Goal: Task Accomplishment & Management: Complete application form

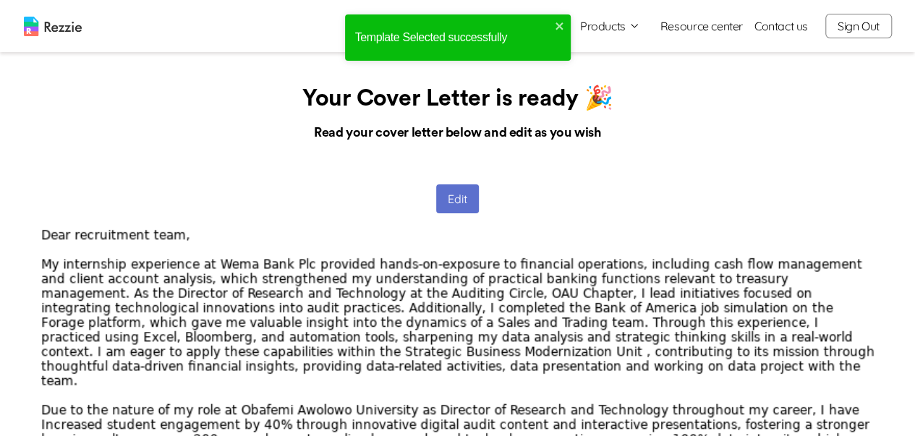
click at [447, 201] on button "Edit" at bounding box center [457, 199] width 43 height 29
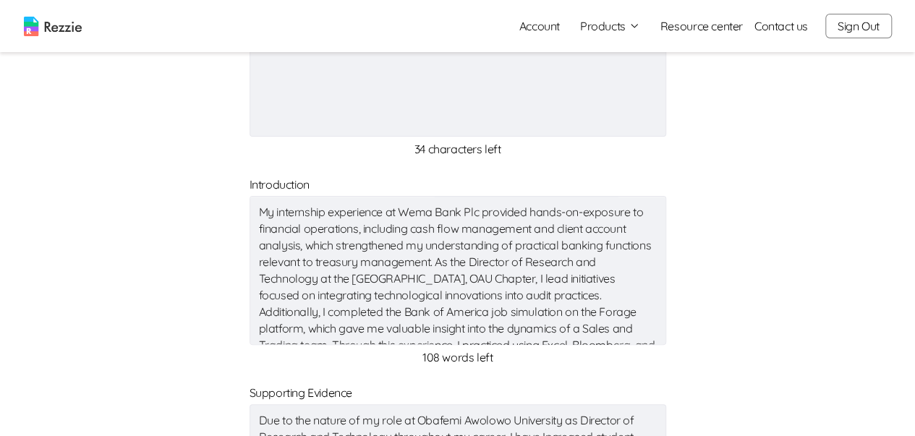
scroll to position [145, 0]
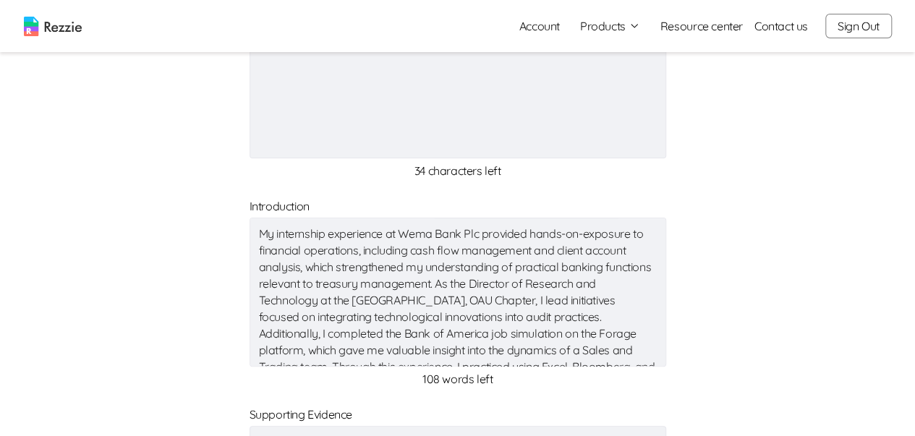
type textarea "x"
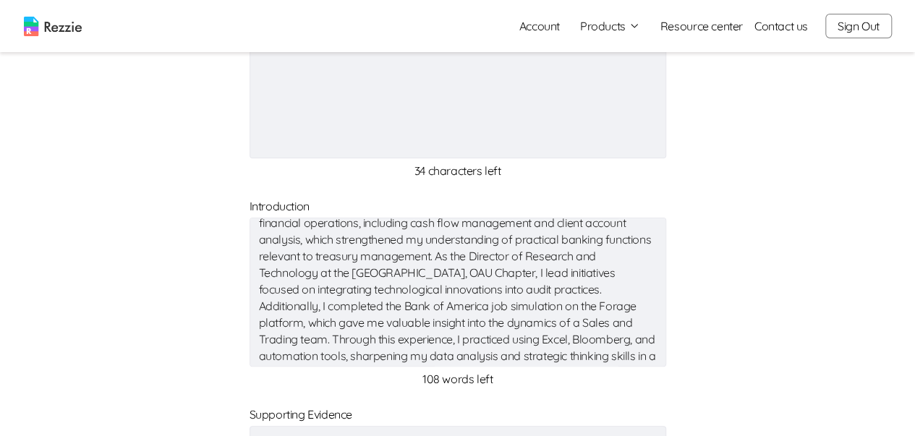
scroll to position [100, 0]
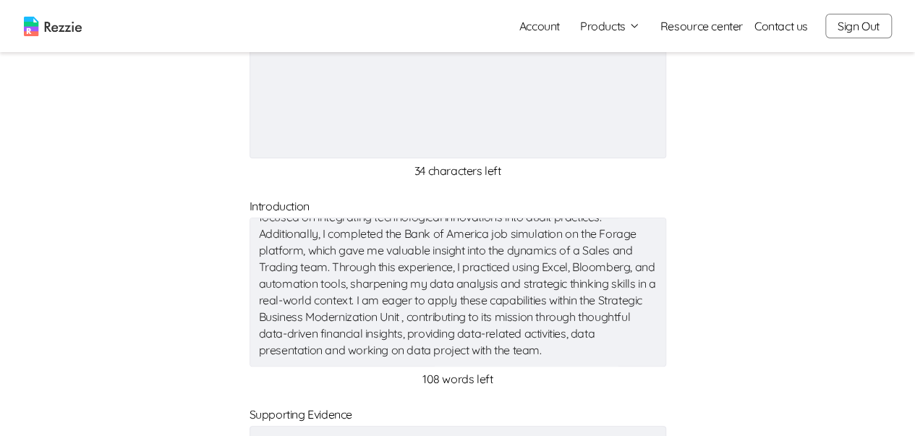
drag, startPoint x: 255, startPoint y: 231, endPoint x: 611, endPoint y: 368, distance: 382.3
click at [611, 368] on div "My internship experience at Wema Bank Plc provided hands-on-exposure to financi…" at bounding box center [458, 293] width 417 height 156
type textarea "x"
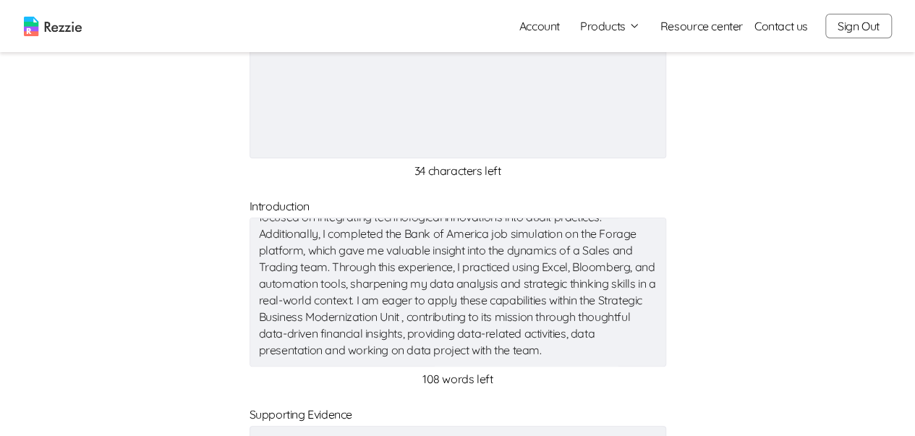
type textarea "x"
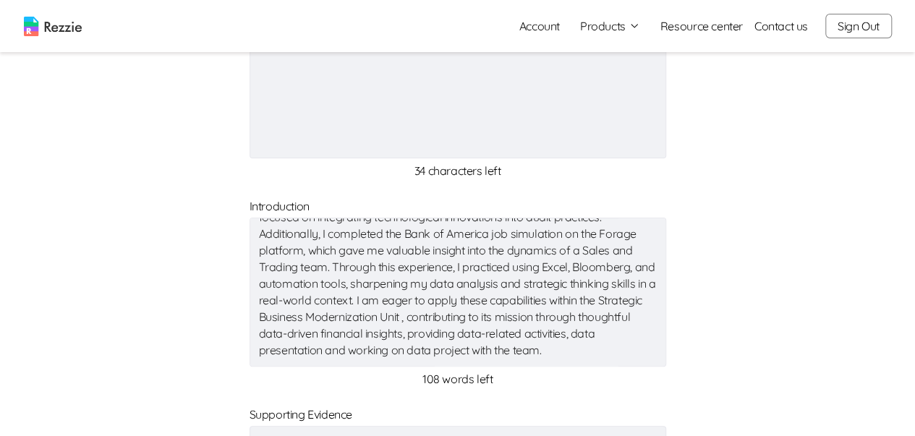
type textarea "x"
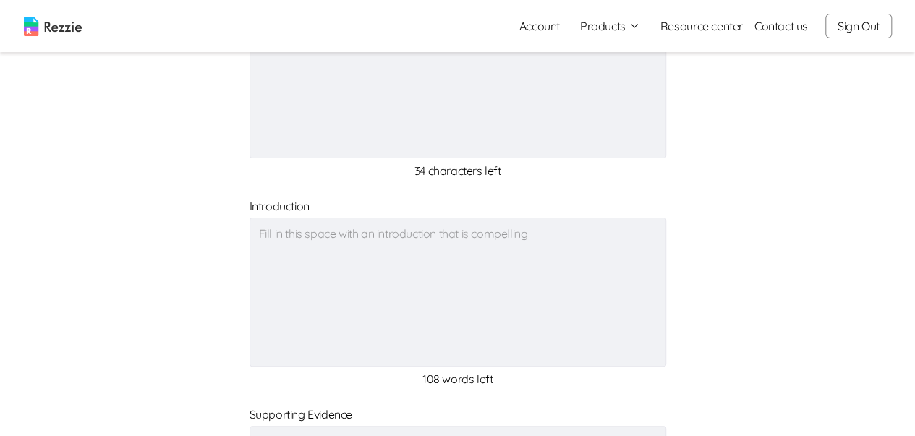
scroll to position [0, 0]
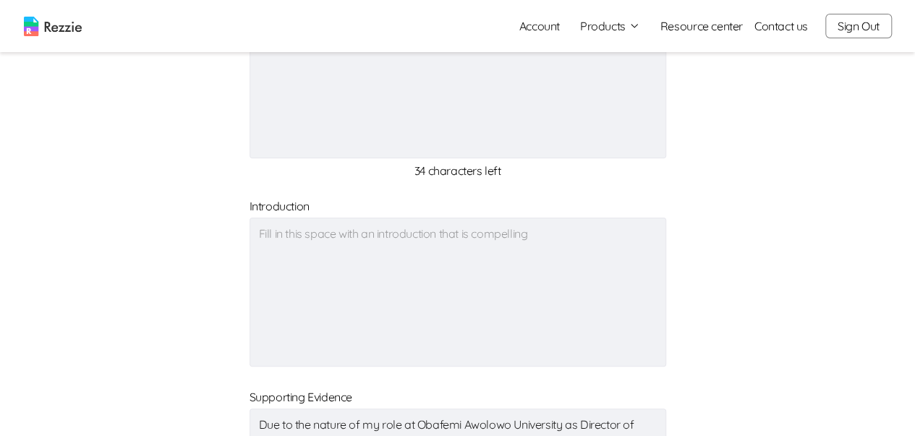
paste textarea "Lo ipsumd sita consect adipiscing elitsed doe te **Incididu Utlab Etdolo** magn…"
type textarea "x"
type textarea "Lo ipsumd sita consect adipiscing elitsed doe te **Incididu Utlab Etdolo** magn…"
type textarea "x"
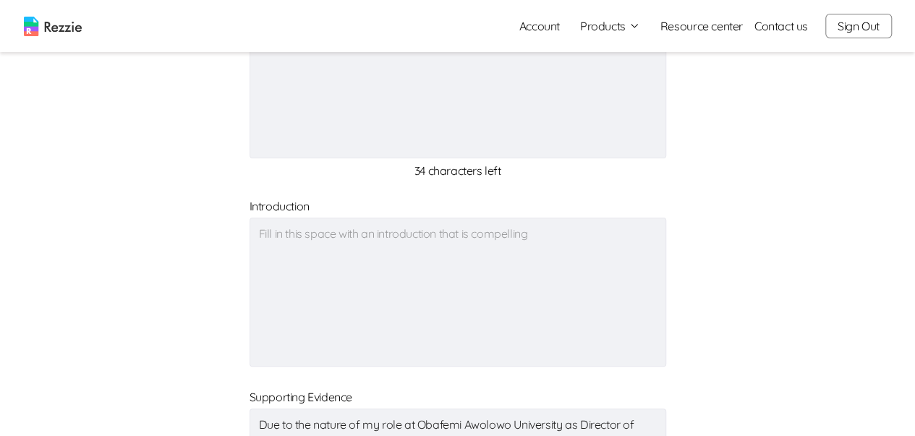
type textarea "x"
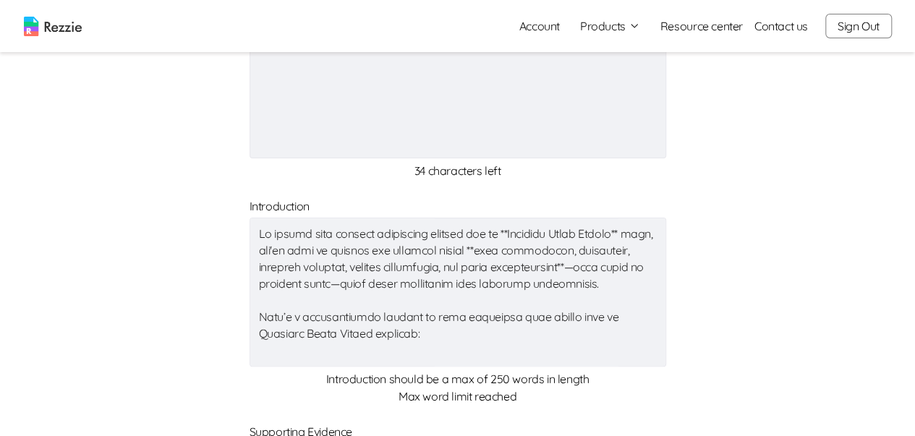
scroll to position [757, 0]
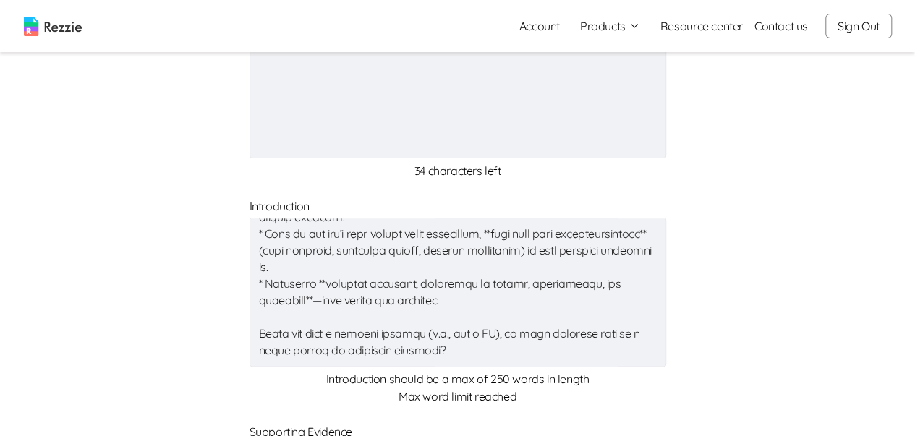
drag, startPoint x: 256, startPoint y: 321, endPoint x: 627, endPoint y: 352, distance: 372.5
click at [628, 351] on textarea at bounding box center [458, 292] width 417 height 149
type textarea "x"
type textarea "Lo ipsumd sita consect adipiscing elitsed doe te **Incididu Utlab Etdolo** magn…"
type textarea "x"
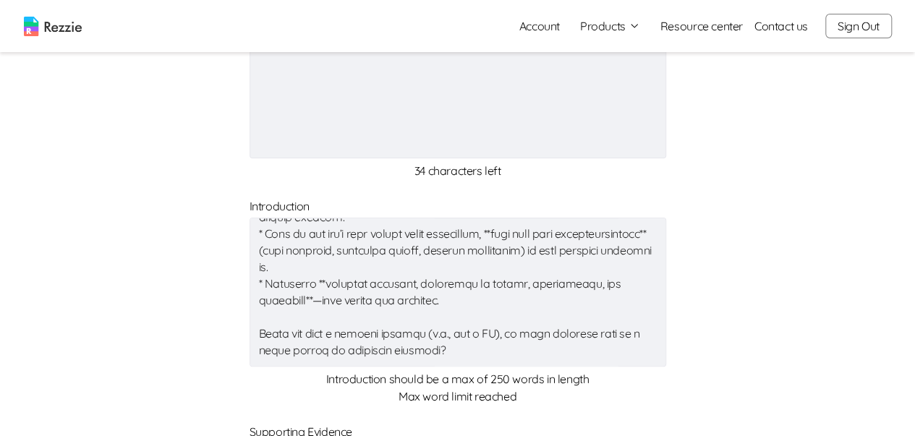
type textarea "x"
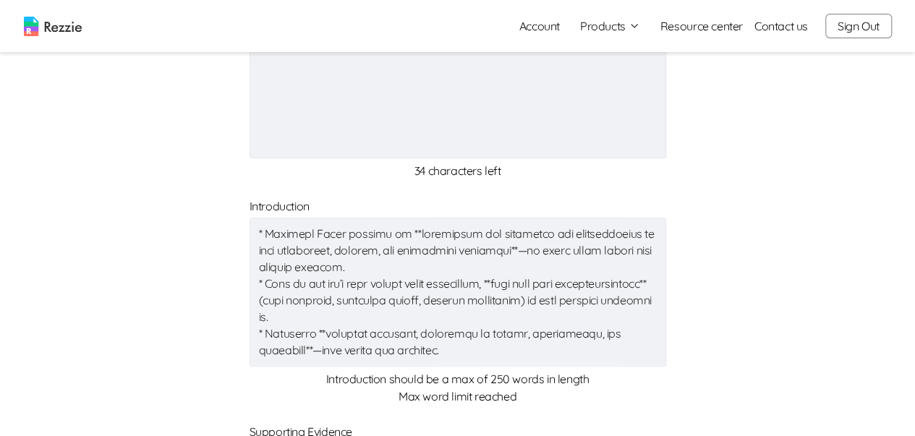
type textarea "x"
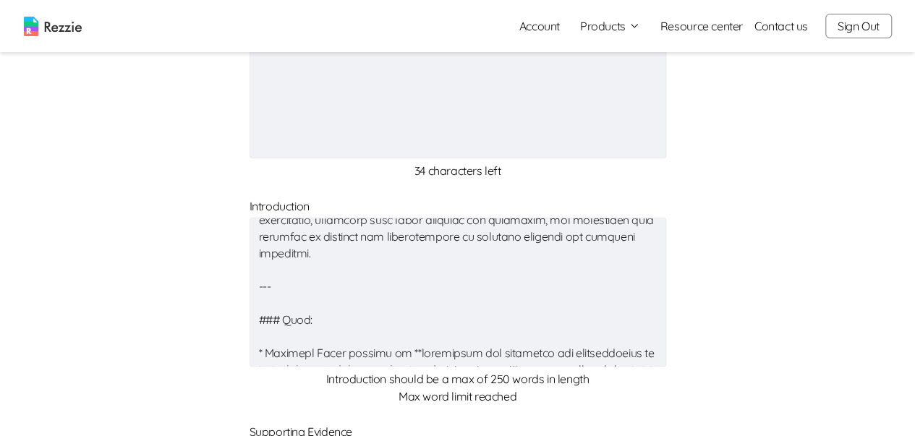
scroll to position [515, 0]
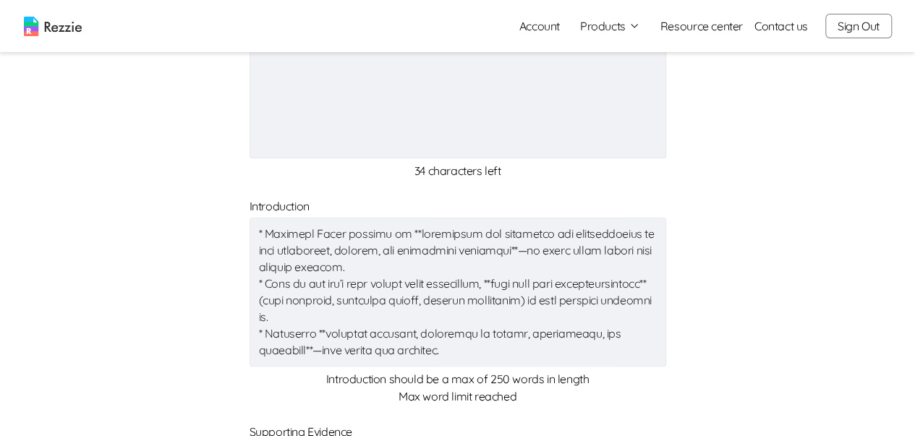
drag, startPoint x: 256, startPoint y: 333, endPoint x: 408, endPoint y: 383, distance: 159.9
click at [408, 383] on div "x Introduction should be a max of 250 words in length Max word limit reached" at bounding box center [458, 310] width 417 height 190
type textarea "x"
type textarea "Lo ipsumd sita consect adipiscing elitsed doe te **Incididu Utlab Etdolo** magn…"
type textarea "x"
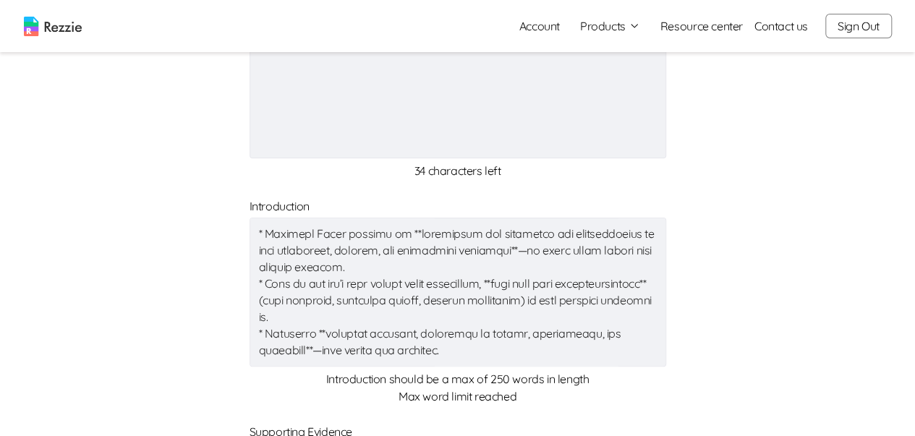
type textarea "x"
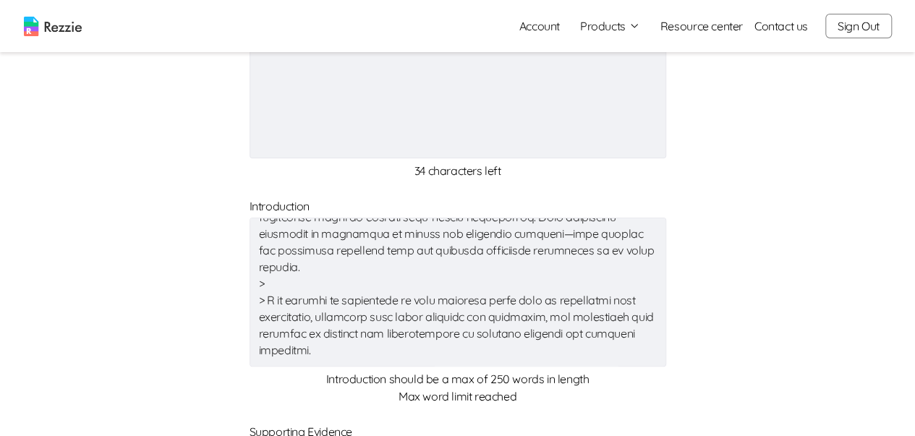
scroll to position [499, 0]
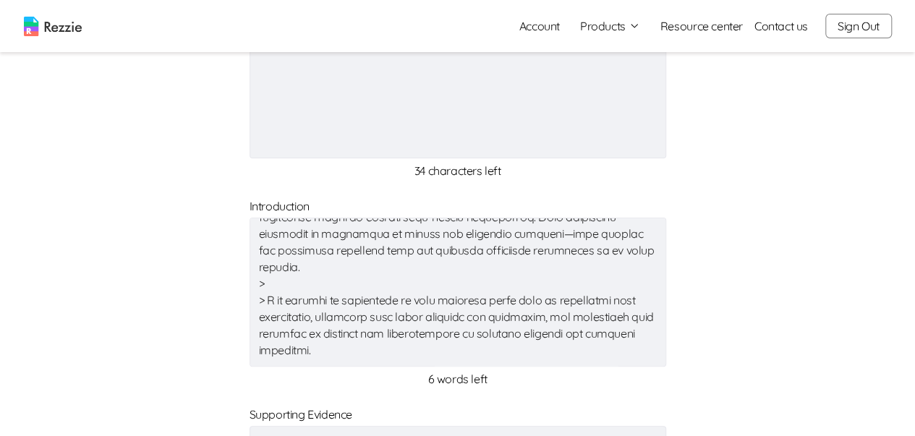
click at [263, 284] on textarea at bounding box center [458, 292] width 417 height 149
type textarea "Lo ipsumd sita consect adipiscing elitsed doe te **Incididu Utlab Etdolo** magn…"
type textarea "x"
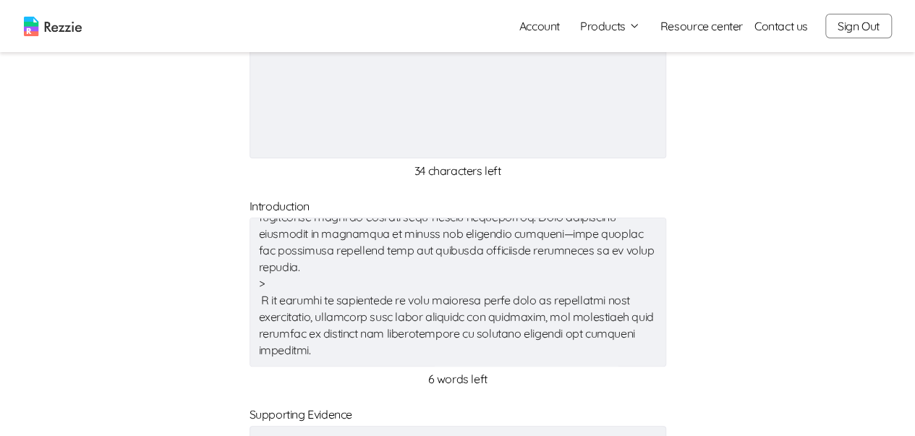
type textarea "x"
click at [265, 273] on textarea at bounding box center [458, 292] width 417 height 149
click at [261, 281] on textarea at bounding box center [458, 292] width 417 height 149
type textarea "x"
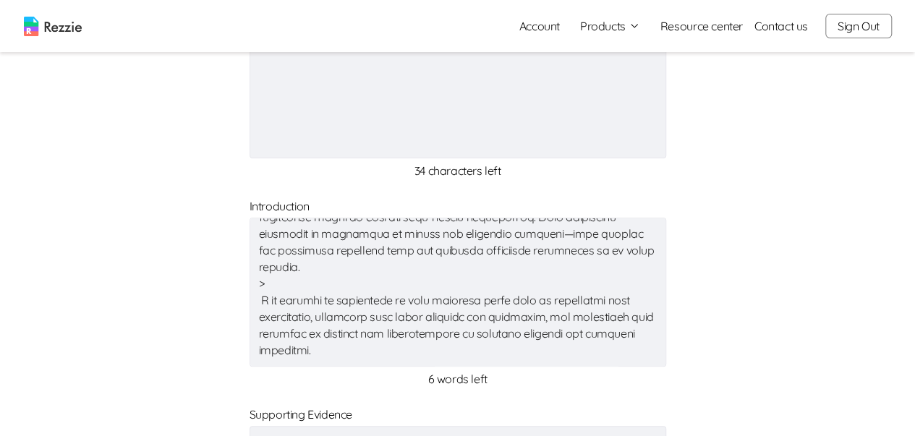
type textarea "Lo ipsumd sita consect adipiscing elitsed doe te **Incididu Utlab Etdolo** magn…"
type textarea "x"
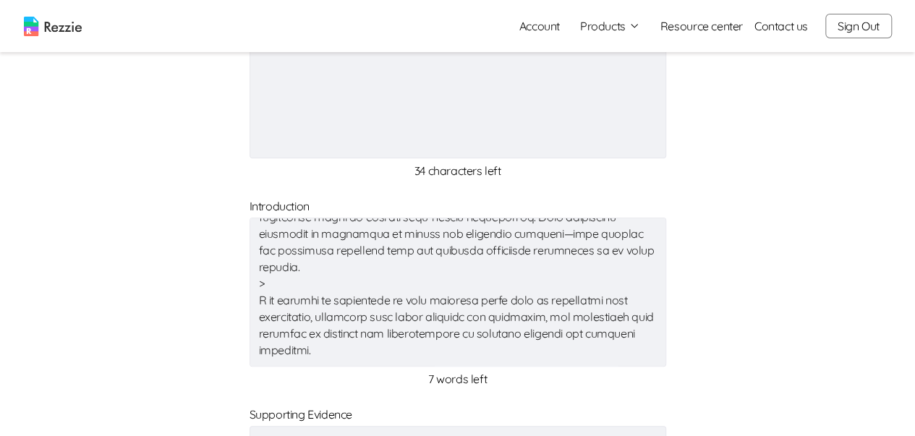
type textarea "x"
type textarea "Lo ipsumd sita consect adipiscing elitsed doe te **Incididu Utlab Etdolo** magn…"
type textarea "x"
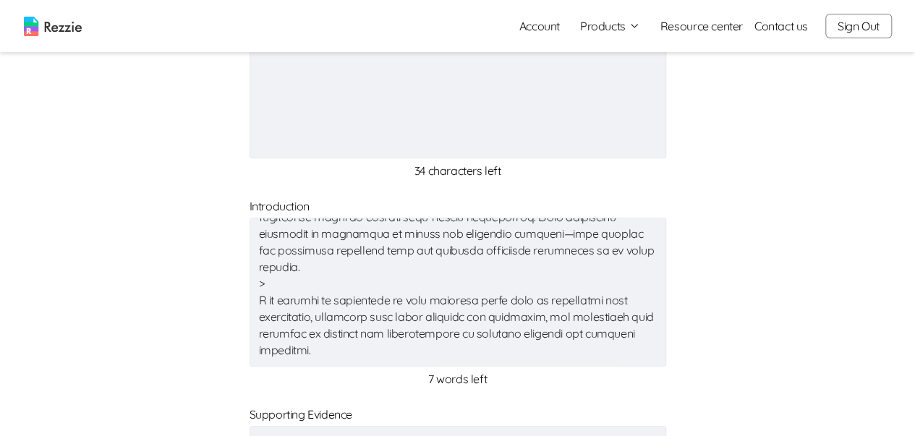
type textarea "x"
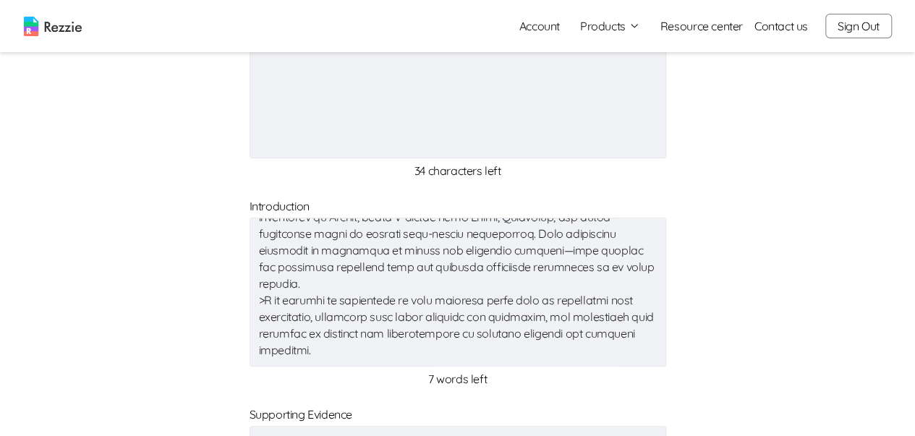
scroll to position [483, 0]
type textarea "x"
type textarea "Lo ipsumd sita consect adipiscing elitsed doe te **Incididu Utlab Etdolo** magn…"
type textarea "x"
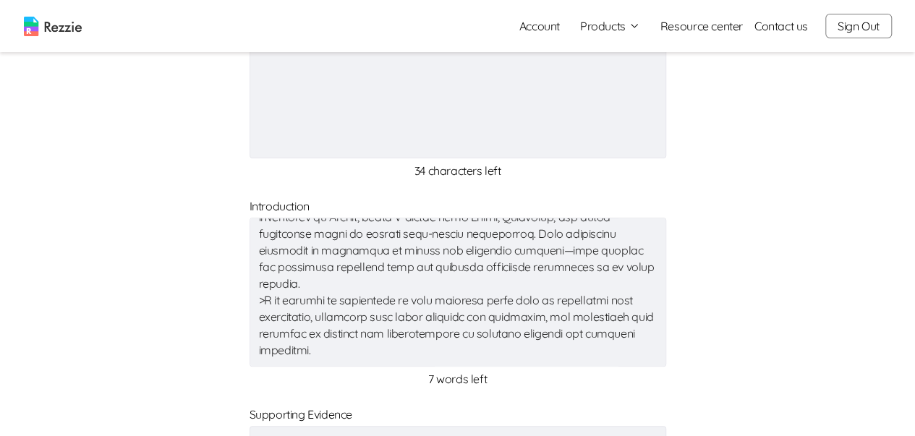
type textarea "x"
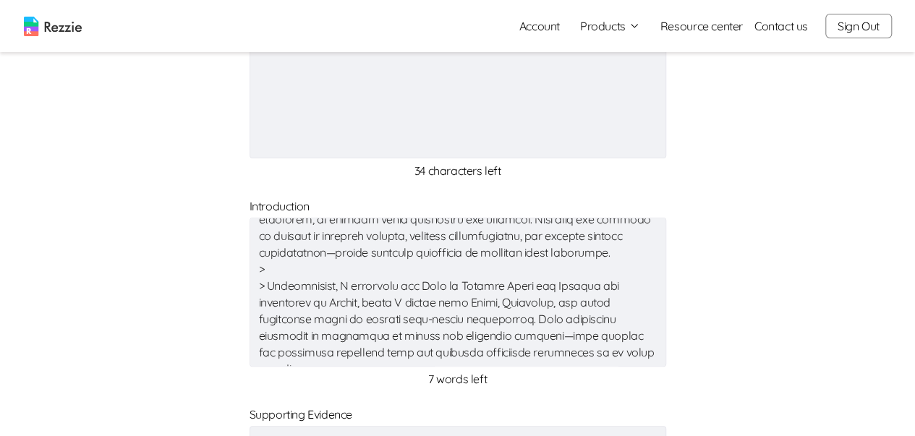
scroll to position [338, 0]
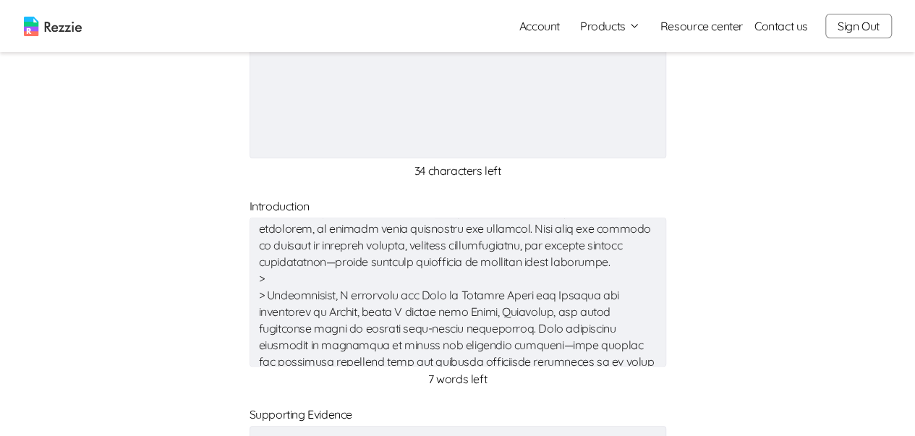
click at [265, 326] on textarea at bounding box center [458, 292] width 417 height 149
type textarea "x"
type textarea "Lo ipsumd sita consect adipiscing elitsed doe te **Incididu Utlab Etdolo** magn…"
type textarea "x"
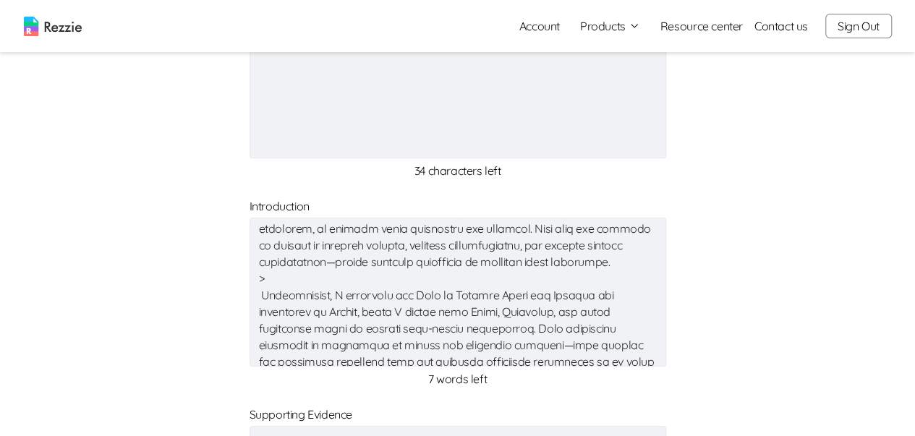
type textarea "x"
type textarea "Lo ipsumd sita consect adipiscing elitsed doe te **Incididu Utlab Etdolo** magn…"
type textarea "x"
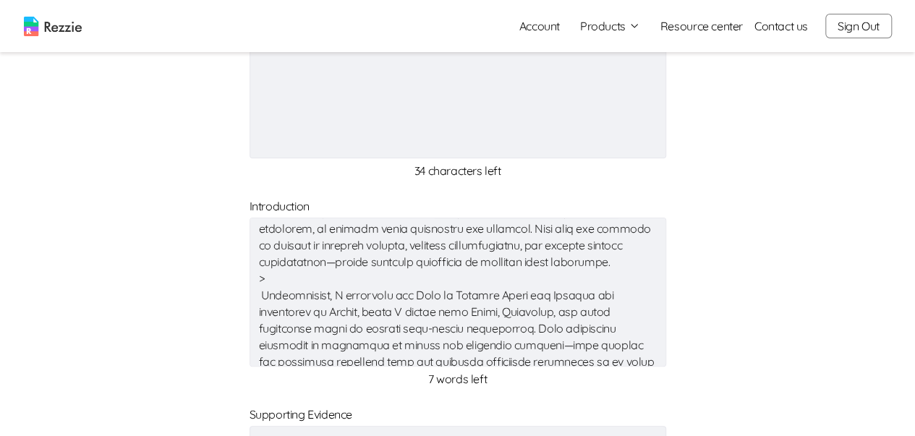
type textarea "x"
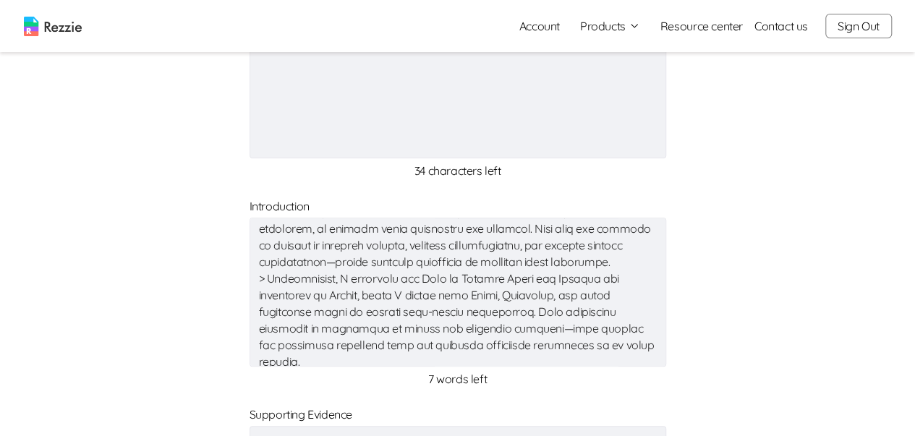
type textarea "x"
type textarea "Lo ipsumd sita consect adipiscing elitsed doe te **Incididu Utlab Etdolo** magn…"
type textarea "x"
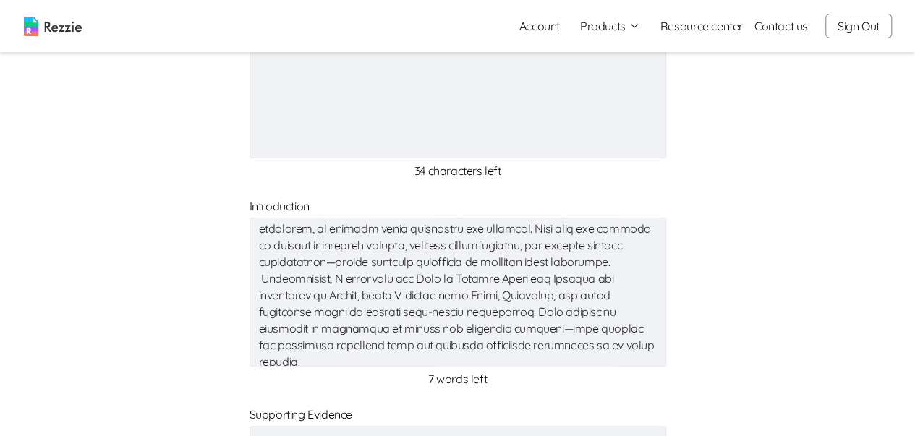
type textarea "x"
type textarea "Lo ipsumd sita consect adipiscing elitsed doe te **Incididu Utlab Etdolo** magn…"
type textarea "x"
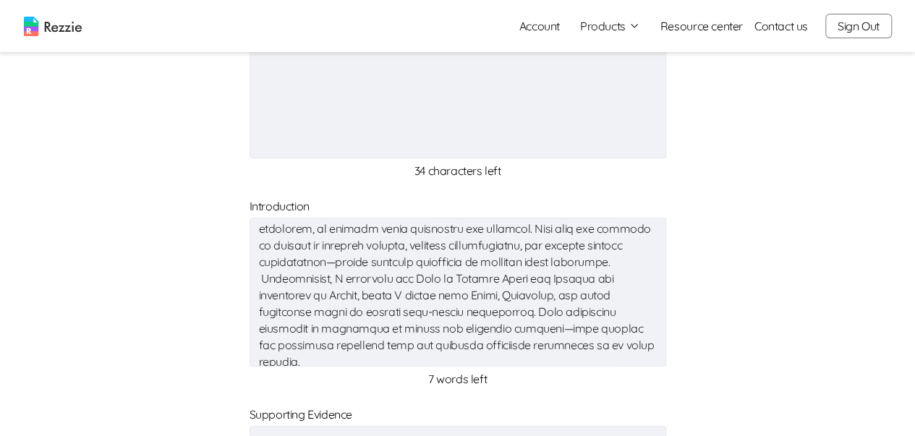
type textarea "x"
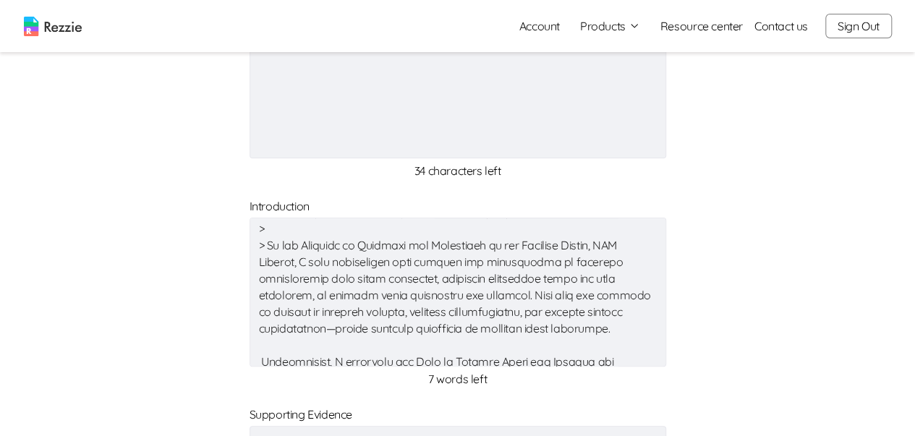
scroll to position [193, 0]
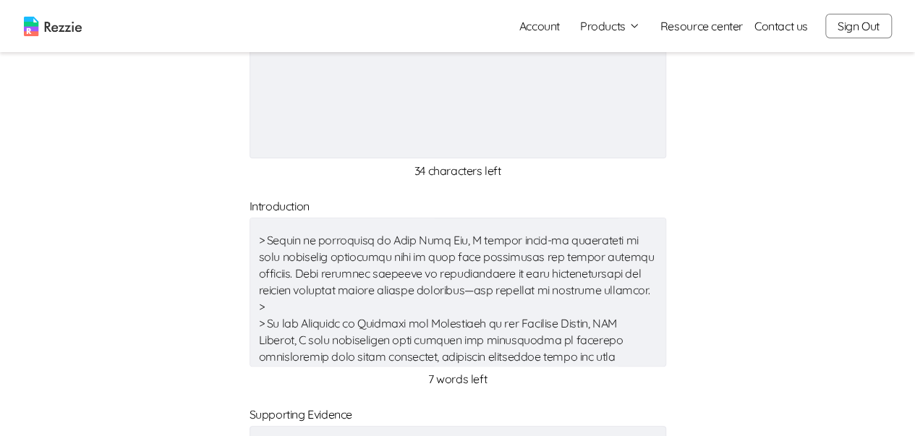
click at [264, 350] on textarea at bounding box center [458, 292] width 417 height 149
type textarea "Lo ipsumd sita consect adipiscing elitsed doe te **Incididu Utlab Etdolo** magn…"
type textarea "x"
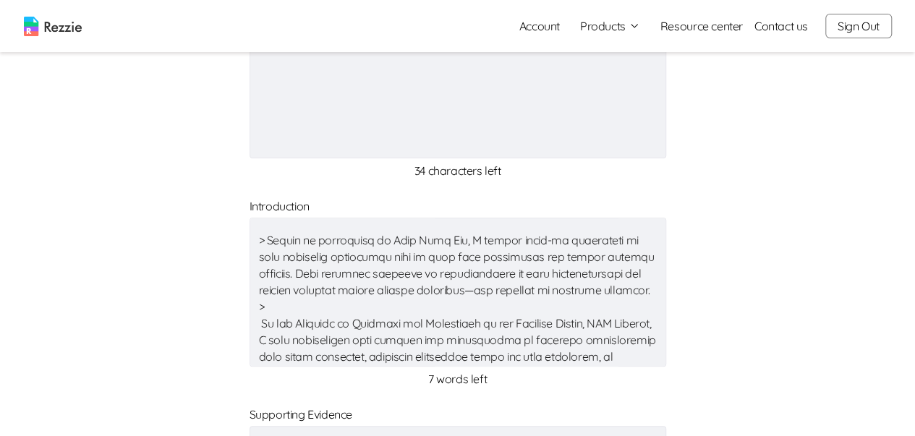
type textarea "x"
type textarea "Lo ipsumd sita consect adipiscing elitsed doe te **Incididu Utlab Etdolo** magn…"
type textarea "x"
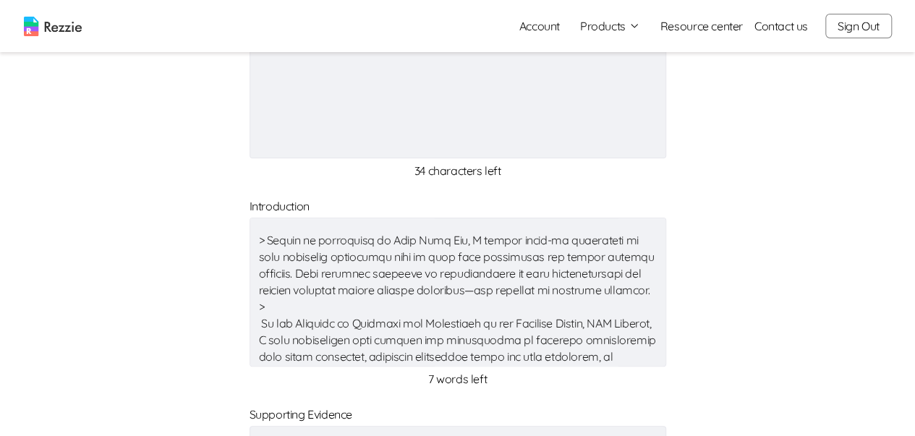
type textarea "x"
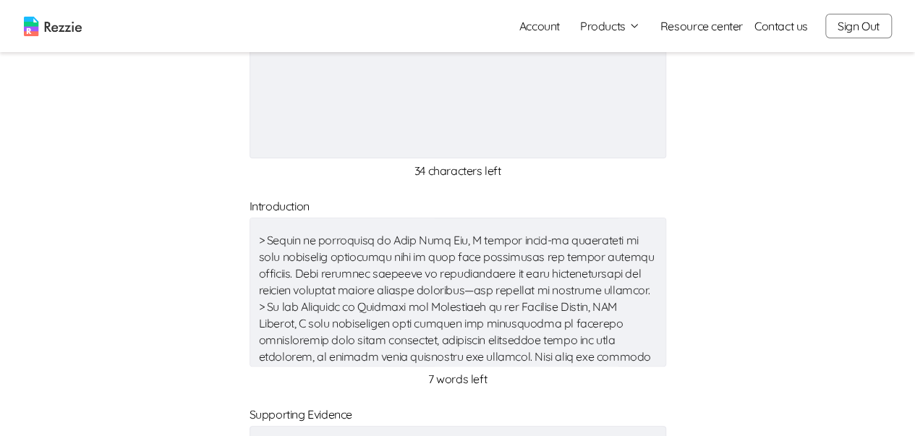
type textarea "x"
type textarea "Lo ipsumd sita consect adipiscing elitsed doe te **Incididu Utlab Etdolo** magn…"
type textarea "x"
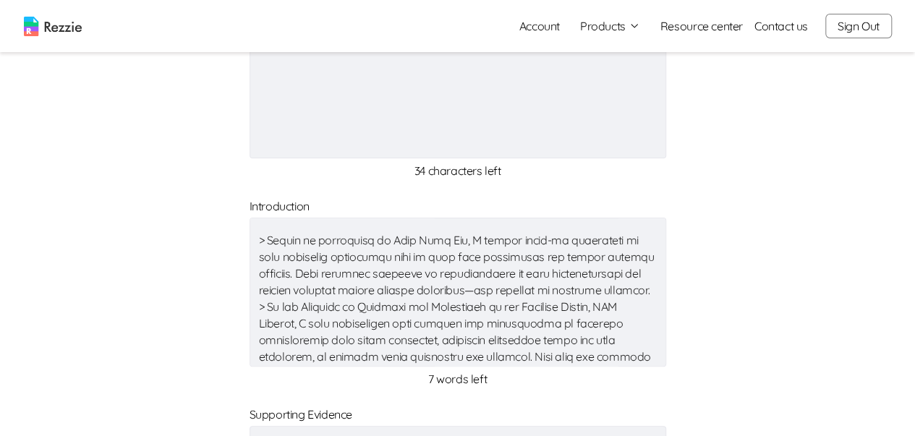
type textarea "x"
type textarea "Lo ipsumd sita consect adipiscing elitsed doe te **Incididu Utlab Etdolo** magn…"
type textarea "x"
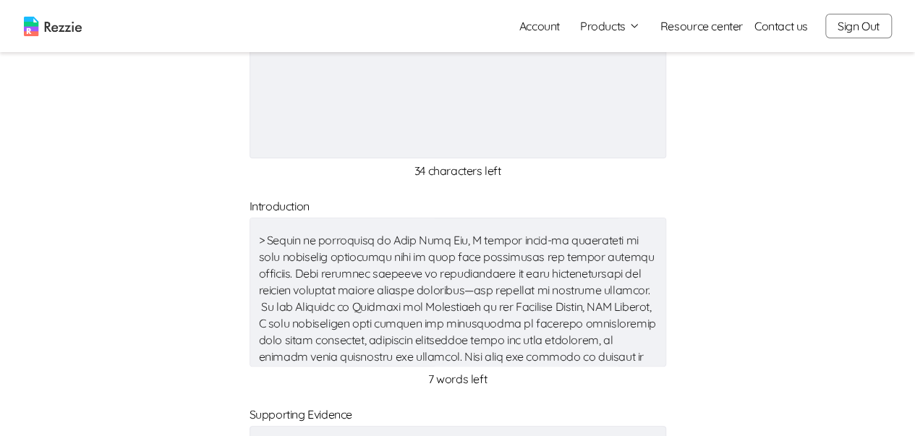
type textarea "x"
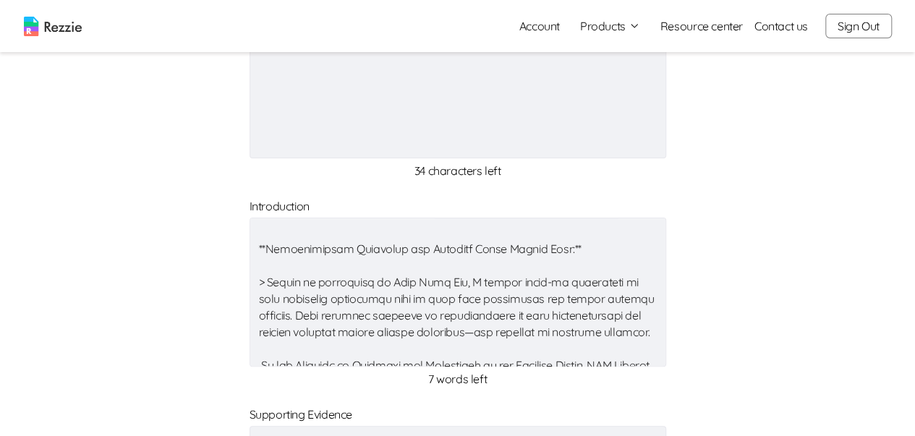
scroll to position [121, 0]
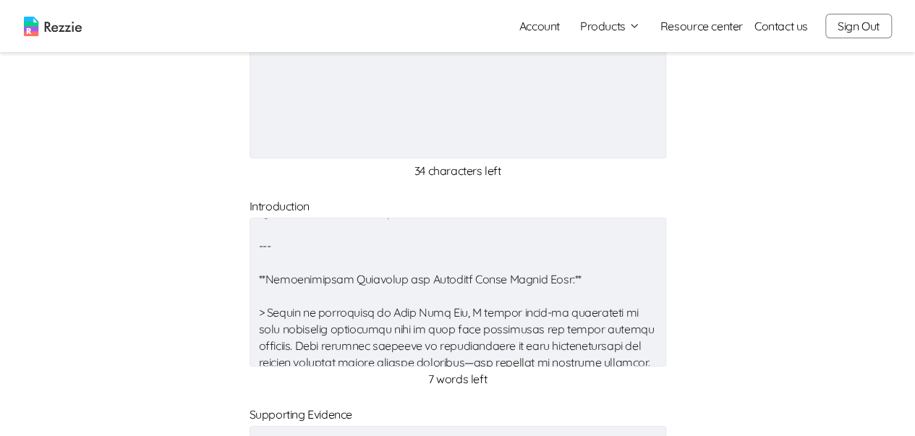
click at [263, 331] on textarea at bounding box center [458, 292] width 417 height 149
type textarea "x"
type textarea "Lo ipsumd sita consect adipiscing elitsed doe te **Incididu Utlab Etdolo** magn…"
type textarea "x"
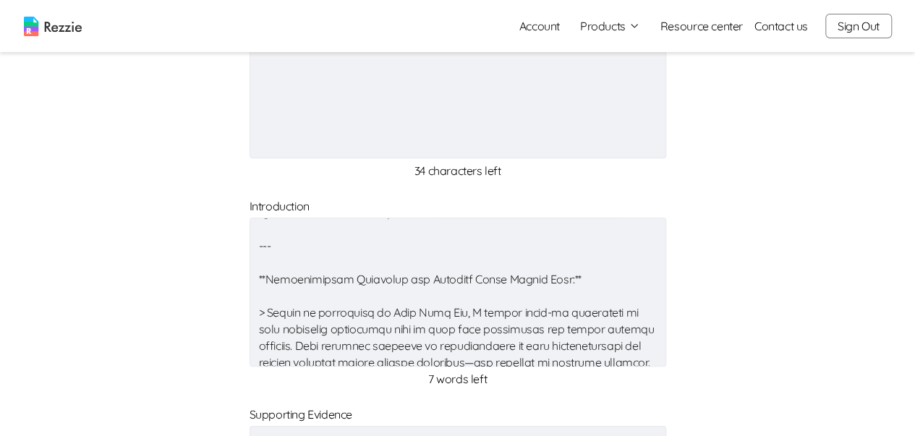
type textarea "x"
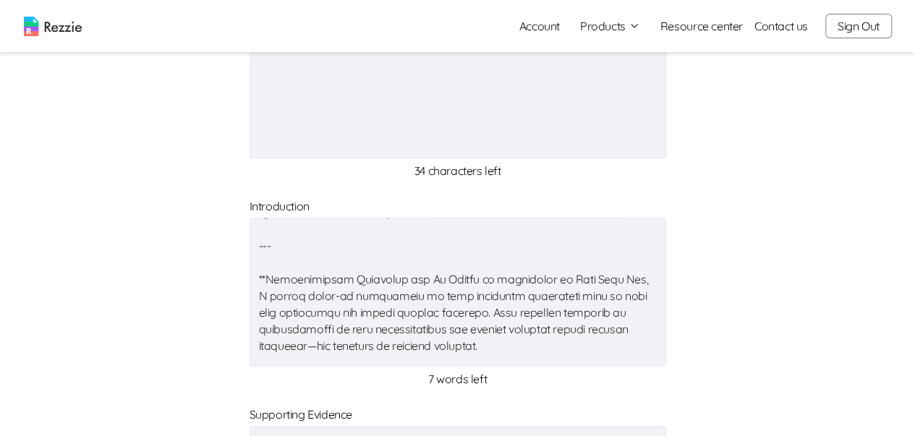
type textarea "Lo ipsumd sita consect adipiscing elitsed doe te **Incididu Utlab Etdolo** magn…"
type textarea "x"
type textarea "Lo ipsumd sita consect adipiscing elitsed doe te **Incididu Utlab Etdolo** magn…"
type textarea "x"
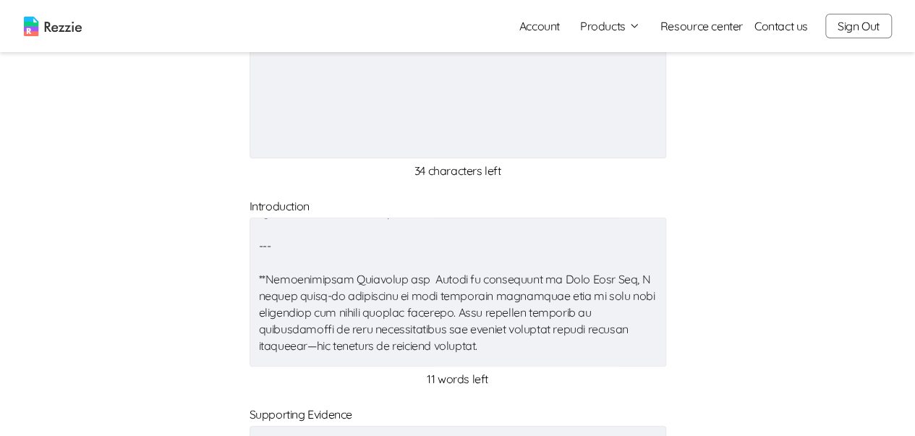
type textarea "x"
type textarea "Lo ipsumd sita consect adipiscing elitsed doe te **Incididu Utlab Etdolo** magn…"
type textarea "x"
type textarea "Lo ipsumd sita consect adipiscing elitsed doe te **Incididu Utlab Etdolo** magn…"
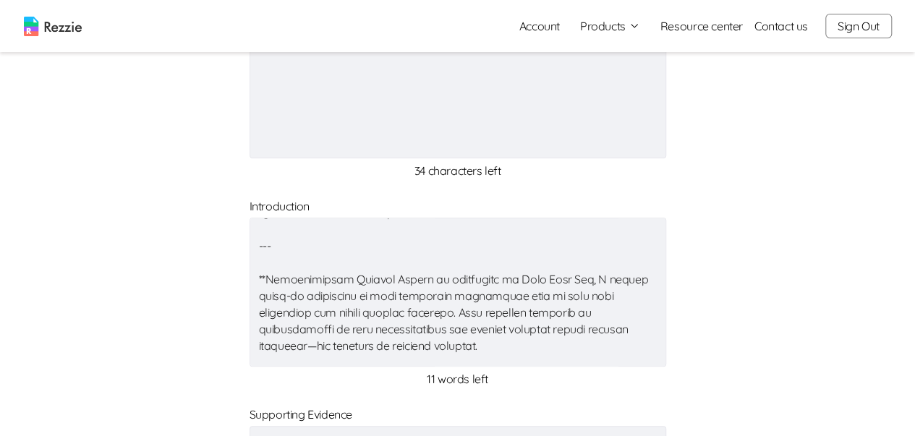
type textarea "x"
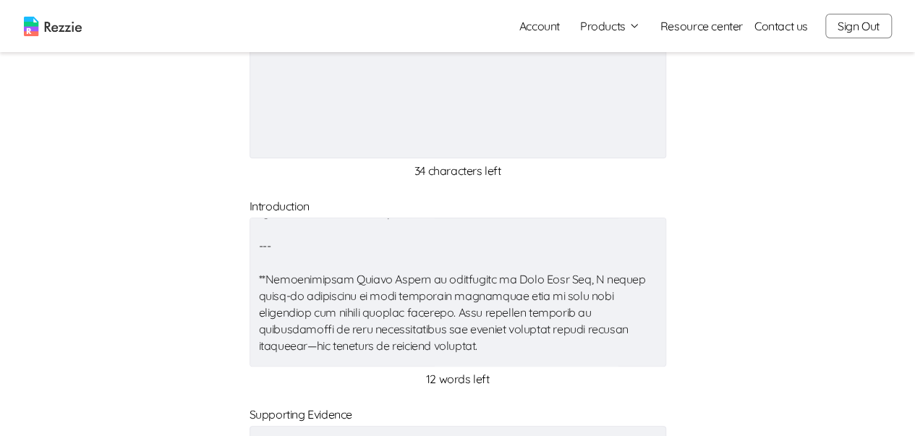
type textarea "Lo ipsumd sita consect adipiscing elitsed doe te **Incididu Utlab Etdolo** magn…"
type textarea "x"
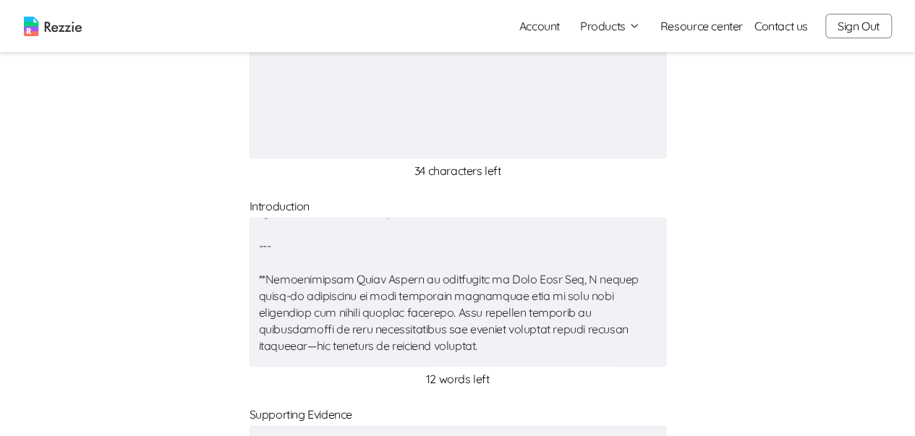
type textarea "x"
type textarea "Lo ipsumd sita consect adipiscing elitsed doe te **Incididu Utlab Etdolo** magn…"
type textarea "x"
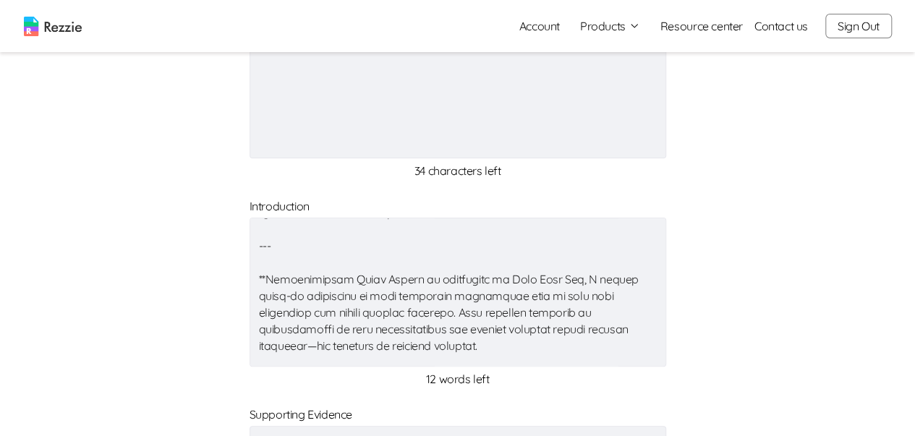
type textarea "x"
type textarea "Lo ipsumd sita consect adipiscing elitsed doe te **Incididu Utlab Etdolo** magn…"
type textarea "x"
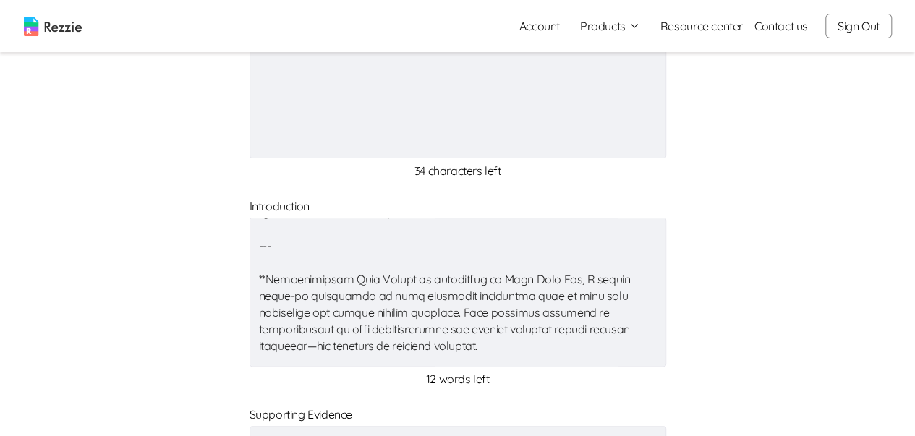
type textarea "x"
type textarea "Lo ipsumd sita consect adipiscing elitsed doe te **Incididu Utlab Etdolo** magn…"
type textarea "x"
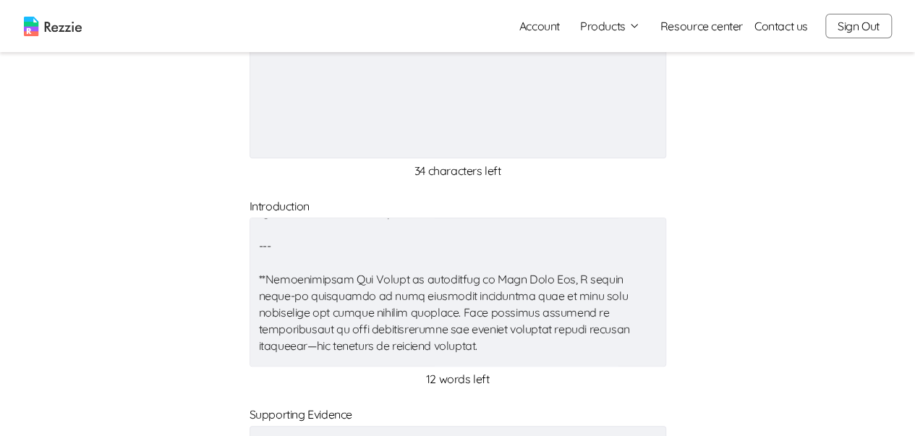
type textarea "x"
type textarea "Lo ipsumd sita consect adipiscing elitsed doe te **Incididu Utlab Etdolo** magn…"
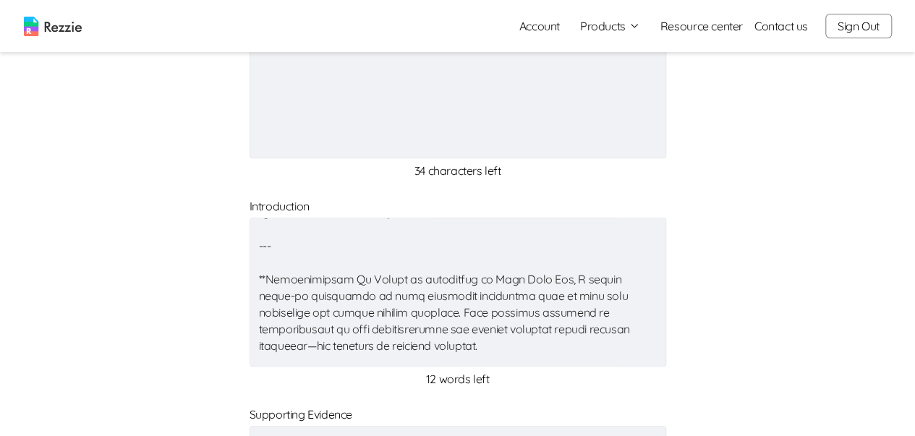
type textarea "x"
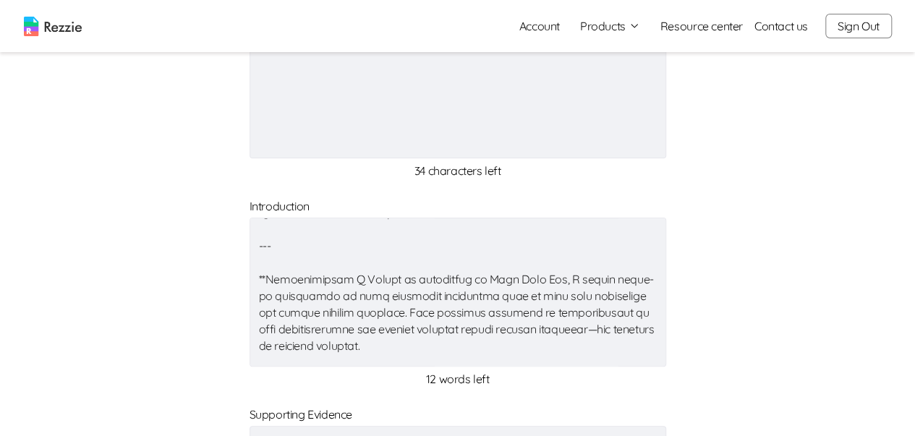
type textarea "Lo ipsumd sita consect adipiscing elitsed doe te **Incididu Utlab Etdolo** magn…"
type textarea "x"
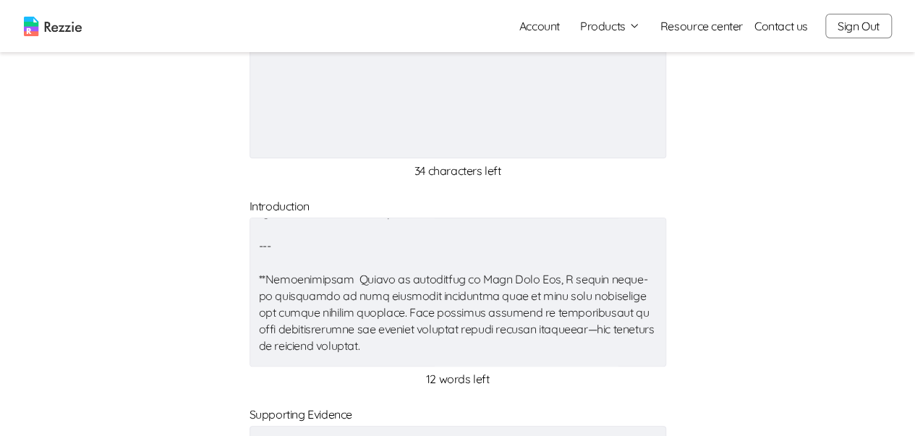
type textarea "x"
type textarea "Lo ipsumd sita consect adipiscing elitsed doe te **Incididu Utlab Etdolo** magn…"
type textarea "x"
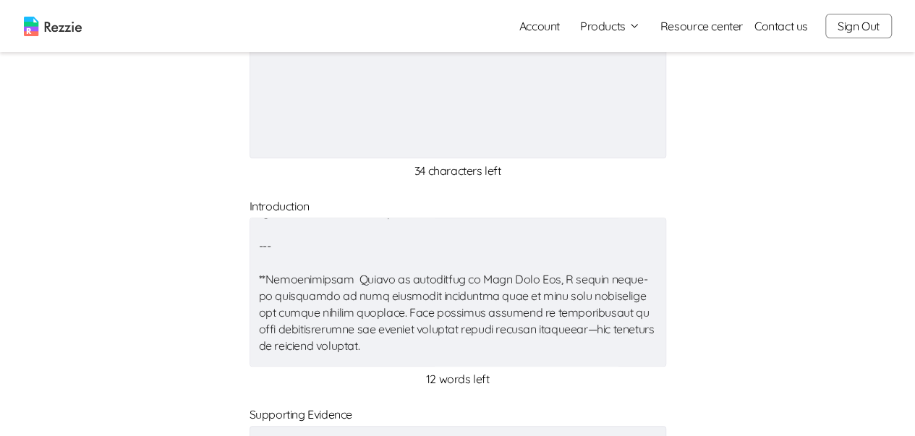
type textarea "x"
type textarea "Lo ipsumd sita consect adipiscing elitsed doe te **Incididu Utlab Etdolo** magn…"
type textarea "x"
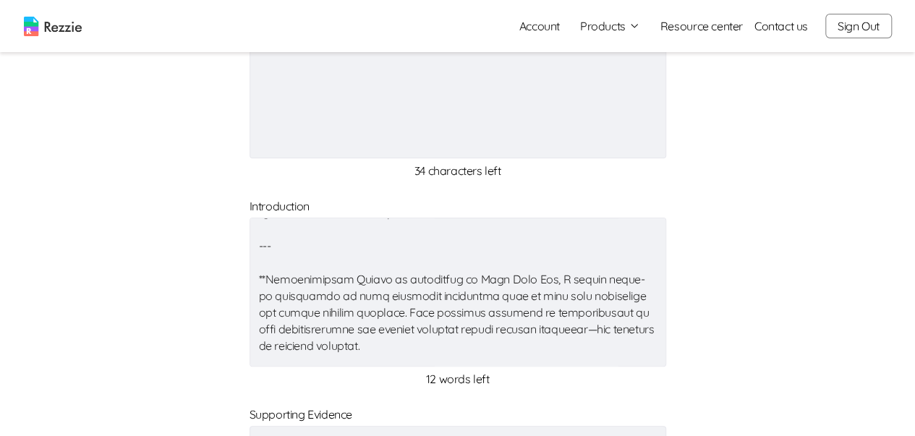
type textarea "x"
type textarea "Lo ipsumd sita consect adipiscing elitsed doe te **Incididu Utlab Etdolo** magn…"
type textarea "x"
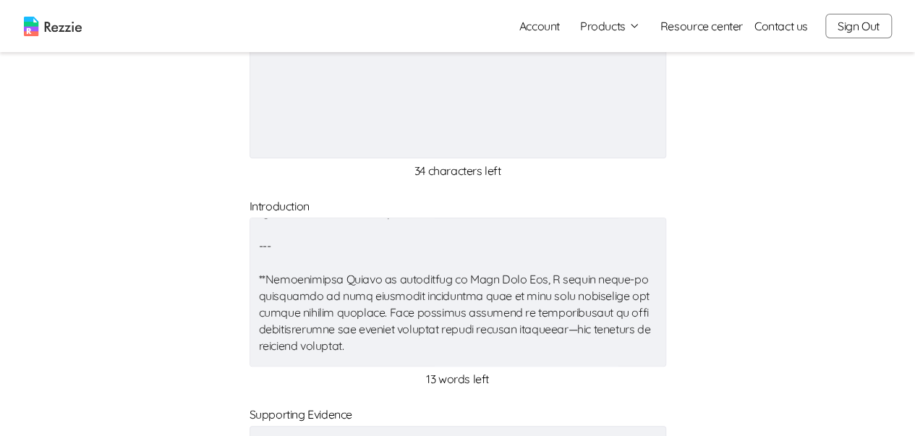
type textarea "x"
type textarea "Lo ipsumd sita consect adipiscing elitsed doe te **Incididu Utlab Etdolo** magn…"
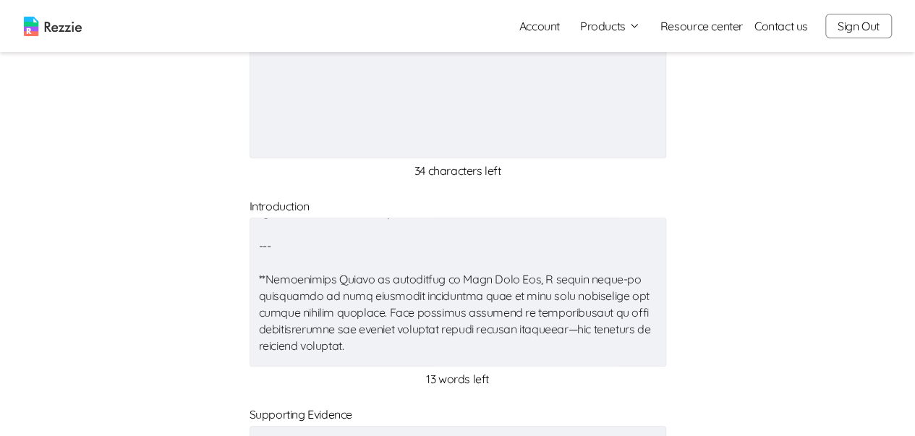
type textarea "x"
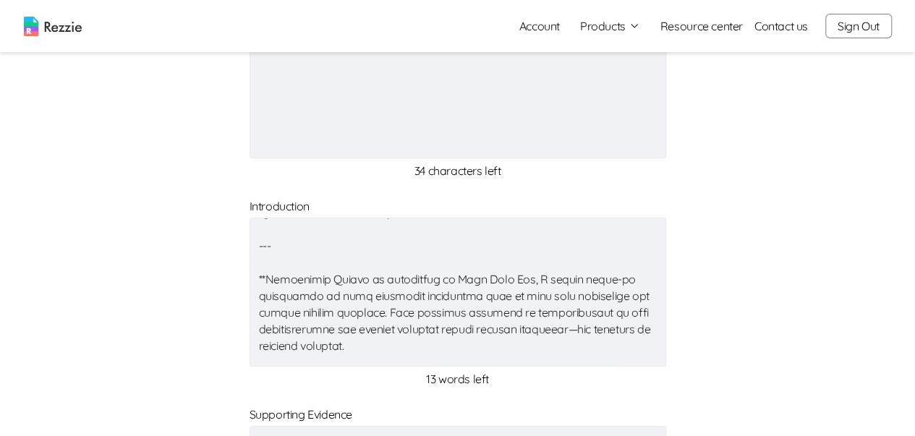
type textarea "Lo ipsumd sita consect adipiscing elitsed doe te **Incididu Utlab Etdolo** magn…"
type textarea "x"
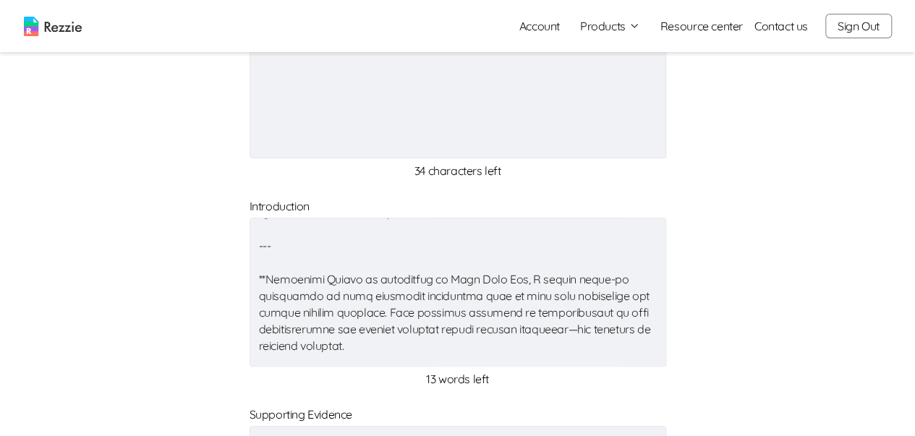
type textarea "x"
type textarea "Lo ipsumd sita consect adipiscing elitsed doe te **Incididu Utlab Etdolo** magn…"
type textarea "x"
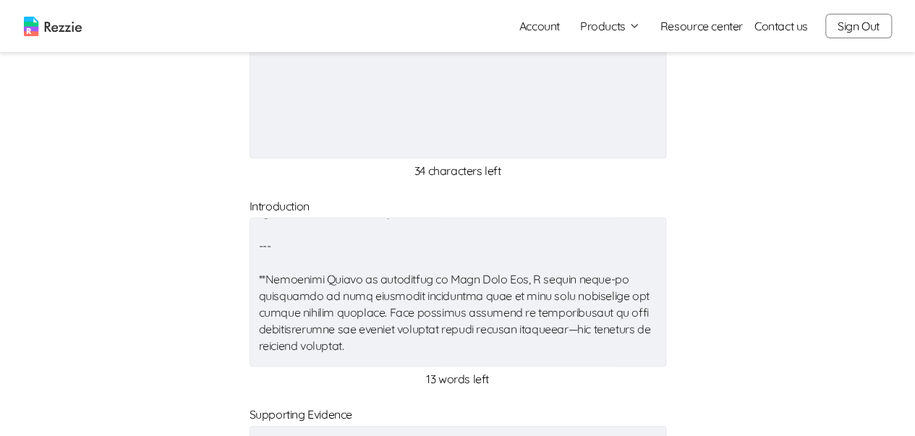
type textarea "x"
type textarea "Lo ipsumd sita consect adipiscing elitsed doe te **Incididu Utlab Etdolo** magn…"
type textarea "x"
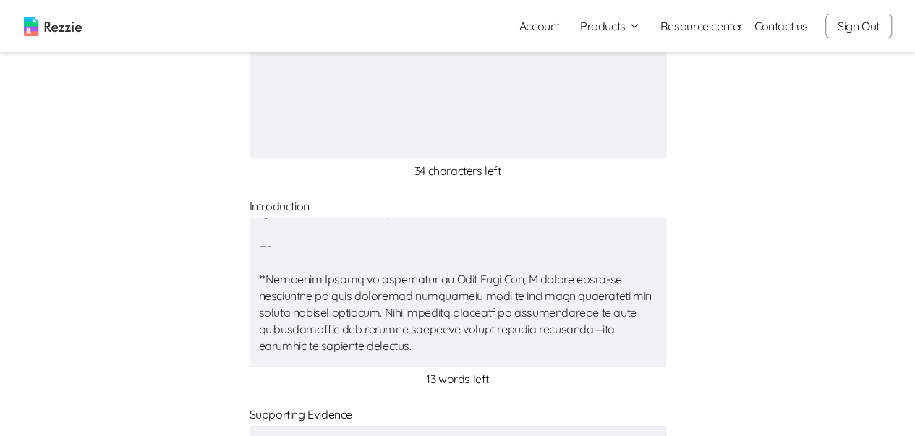
type textarea "x"
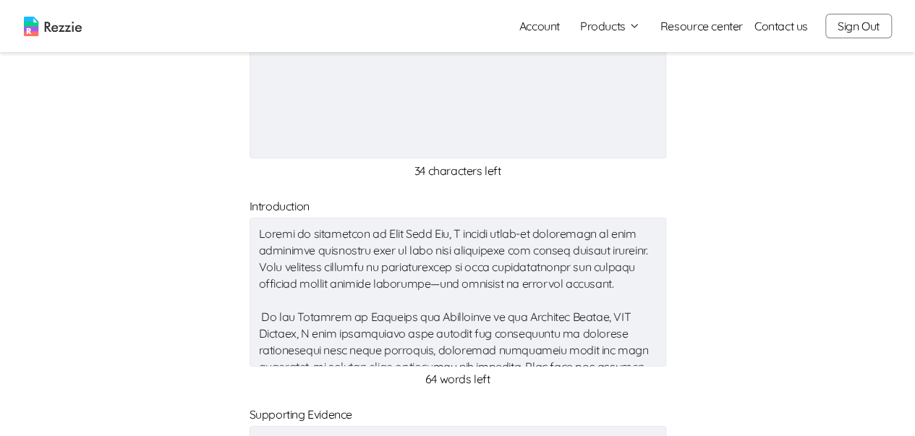
scroll to position [217, 0]
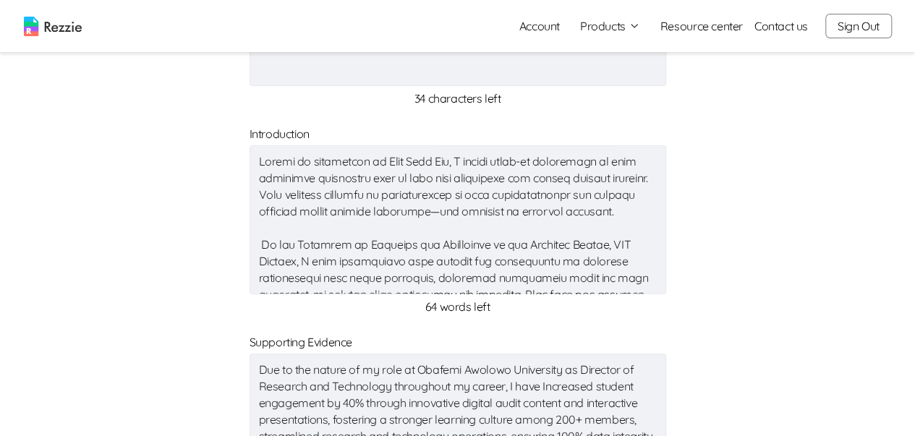
click at [511, 210] on textarea at bounding box center [458, 219] width 417 height 149
click at [264, 255] on textarea at bounding box center [458, 219] width 417 height 149
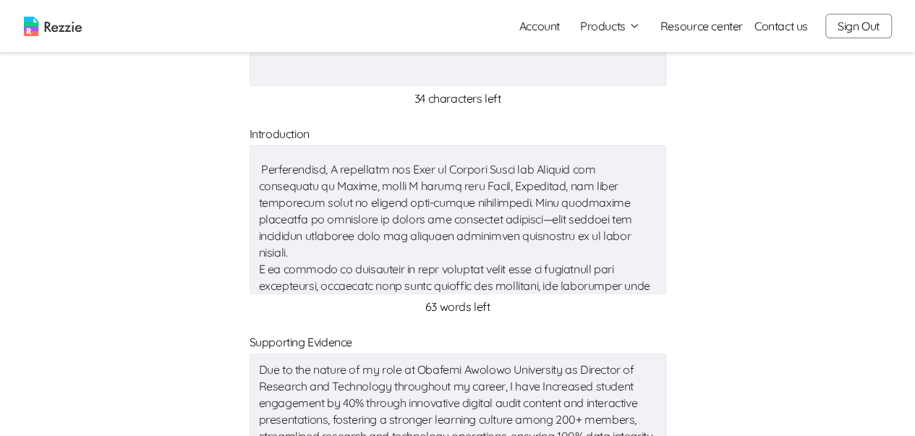
scroll to position [145, 0]
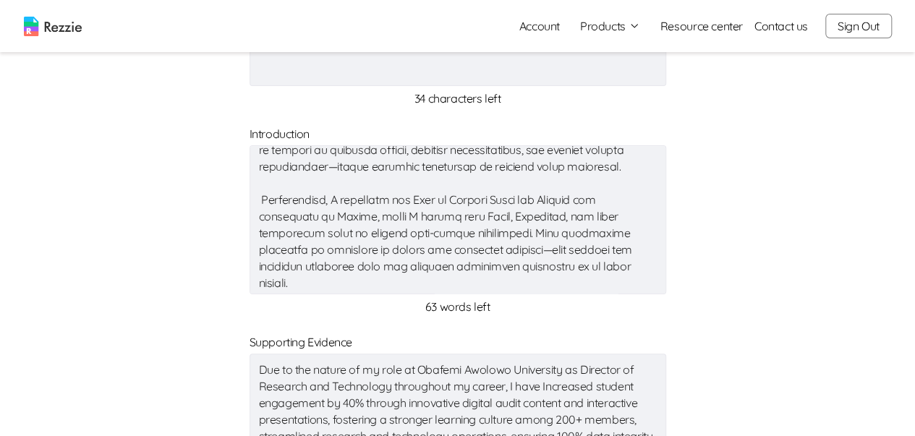
click at [324, 220] on textarea at bounding box center [458, 219] width 417 height 149
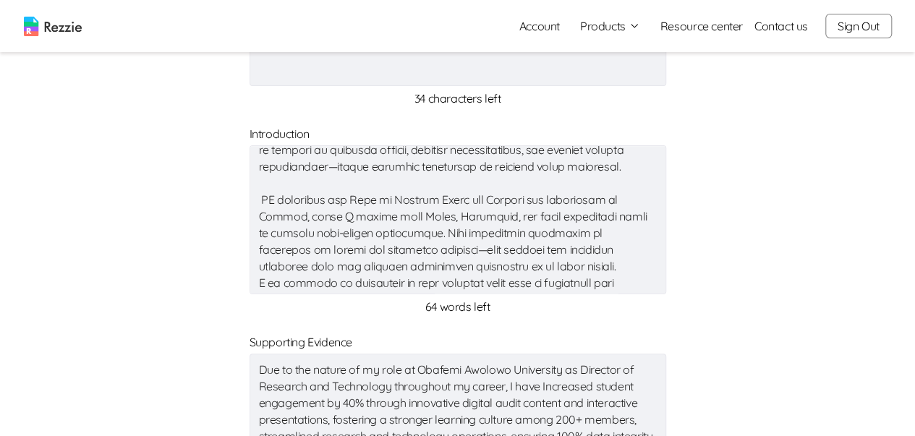
click at [268, 215] on textarea at bounding box center [458, 219] width 417 height 149
click at [365, 235] on textarea at bounding box center [458, 219] width 417 height 149
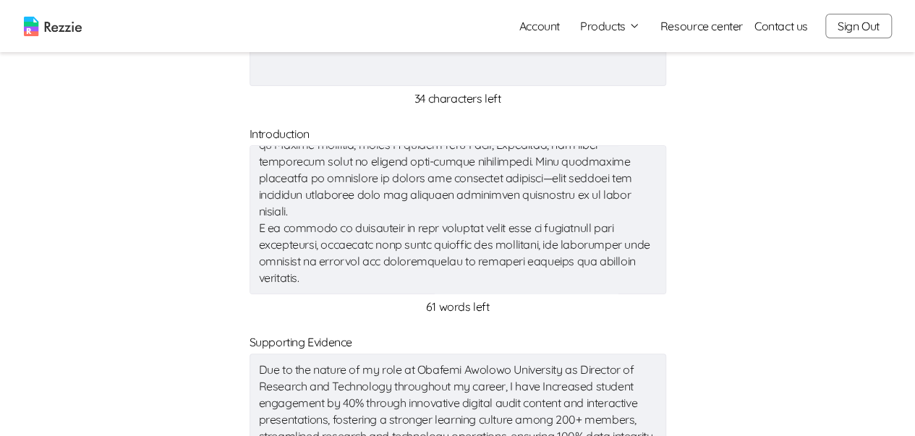
scroll to position [249, 0]
click at [546, 159] on textarea at bounding box center [458, 219] width 417 height 149
drag, startPoint x: 378, startPoint y: 179, endPoint x: 567, endPoint y: 202, distance: 190.3
click at [567, 202] on textarea at bounding box center [458, 219] width 417 height 149
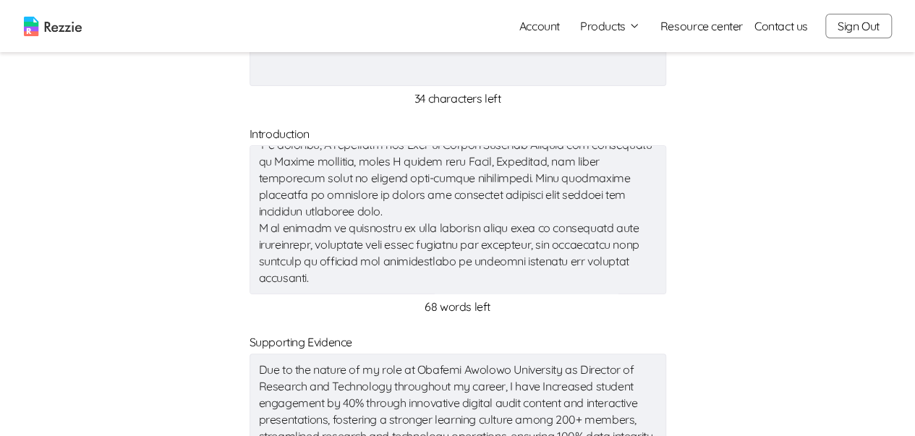
click at [255, 218] on textarea at bounding box center [458, 219] width 417 height 149
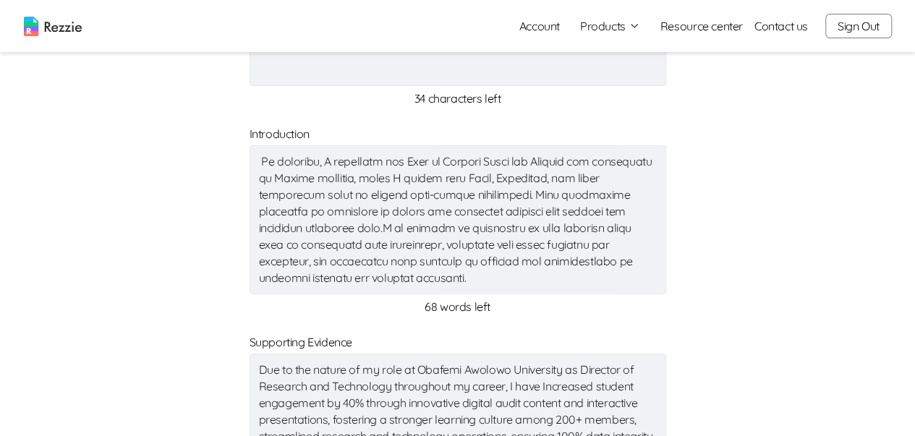
scroll to position [216, 0]
click at [550, 210] on textarea at bounding box center [458, 219] width 417 height 149
click at [553, 208] on textarea at bounding box center [458, 219] width 417 height 149
click at [533, 212] on textarea at bounding box center [458, 219] width 417 height 149
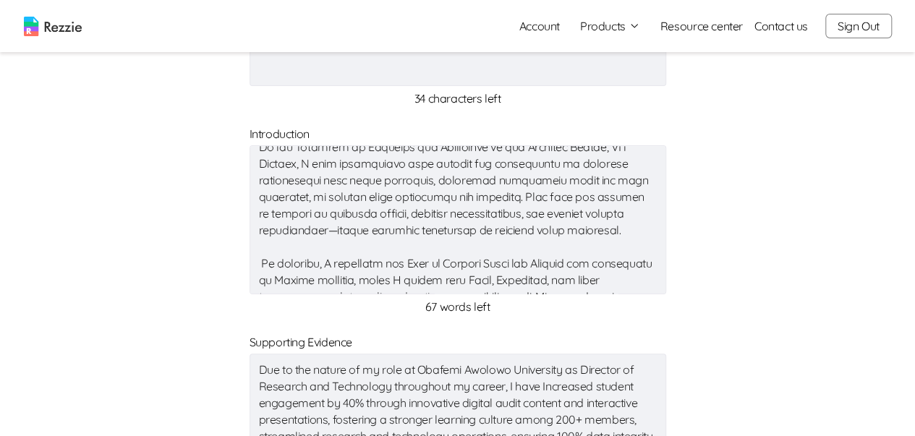
scroll to position [71, 0]
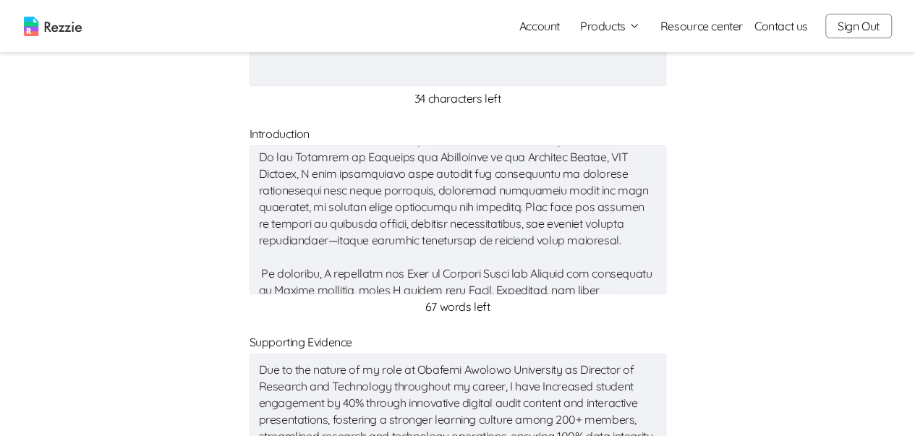
click at [257, 289] on textarea at bounding box center [458, 219] width 417 height 149
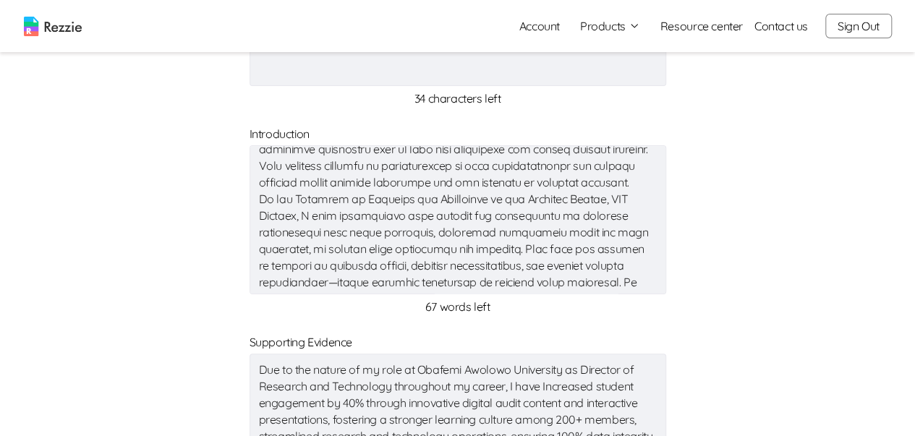
scroll to position [0, 0]
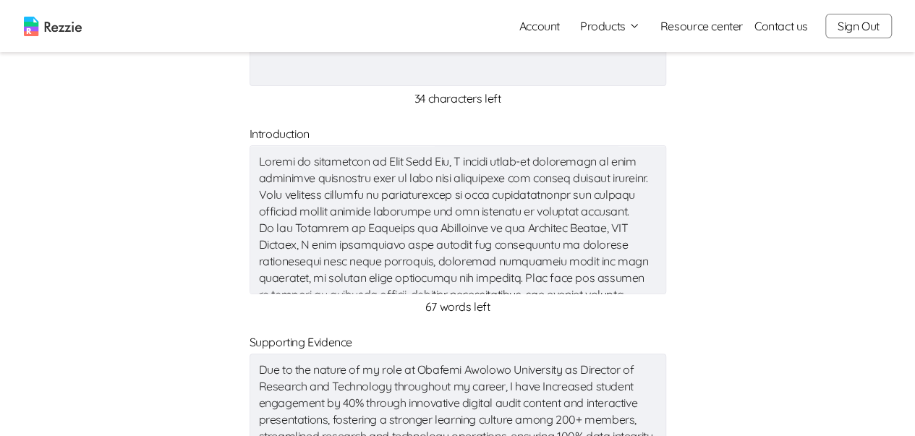
click at [258, 245] on textarea at bounding box center [458, 219] width 417 height 149
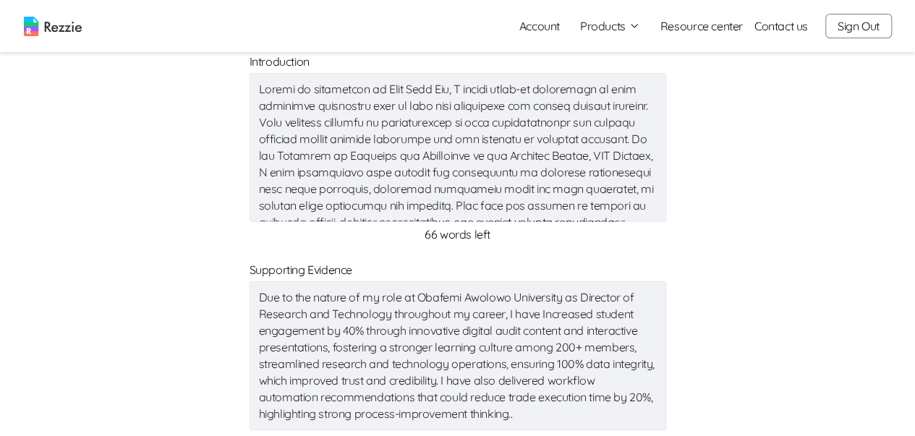
scroll to position [434, 0]
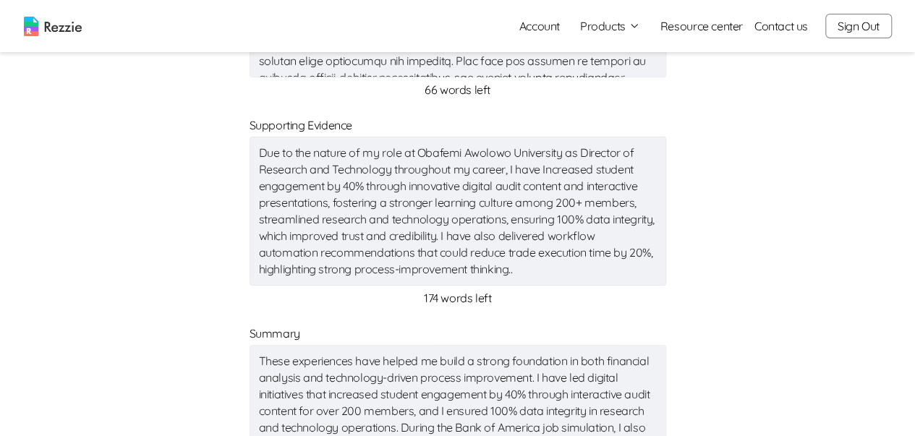
click at [395, 169] on textarea "Due to the nature of my role at Obafemi Awolowo University as Director of Resea…" at bounding box center [458, 211] width 417 height 149
click at [390, 173] on textarea "Due to the nature of my role at Obafemi Awolowo University as Director of Resea…" at bounding box center [458, 211] width 417 height 149
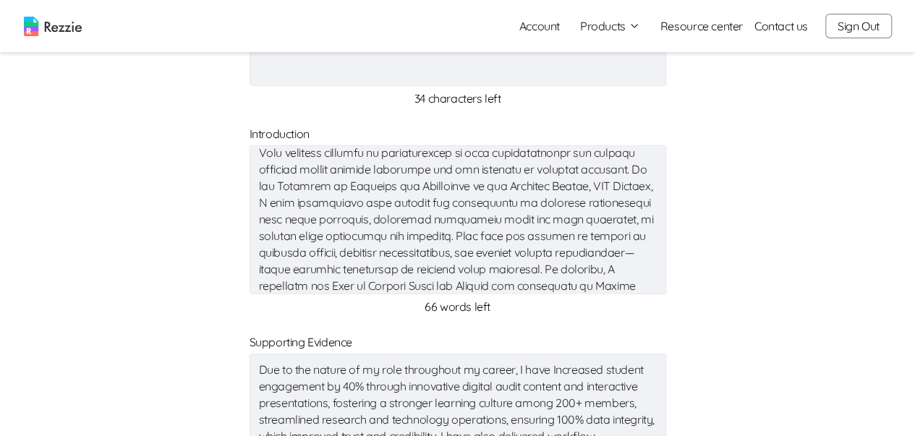
scroll to position [72, 0]
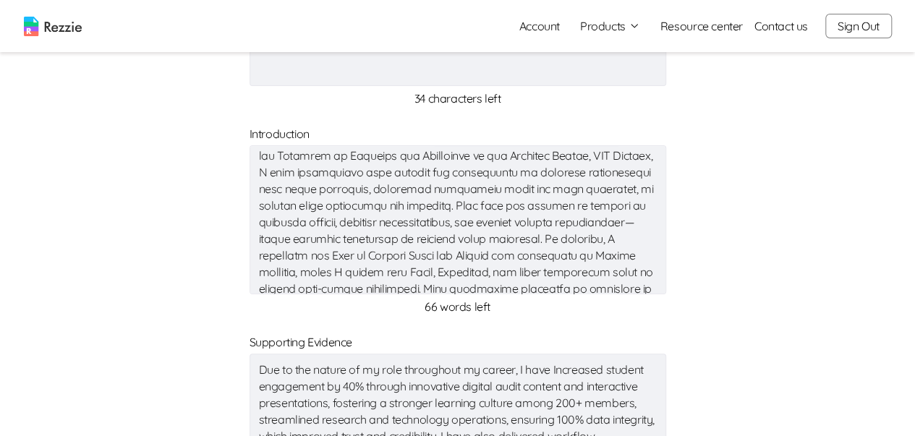
drag, startPoint x: 585, startPoint y: 235, endPoint x: 261, endPoint y: 226, distance: 323.5
click at [261, 226] on textarea at bounding box center [458, 219] width 417 height 149
click at [547, 211] on textarea at bounding box center [458, 219] width 417 height 149
click at [559, 208] on textarea at bounding box center [458, 219] width 417 height 149
click at [576, 209] on textarea at bounding box center [458, 219] width 417 height 149
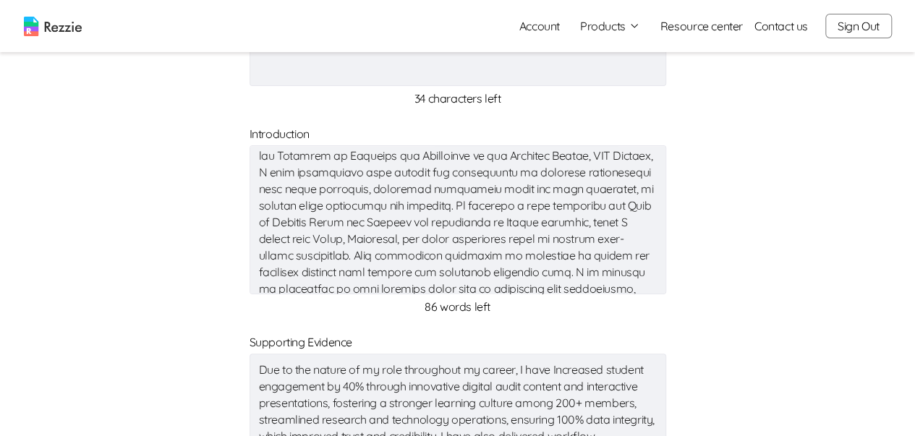
scroll to position [145, 0]
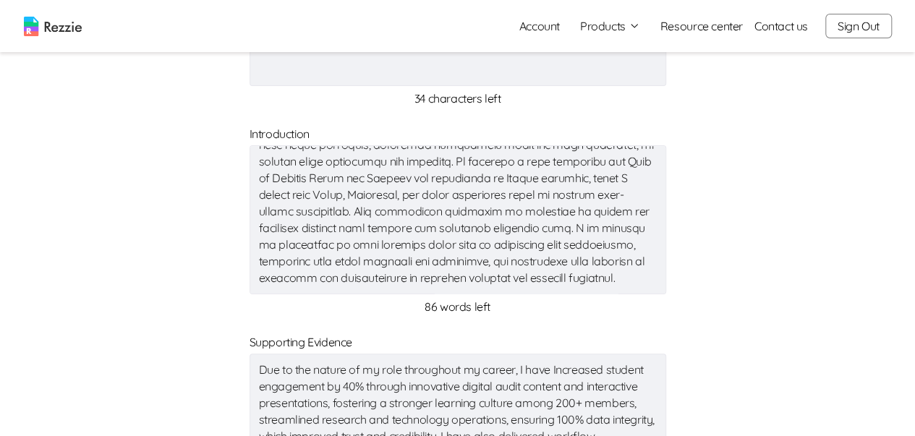
click at [432, 182] on textarea at bounding box center [458, 219] width 417 height 149
drag, startPoint x: 432, startPoint y: 182, endPoint x: 614, endPoint y: 200, distance: 183.2
click at [614, 200] on textarea at bounding box center [458, 219] width 417 height 149
click at [284, 227] on textarea "During my internship at Wema Bank Plc, I gained hands-on experience in core fin…" at bounding box center [458, 219] width 417 height 149
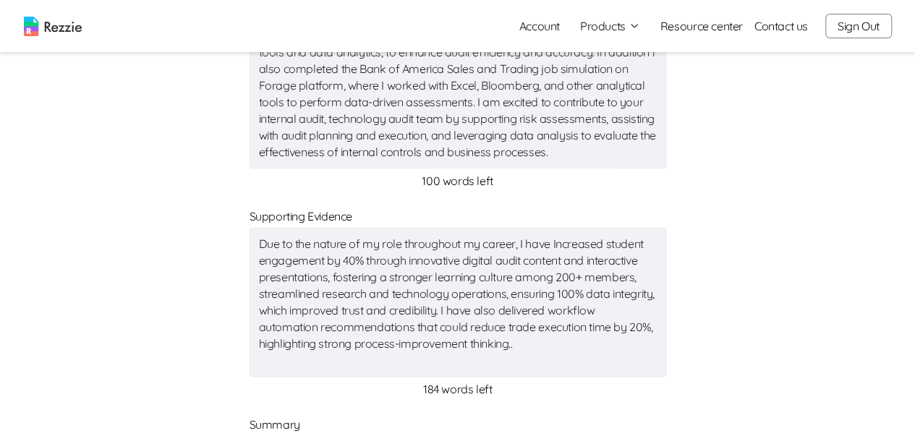
scroll to position [362, 0]
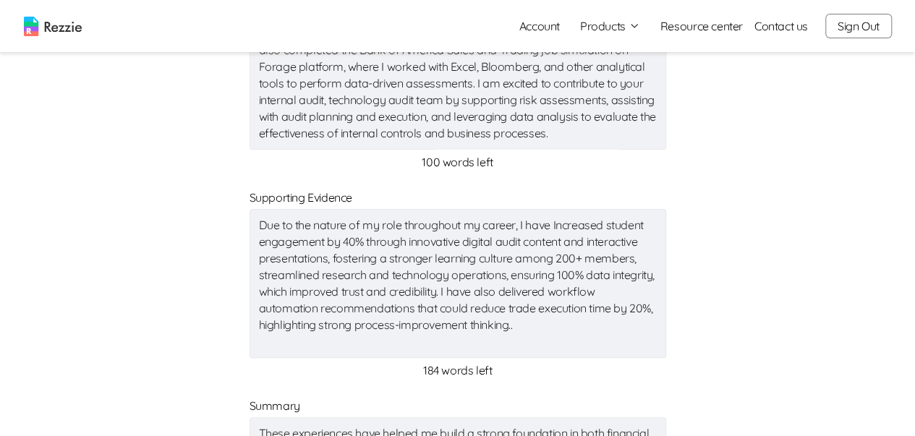
click at [528, 331] on textarea "Due to the nature of my role throughout my career, I have Increased student eng…" at bounding box center [458, 283] width 417 height 149
click at [519, 328] on textarea "Due to the nature of my role throughout my career, I have Increased student eng…" at bounding box center [458, 283] width 417 height 149
paste textarea "• Processed financial transactions with 100% accuracy, strengthening the bank’s…"
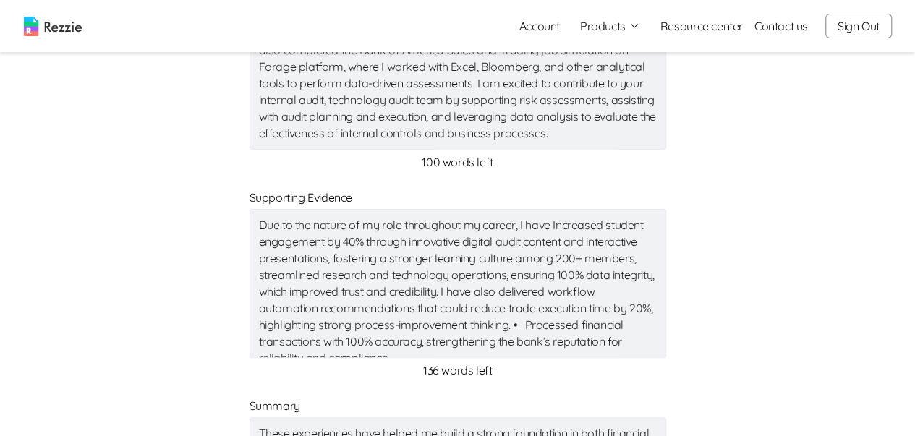
scroll to position [91, 0]
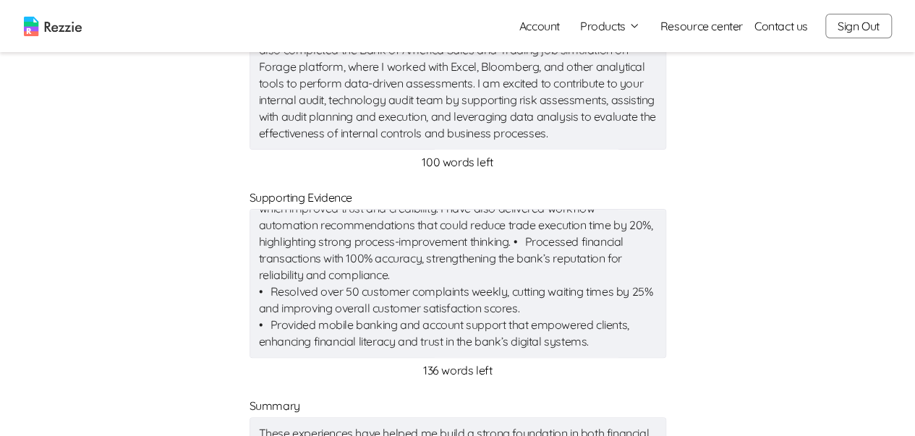
click at [272, 284] on textarea "Due to the nature of my role throughout my career, I have Increased student eng…" at bounding box center [458, 283] width 417 height 149
click at [266, 313] on textarea "Due to the nature of my role throughout my career, I have Increased student eng…" at bounding box center [458, 283] width 417 height 149
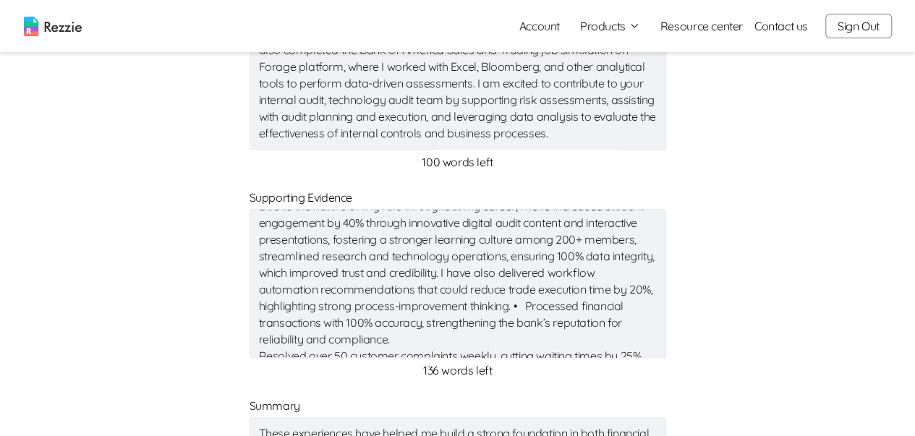
scroll to position [0, 0]
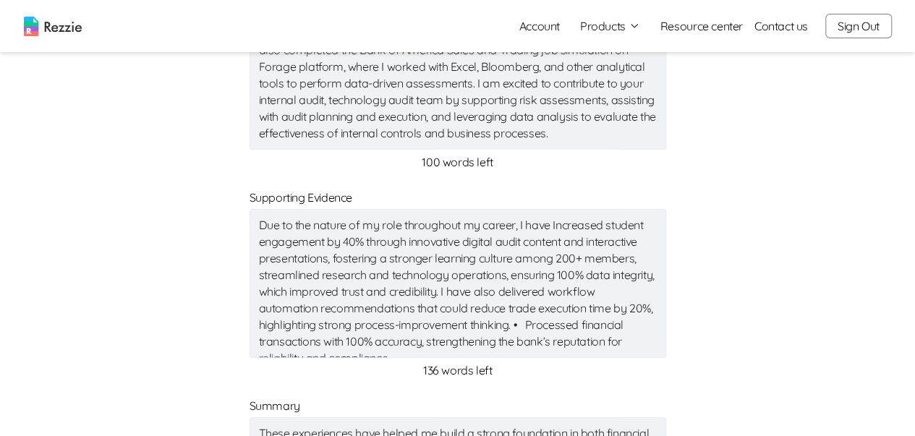
click at [555, 328] on textarea "Due to the nature of my role throughout my career, I have Increased student eng…" at bounding box center [458, 283] width 417 height 149
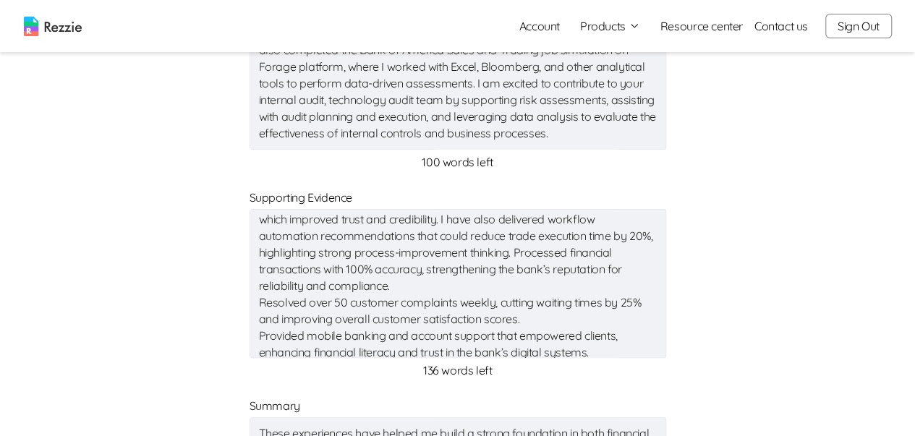
drag, startPoint x: 262, startPoint y: 298, endPoint x: 475, endPoint y: 331, distance: 215.3
click at [475, 331] on textarea "Due to the nature of my role throughout my career, I have Increased student eng…" at bounding box center [458, 283] width 417 height 149
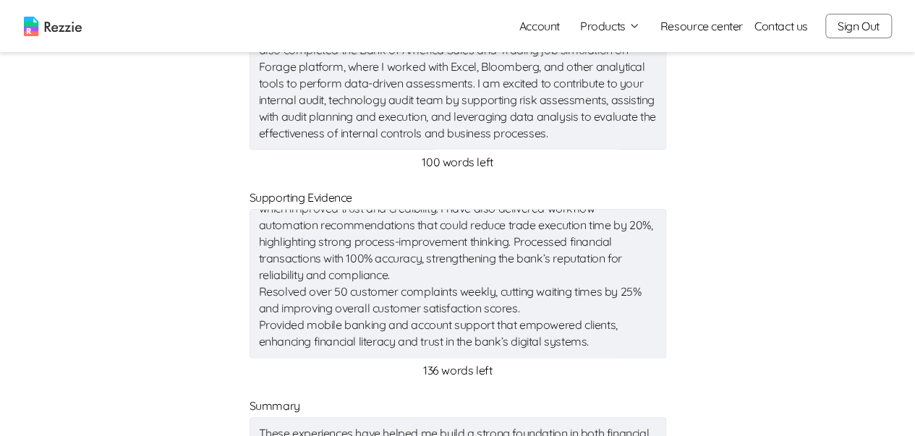
scroll to position [100, 0]
click at [495, 354] on textarea "Due to the nature of my role throughout my career, I have Increased student eng…" at bounding box center [458, 283] width 417 height 149
drag, startPoint x: 253, startPoint y: 267, endPoint x: 545, endPoint y: 294, distance: 292.8
click at [545, 294] on textarea "Due to the nature of my role throughout my career, I have Increased student eng…" at bounding box center [458, 283] width 417 height 149
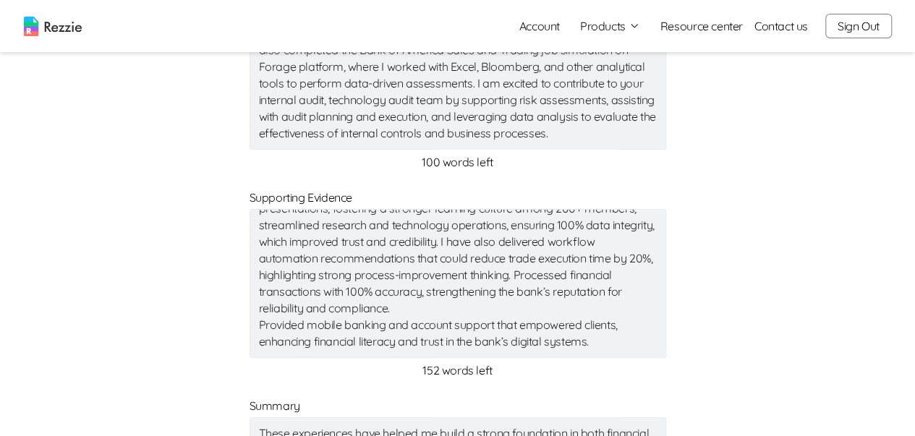
scroll to position [67, 0]
click at [259, 306] on textarea "Due to the nature of my role throughout my career, I have Increased student eng…" at bounding box center [458, 283] width 417 height 149
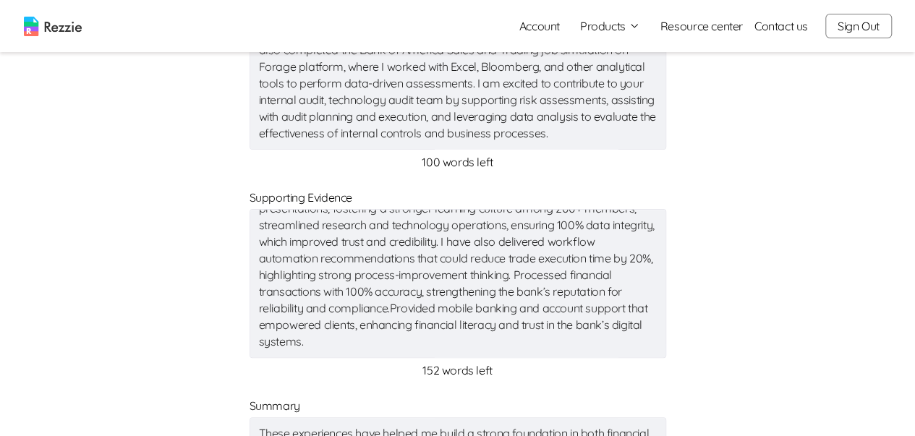
scroll to position [50, 0]
click at [396, 310] on textarea "Due to the nature of my role throughout my career, I have Increased student eng…" at bounding box center [458, 283] width 417 height 149
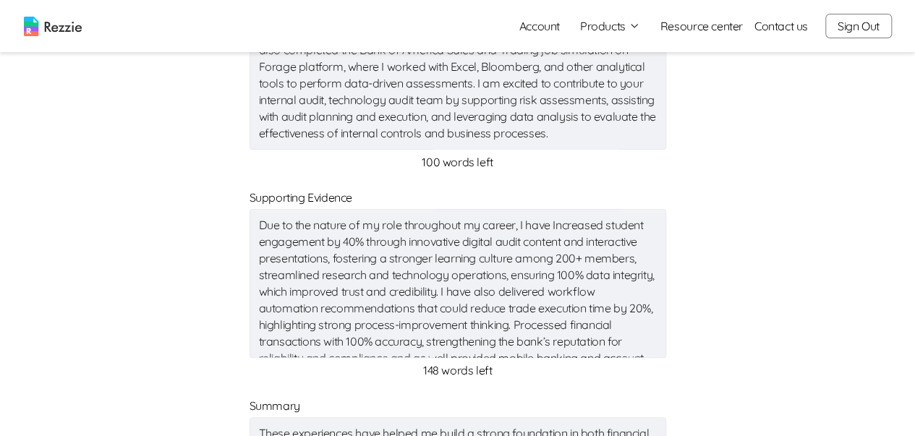
scroll to position [67, 0]
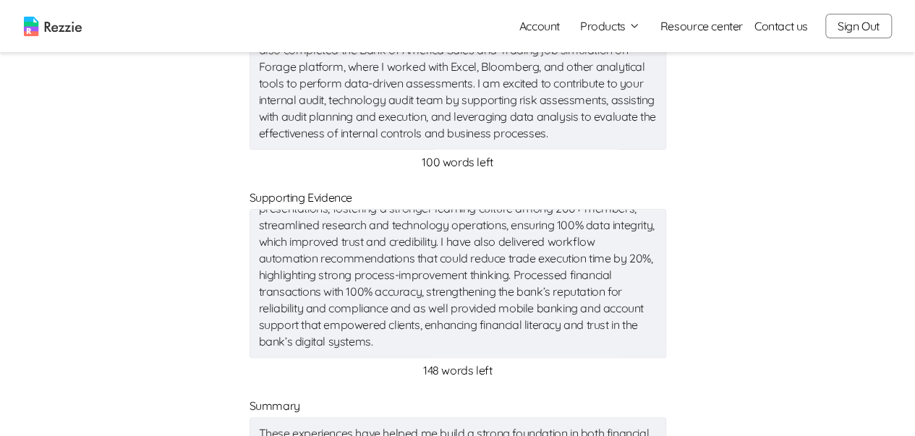
click at [547, 255] on textarea "Due to the nature of my role throughout my career, I have Increased student eng…" at bounding box center [458, 283] width 417 height 149
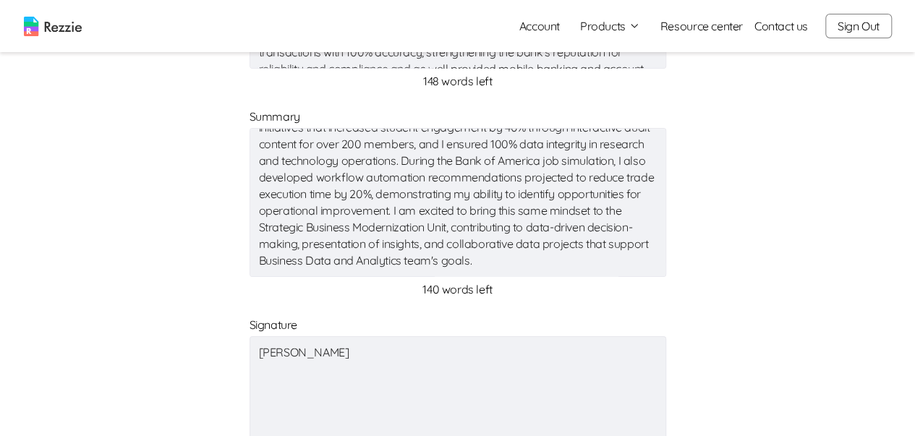
drag, startPoint x: 577, startPoint y: 211, endPoint x: 387, endPoint y: 212, distance: 190.3
click at [387, 212] on textarea "These experiences have helped me build a strong foundation in both financial an…" at bounding box center [458, 202] width 417 height 149
drag, startPoint x: 256, startPoint y: 228, endPoint x: 553, endPoint y: 270, distance: 299.6
click at [553, 270] on textarea "These experiences have helped me build a strong foundation in both financial an…" at bounding box center [458, 202] width 417 height 149
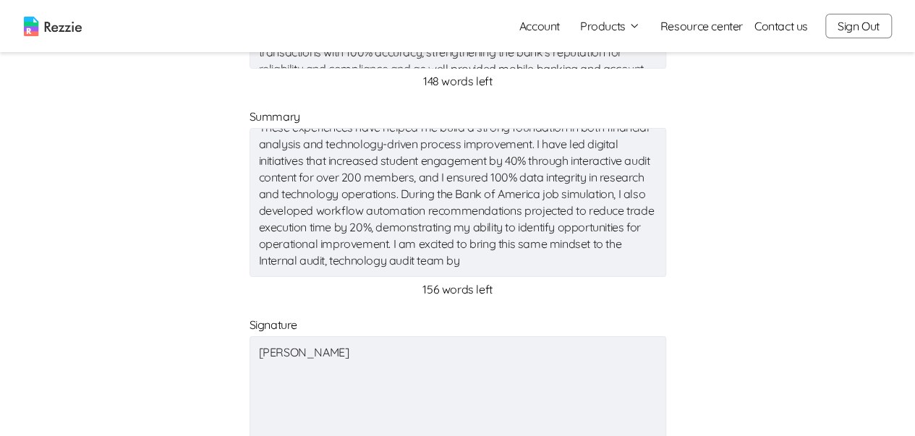
scroll to position [17, 0]
click at [625, 284] on span "156 words left" at bounding box center [458, 289] width 417 height 17
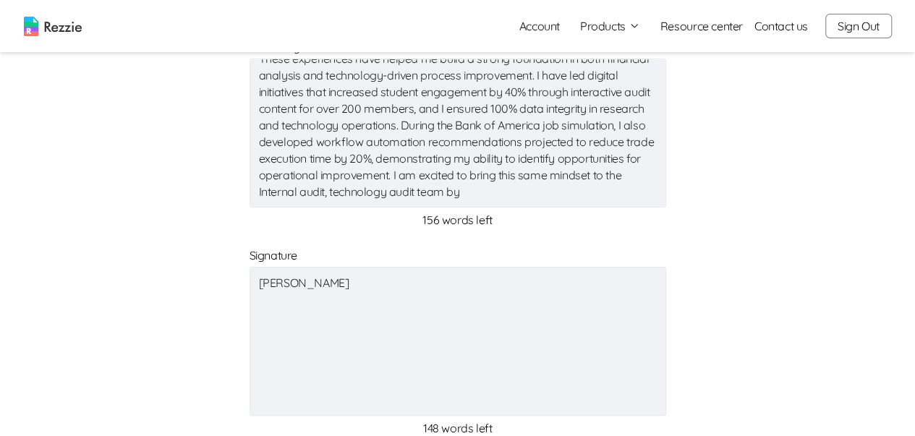
scroll to position [724, 0]
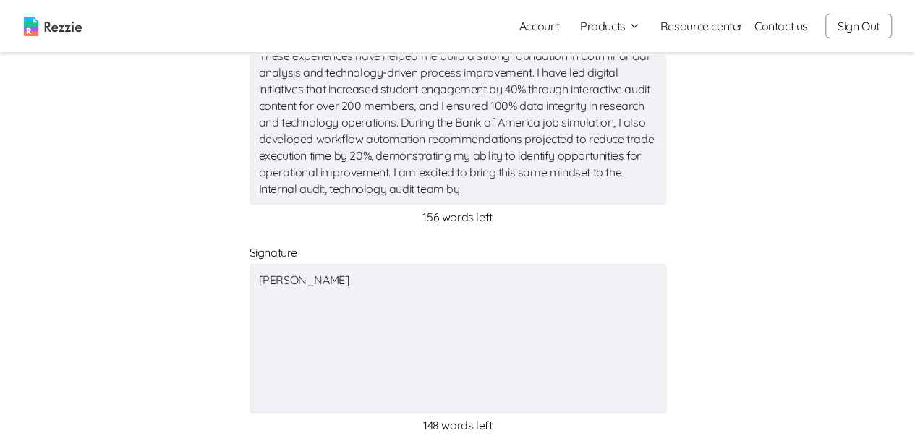
click at [595, 185] on textarea "These experiences have helped me build a strong foundation in both financial an…" at bounding box center [458, 130] width 417 height 149
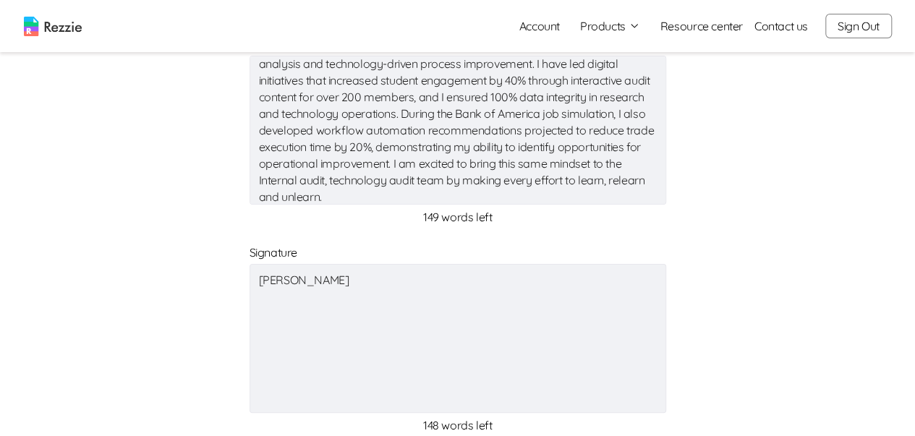
click at [590, 179] on textarea "These experiences have helped me build a strong foundation in both financial an…" at bounding box center [458, 130] width 417 height 149
click at [260, 199] on textarea "These experiences have helped me build a strong foundation in both financial an…" at bounding box center [458, 130] width 417 height 149
click at [622, 179] on textarea "These experiences have helped me build a strong foundation in both financial an…" at bounding box center [458, 130] width 417 height 149
click at [330, 196] on textarea "These experiences have helped me build a strong foundation in both financial an…" at bounding box center [458, 130] width 417 height 149
click at [323, 196] on textarea "These experiences have helped me build a strong foundation in both financial an…" at bounding box center [458, 130] width 417 height 149
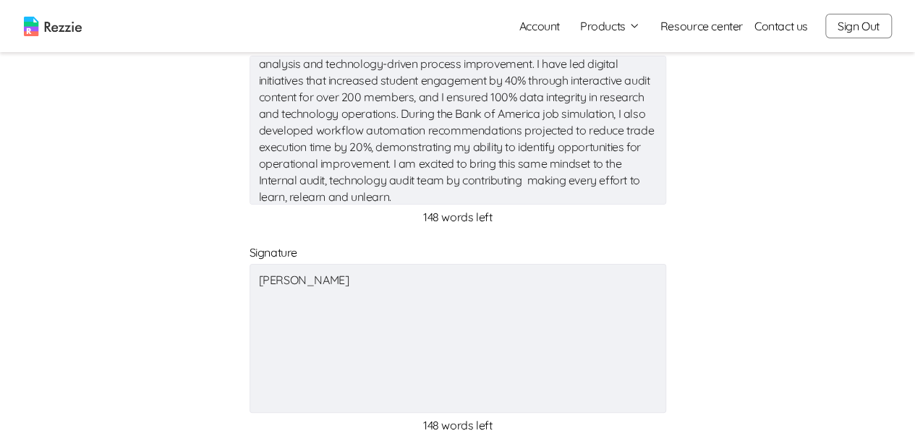
drag, startPoint x: 382, startPoint y: 165, endPoint x: 404, endPoint y: 171, distance: 23.4
click at [399, 166] on textarea "These experiences have helped me build a strong foundation in both financial an…" at bounding box center [458, 130] width 417 height 149
click at [368, 219] on span "148 words left" at bounding box center [458, 216] width 417 height 17
click at [324, 197] on textarea "These experiences have helped me build a strong foundation in both financial an…" at bounding box center [458, 130] width 417 height 149
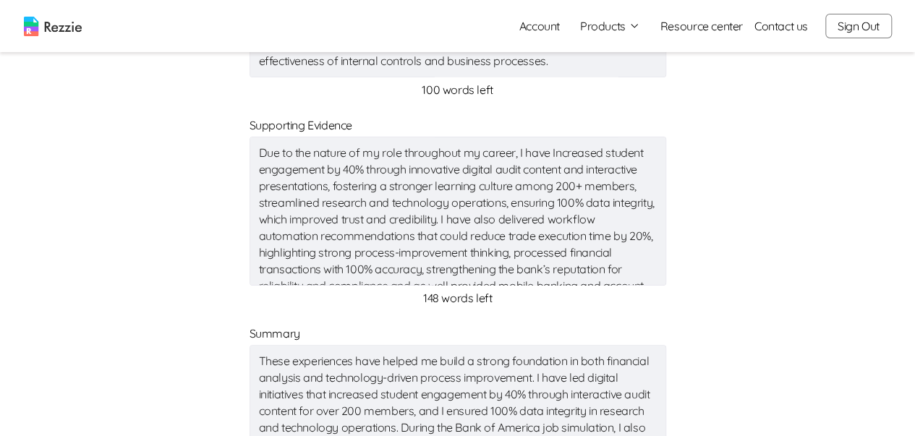
scroll to position [289, 0]
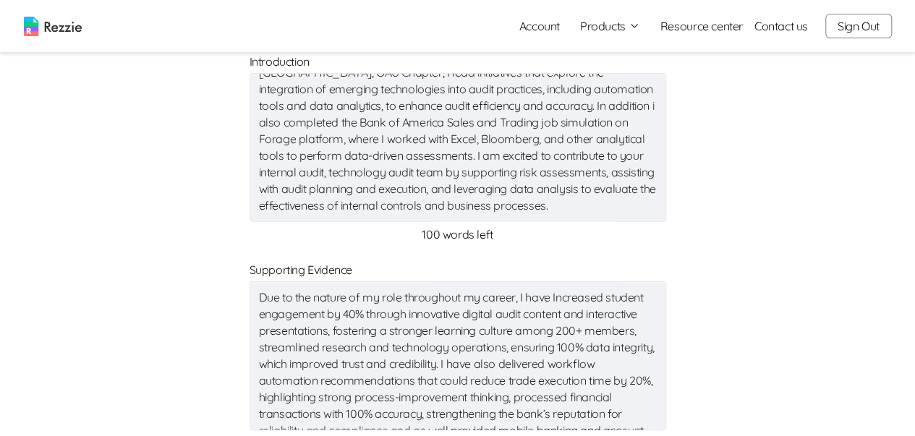
drag, startPoint x: 418, startPoint y: 157, endPoint x: 560, endPoint y: 171, distance: 142.6
click at [560, 171] on textarea at bounding box center [458, 147] width 417 height 149
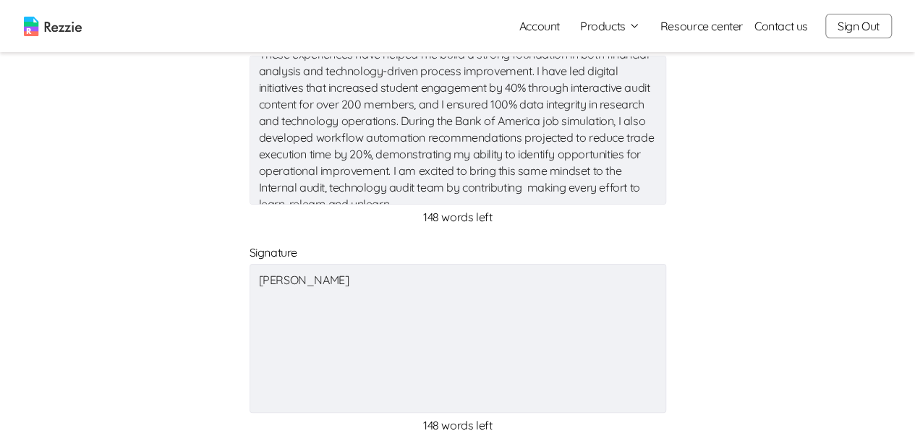
scroll to position [33, 0]
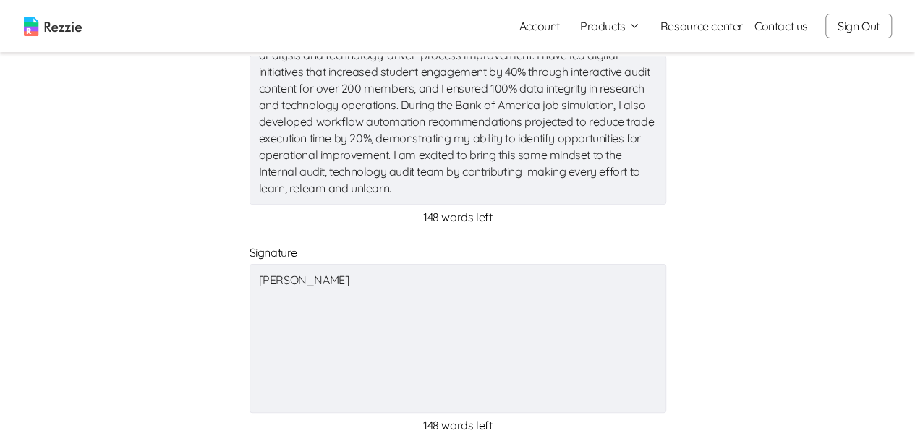
click at [323, 190] on textarea "These experiences have helped me build a strong foundation in both financial an…" at bounding box center [458, 130] width 417 height 149
paste textarea "supporting risk assessments, assisting with audit planning and execution, and l…"
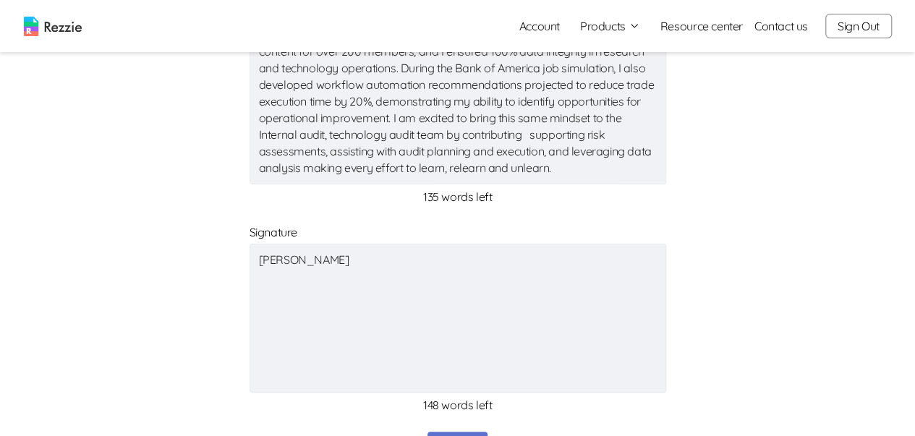
scroll to position [724, 0]
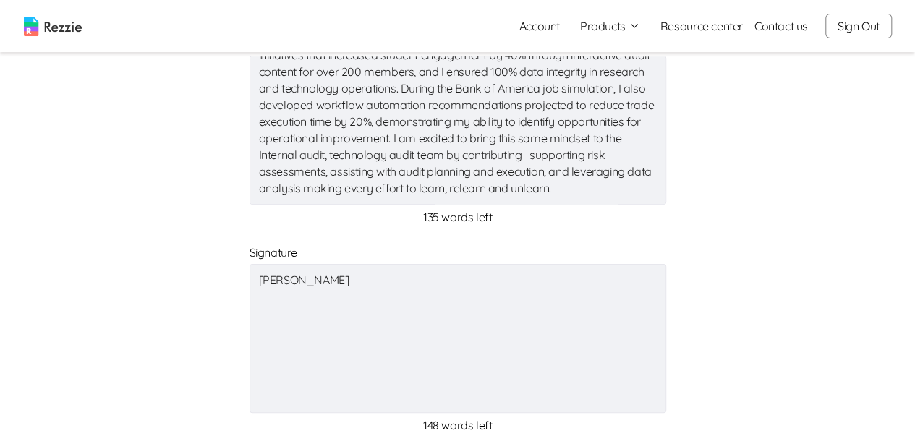
click at [331, 153] on textarea "These experiences have helped me build a strong foundation in both financial an…" at bounding box center [458, 130] width 417 height 149
click at [323, 158] on textarea "These experiences have helped me build a strong foundation in both financial an…" at bounding box center [458, 130] width 417 height 149
click at [326, 153] on textarea "These experiences have helped me build a strong foundation in both financial an…" at bounding box center [458, 130] width 417 height 149
click at [315, 157] on textarea "These experiences have helped me build a strong foundation in both financial an…" at bounding box center [458, 130] width 417 height 149
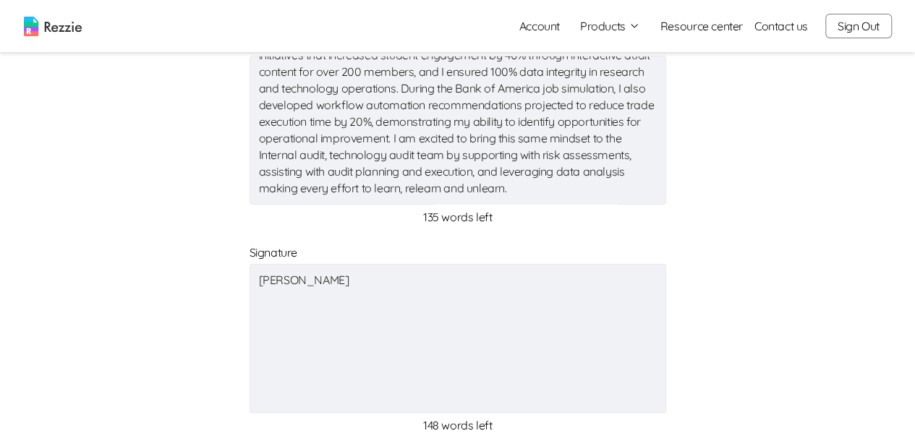
click at [424, 155] on textarea "These experiences have helped me build a strong foundation in both financial an…" at bounding box center [458, 130] width 417 height 149
click at [531, 173] on textarea "These experiences have helped me build a strong foundation in both financial an…" at bounding box center [458, 130] width 417 height 149
click at [402, 170] on textarea "These experiences have helped me build a strong foundation in both financial an…" at bounding box center [458, 130] width 417 height 149
click at [505, 171] on textarea "These experiences have helped me build a strong foundation in both financial an…" at bounding box center [458, 130] width 417 height 149
click at [483, 160] on textarea "These experiences have helped me build a strong foundation in both financial an…" at bounding box center [458, 130] width 417 height 149
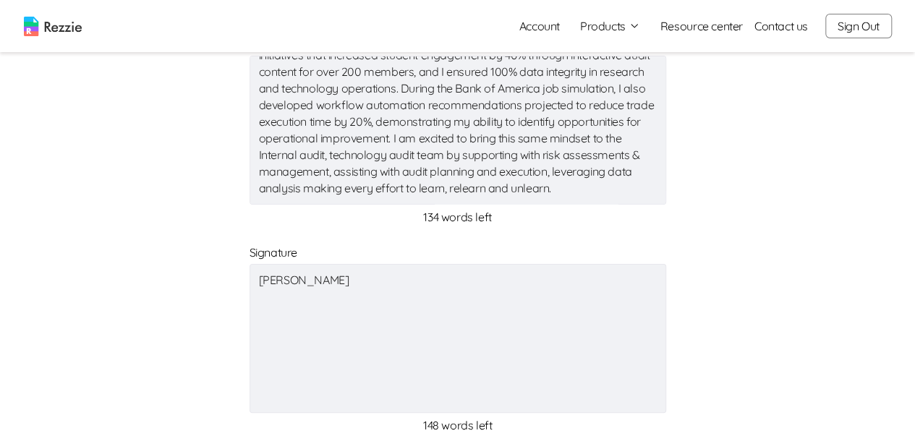
click at [506, 154] on textarea "These experiences have helped me build a strong foundation in both financial an…" at bounding box center [458, 130] width 417 height 149
click at [510, 155] on textarea "These experiences have helped me build a strong foundation in both financial an…" at bounding box center [458, 130] width 417 height 149
click at [509, 156] on textarea "These experiences have helped me build a strong foundation in both financial an…" at bounding box center [458, 130] width 417 height 149
click at [338, 170] on textarea "These experiences have helped me build a strong foundation in both financial an…" at bounding box center [458, 130] width 417 height 149
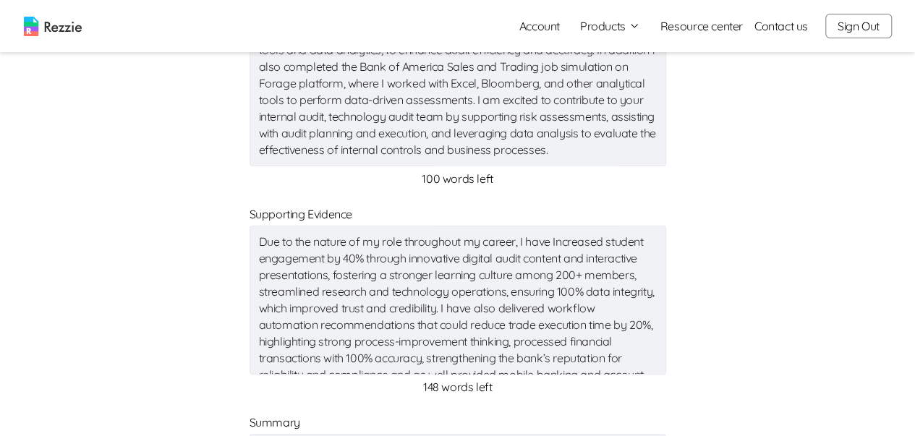
scroll to position [362, 0]
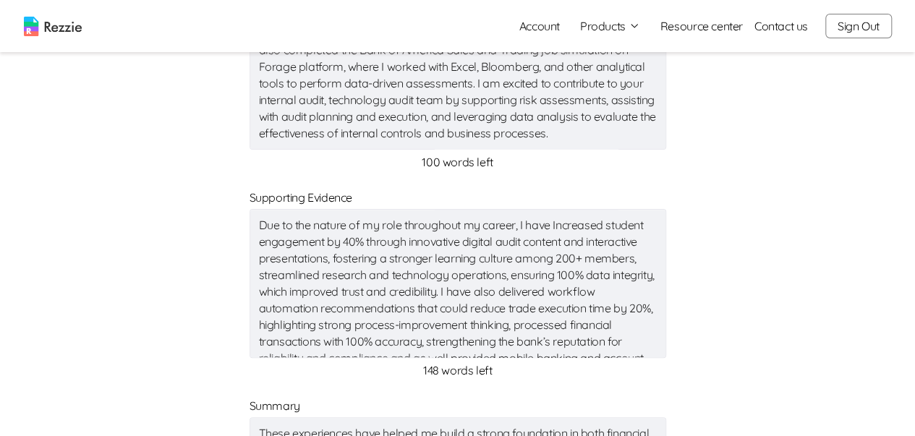
drag, startPoint x: 567, startPoint y: 82, endPoint x: 431, endPoint y: 82, distance: 135.3
click at [431, 82] on textarea at bounding box center [458, 75] width 417 height 149
click at [421, 83] on textarea at bounding box center [458, 75] width 417 height 149
drag, startPoint x: 421, startPoint y: 85, endPoint x: 541, endPoint y: 84, distance: 120.1
click at [541, 84] on textarea at bounding box center [458, 75] width 417 height 149
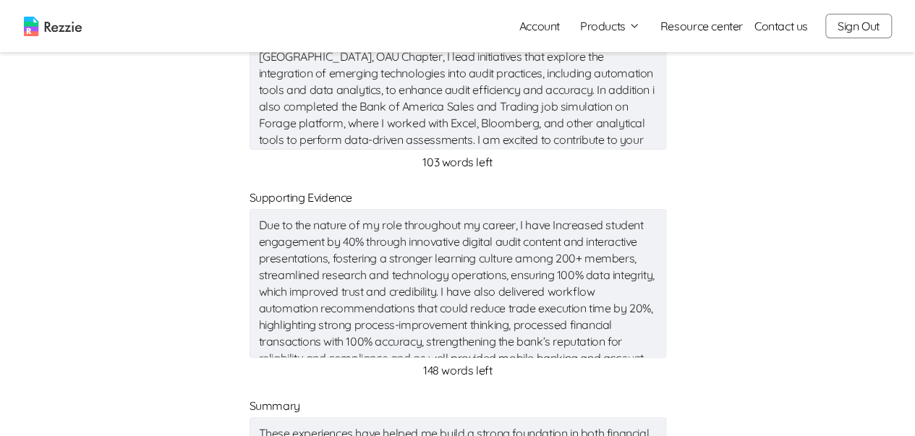
scroll to position [116, 0]
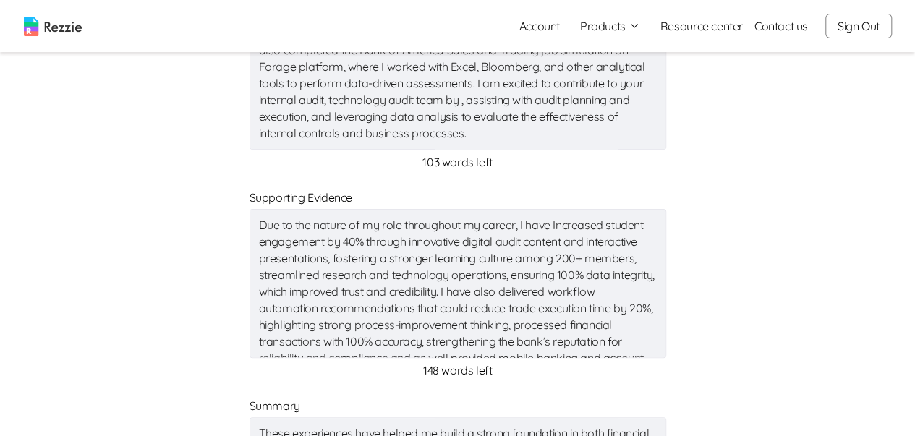
drag, startPoint x: 482, startPoint y: 116, endPoint x: 346, endPoint y: 120, distance: 136.1
click at [346, 120] on textarea "During my internship at Wema Bank Plc, I gained hands-on experience in core fin…" at bounding box center [458, 75] width 417 height 149
click at [483, 130] on textarea "During my internship at Wema Bank Plc, I gained hands-on experience in core fin…" at bounding box center [458, 75] width 417 height 149
click at [420, 84] on textarea "During my internship at Wema Bank Plc, I gained hands-on experience in core fin…" at bounding box center [458, 75] width 417 height 149
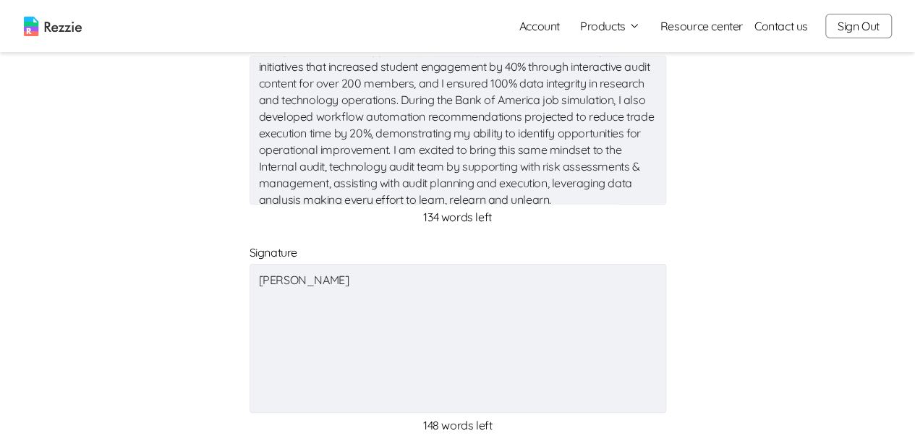
scroll to position [67, 0]
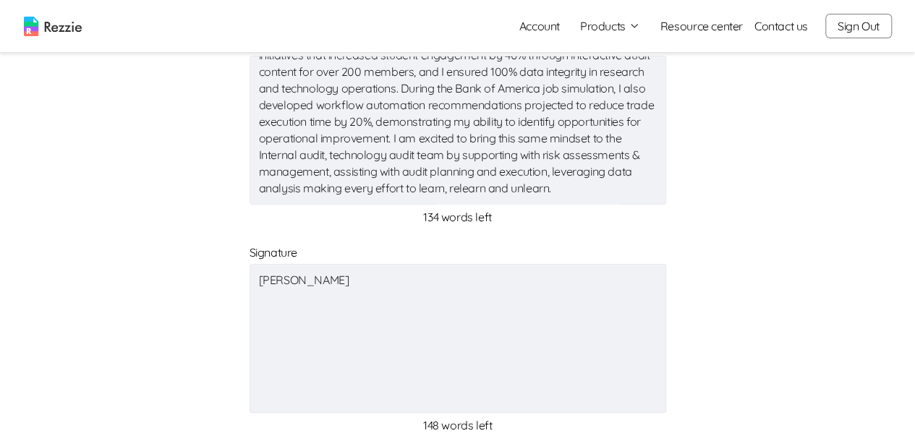
click at [506, 157] on textarea "These experiences have helped me build a strong foundation in both financial an…" at bounding box center [458, 130] width 417 height 149
click at [338, 156] on textarea "These experiences have helped me build a strong foundation in both financial an…" at bounding box center [458, 130] width 417 height 149
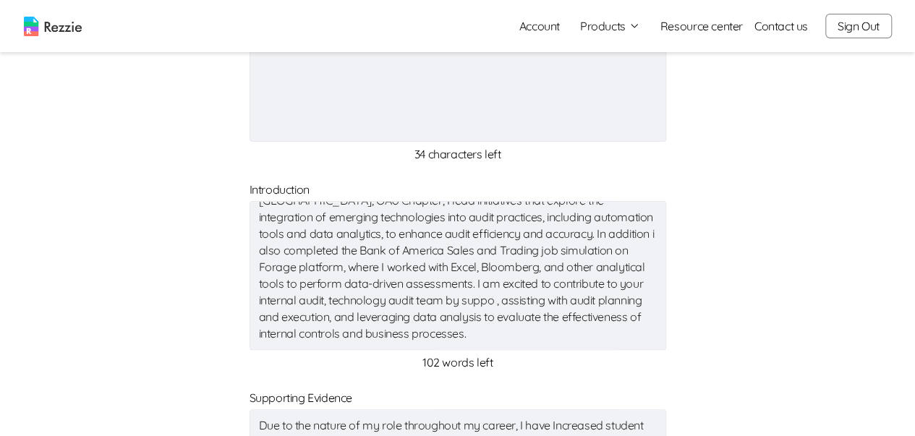
scroll to position [145, 0]
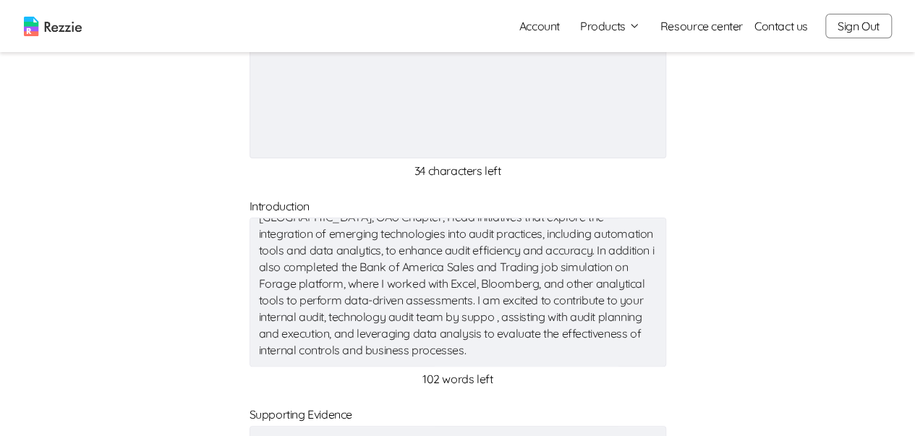
click at [456, 300] on textarea "During my internship at Wema Bank Plc, I gained hands-on experience in core fin…" at bounding box center [458, 292] width 417 height 149
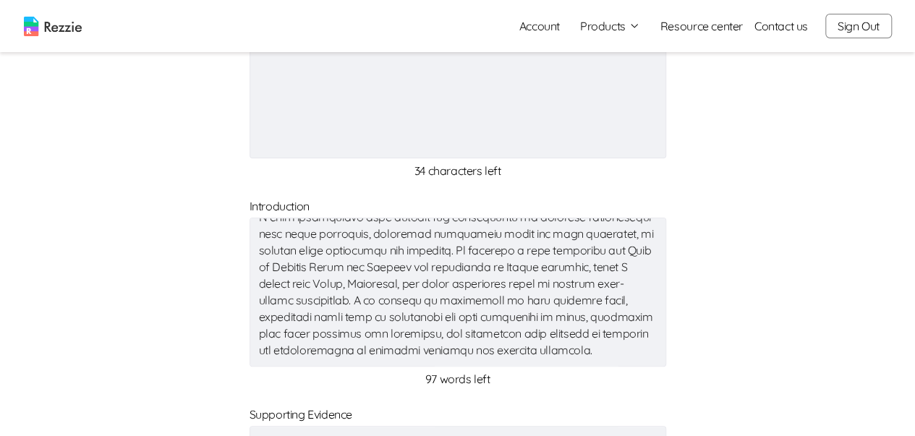
scroll to position [116, 0]
click at [493, 300] on textarea at bounding box center [458, 292] width 417 height 149
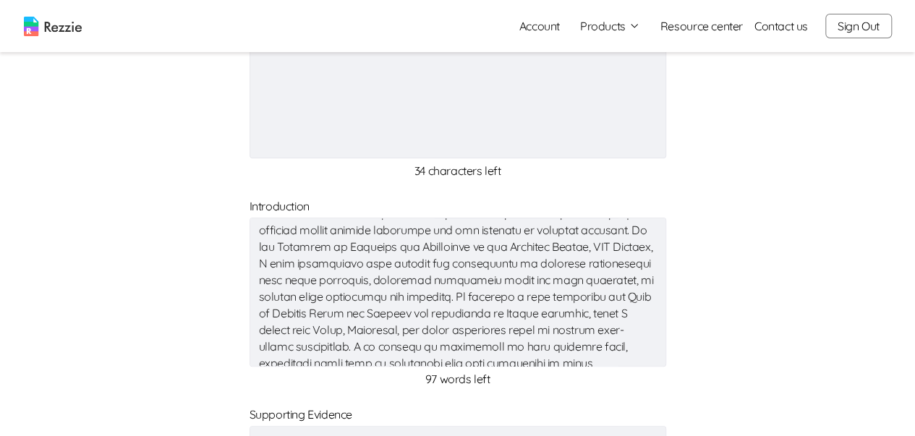
scroll to position [72, 0]
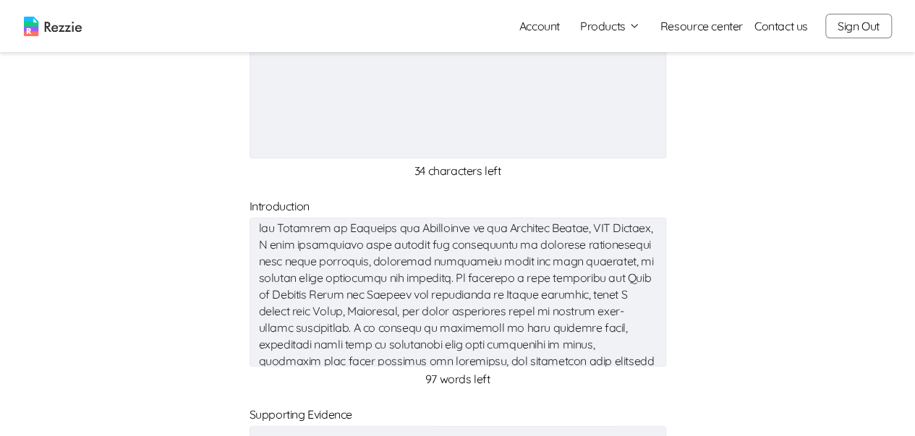
click at [517, 278] on textarea at bounding box center [458, 292] width 417 height 149
click at [350, 301] on textarea at bounding box center [458, 292] width 417 height 149
click at [351, 297] on textarea at bounding box center [458, 292] width 417 height 149
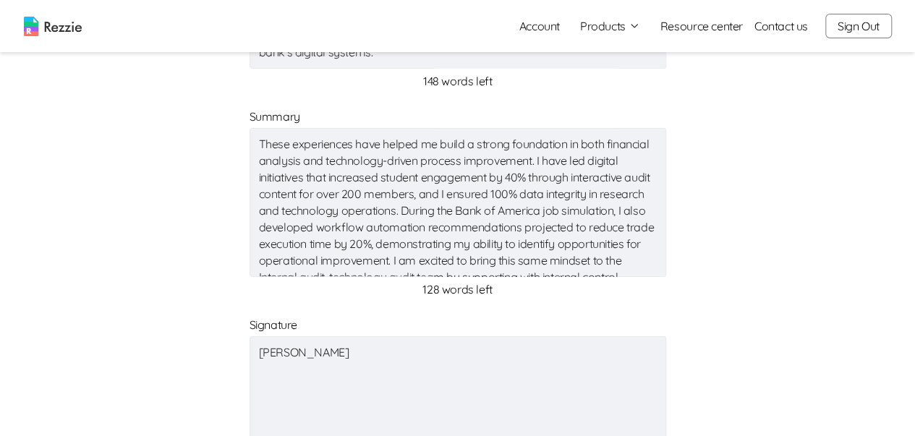
scroll to position [67, 0]
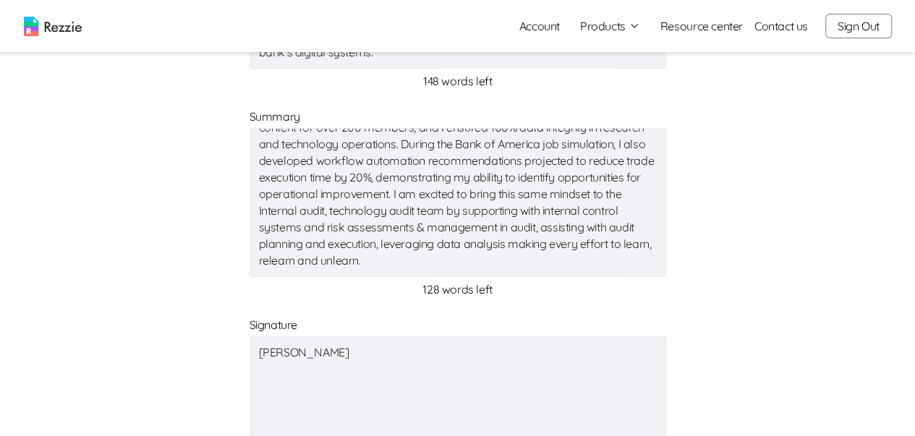
click at [512, 244] on textarea "These experiences have helped me build a strong foundation in both financial an…" at bounding box center [458, 202] width 417 height 149
click at [382, 229] on textarea "These experiences have helped me build a strong foundation in both financial an…" at bounding box center [458, 202] width 417 height 149
click at [563, 242] on textarea "These experiences have helped me build a strong foundation in both financial an…" at bounding box center [458, 202] width 417 height 149
click at [569, 242] on textarea "These experiences have helped me build a strong foundation in both financial an…" at bounding box center [458, 202] width 417 height 149
click at [385, 262] on textarea "These experiences have helped me build a strong foundation in both financial an…" at bounding box center [458, 202] width 417 height 149
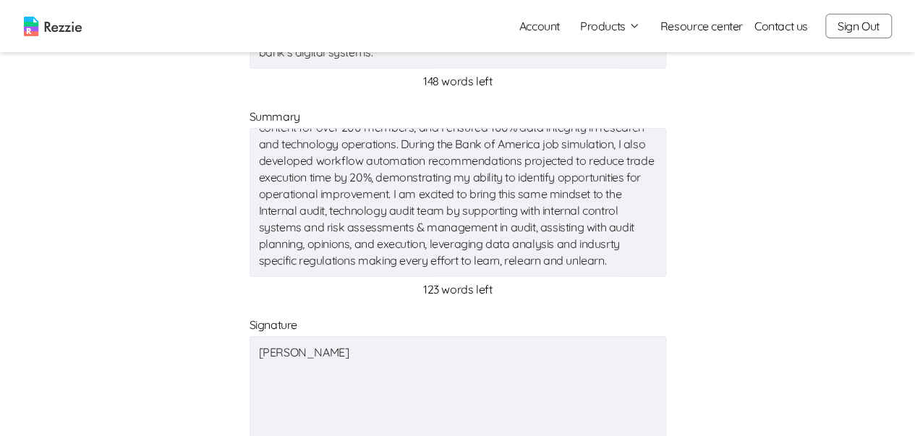
click at [453, 258] on textarea "These experiences have helped me build a strong foundation in both financial an…" at bounding box center [458, 202] width 417 height 149
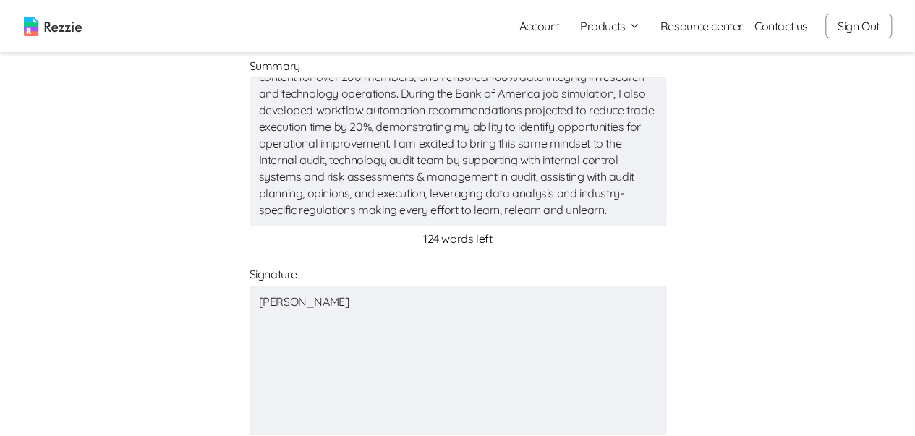
scroll to position [724, 0]
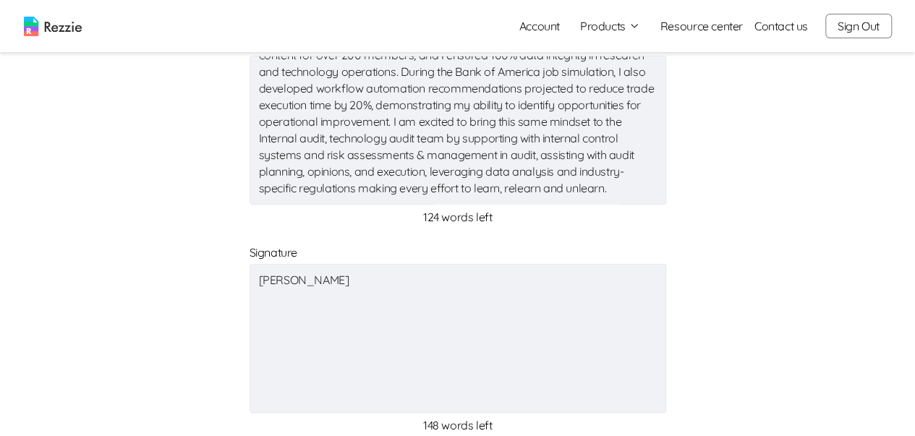
click at [553, 171] on textarea "These experiences have helped me build a strong foundation in both financial an…" at bounding box center [458, 130] width 417 height 149
click at [485, 190] on textarea "These experiences have helped me build a strong foundation in both financial an…" at bounding box center [458, 130] width 417 height 149
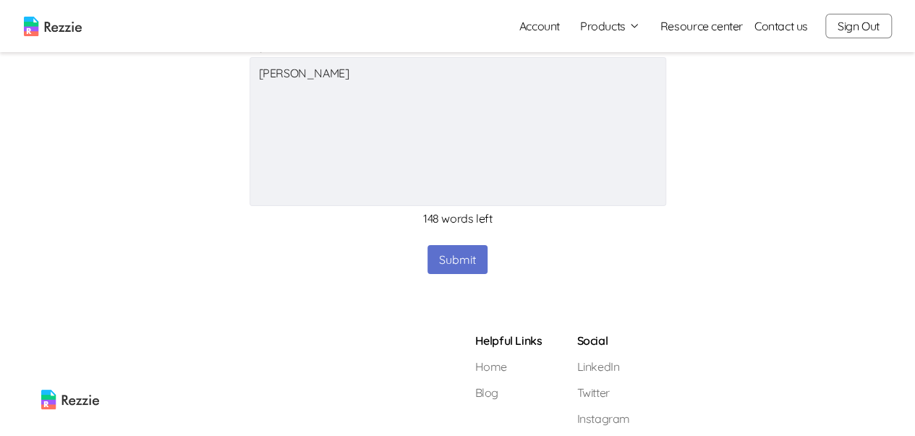
scroll to position [941, 0]
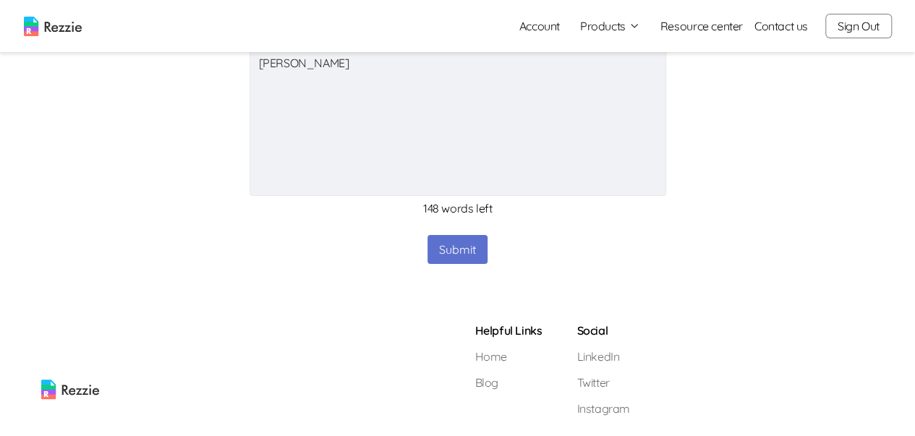
click at [460, 245] on button "Submit" at bounding box center [458, 249] width 60 height 29
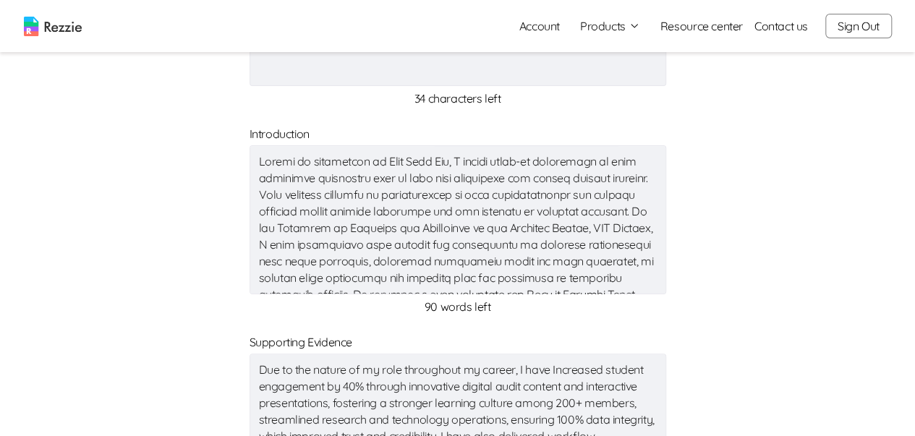
scroll to position [72, 0]
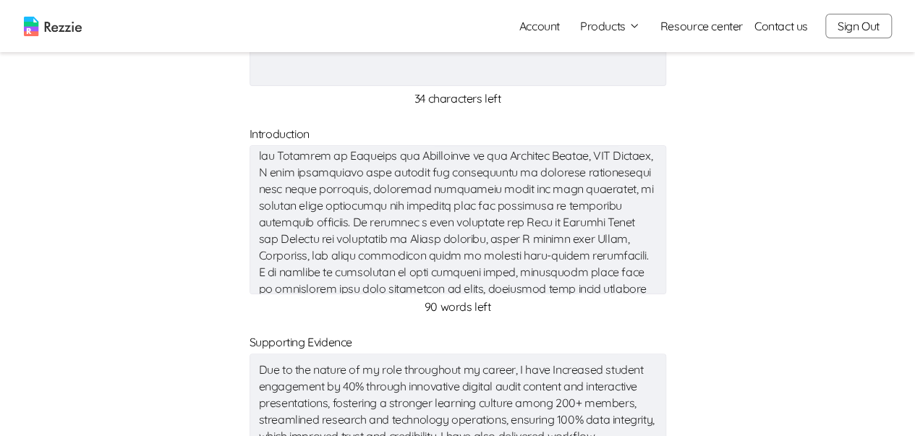
click at [543, 208] on textarea at bounding box center [458, 219] width 417 height 149
click at [625, 205] on textarea at bounding box center [458, 219] width 417 height 149
click at [324, 187] on textarea at bounding box center [458, 219] width 417 height 149
click at [614, 185] on textarea at bounding box center [458, 219] width 417 height 149
click at [617, 171] on textarea at bounding box center [458, 219] width 417 height 149
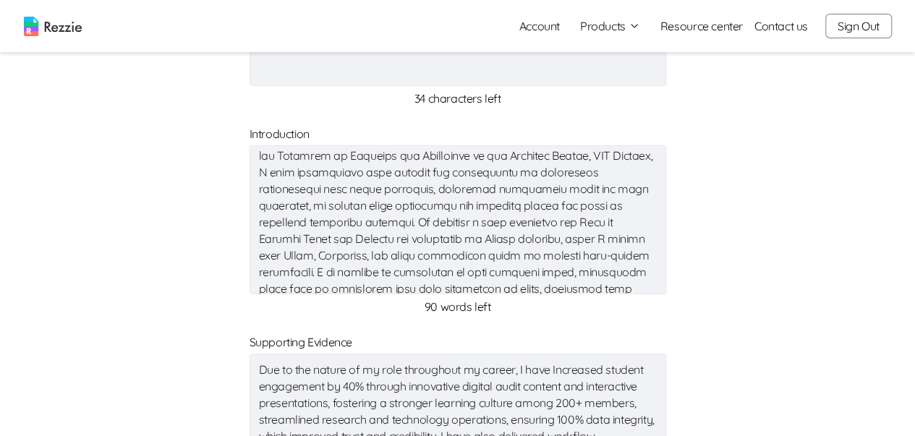
click at [400, 219] on textarea at bounding box center [458, 219] width 417 height 149
click at [464, 226] on textarea at bounding box center [458, 219] width 417 height 149
click at [470, 228] on textarea at bounding box center [458, 219] width 417 height 149
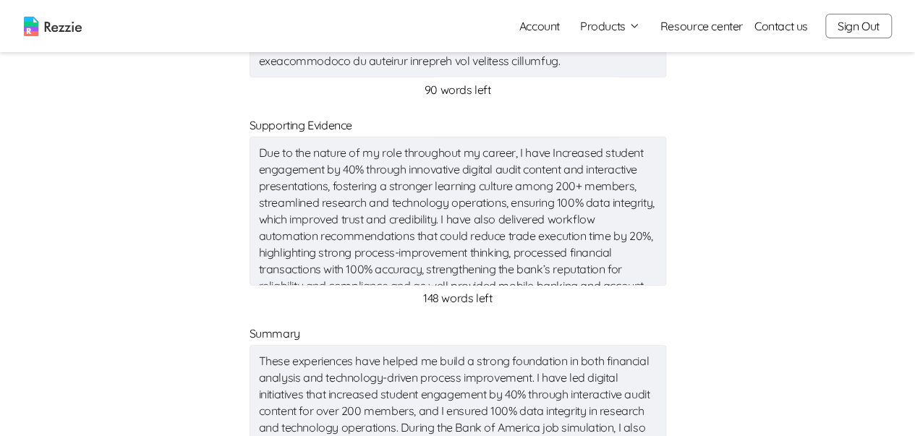
scroll to position [67, 0]
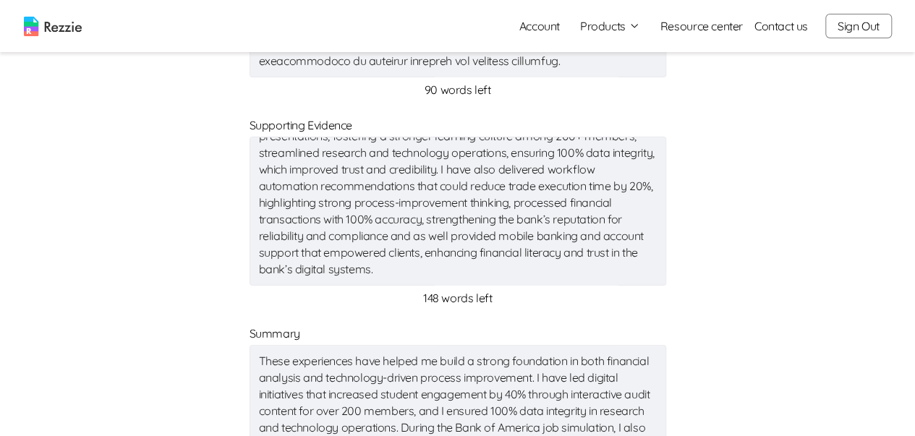
click at [451, 218] on textarea "Due to the nature of my role throughout my career, I have Increased student eng…" at bounding box center [458, 211] width 417 height 149
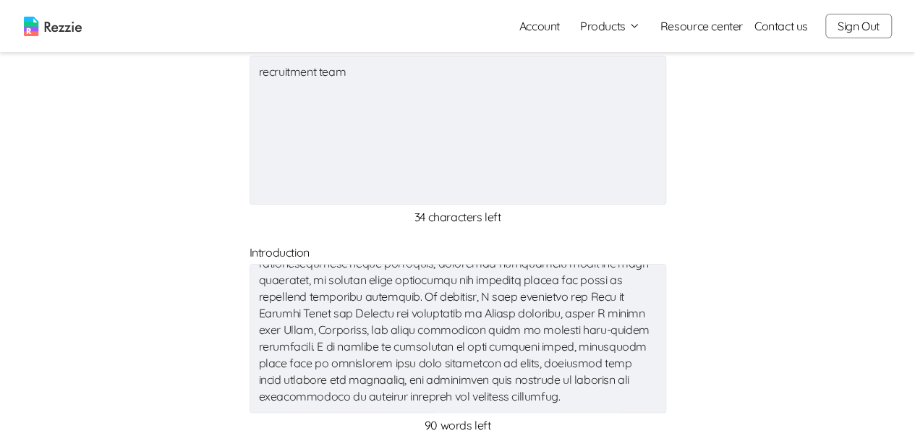
scroll to position [0, 0]
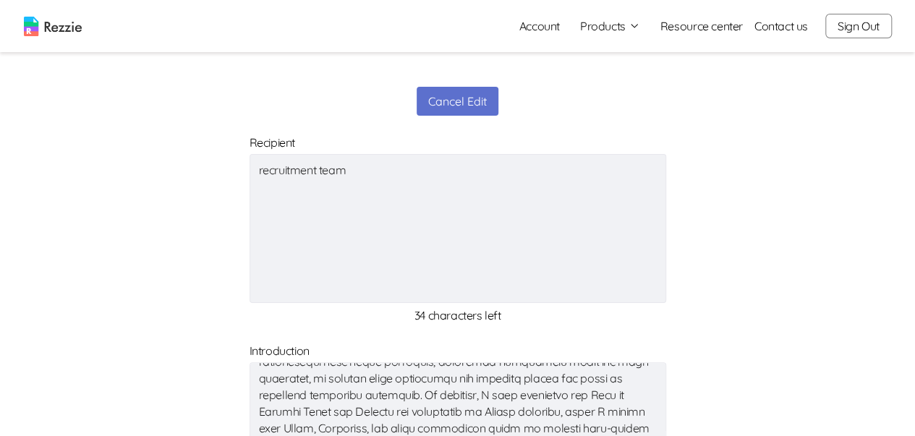
click at [451, 216] on textarea "recruitment team" at bounding box center [458, 228] width 417 height 149
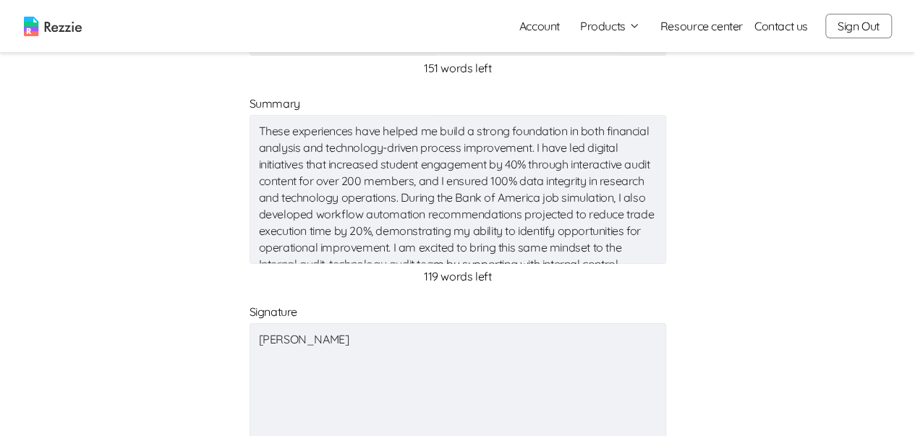
scroll to position [941, 0]
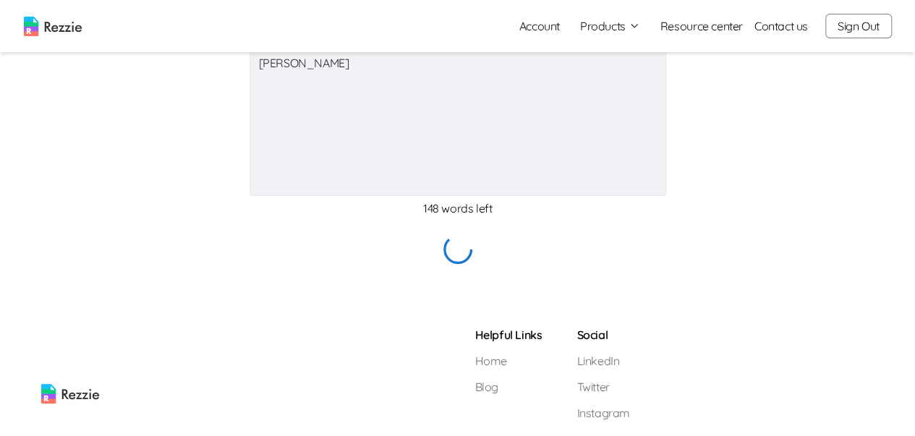
click at [477, 254] on div at bounding box center [458, 251] width 834 height 33
click at [441, 235] on div at bounding box center [458, 251] width 834 height 33
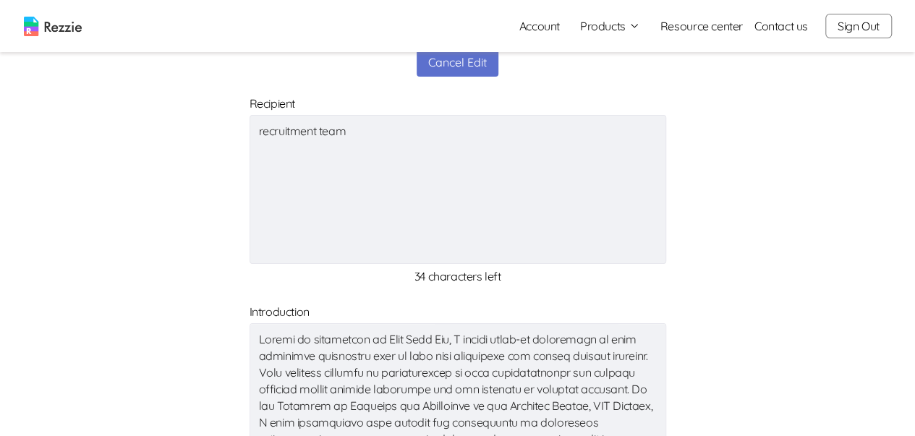
scroll to position [0, 0]
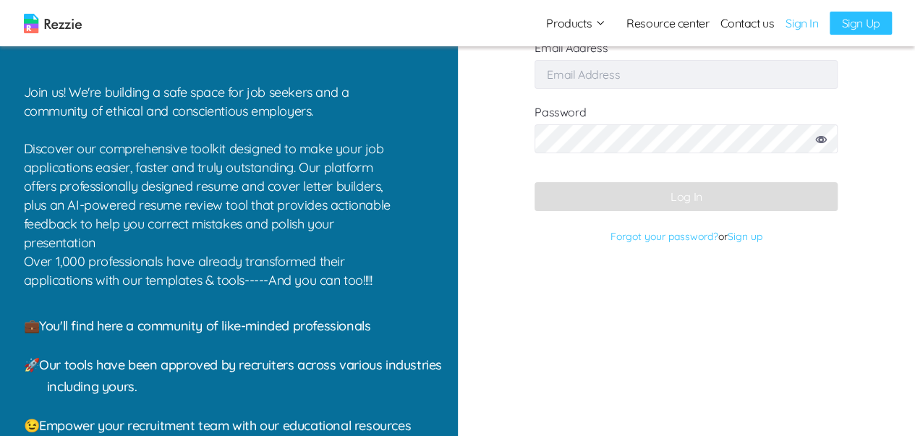
scroll to position [132, 0]
type input "[EMAIL_ADDRESS][DOMAIN_NAME]"
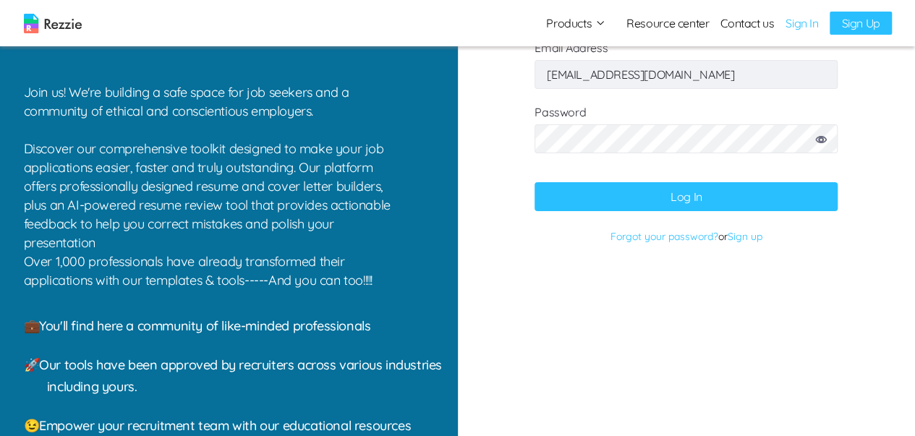
click at [700, 192] on button "Log In" at bounding box center [686, 196] width 303 height 29
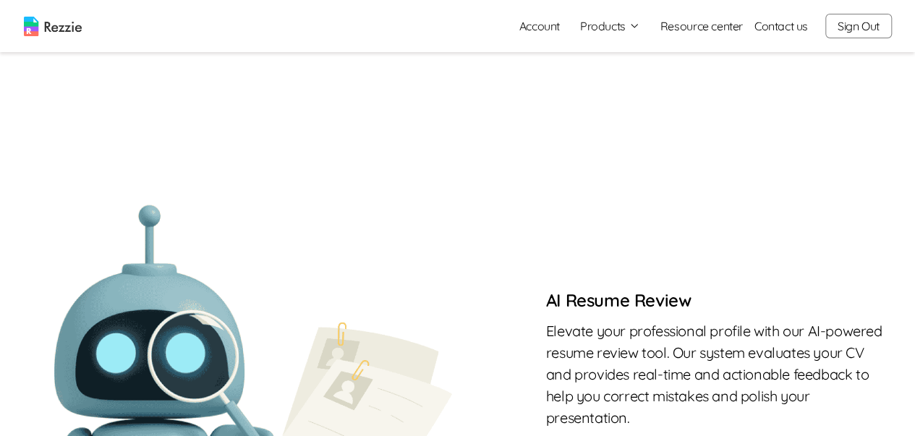
scroll to position [724, 0]
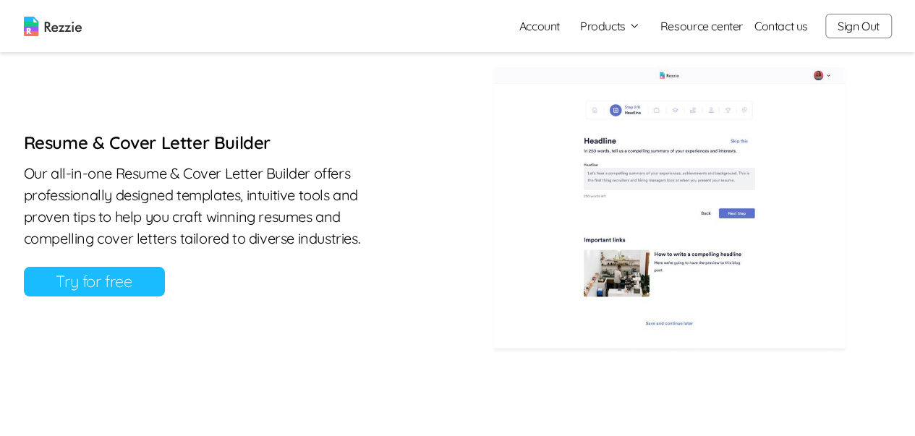
click at [103, 275] on link "Try for free" at bounding box center [94, 282] width 141 height 30
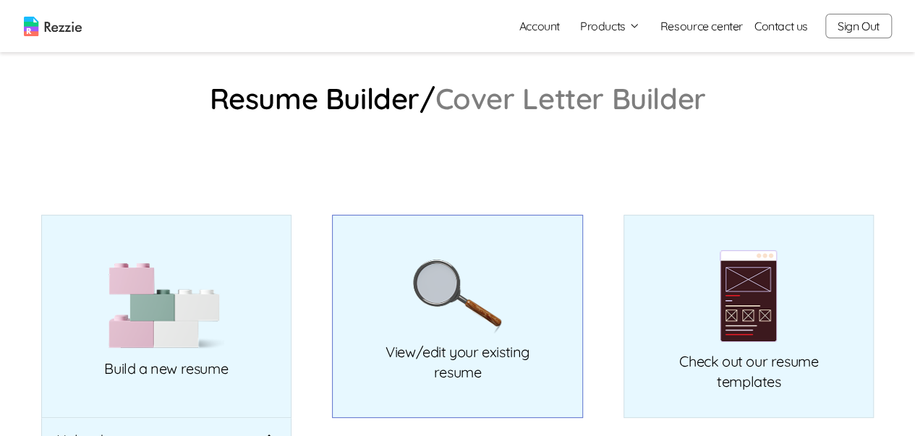
click at [432, 307] on img at bounding box center [457, 297] width 90 height 74
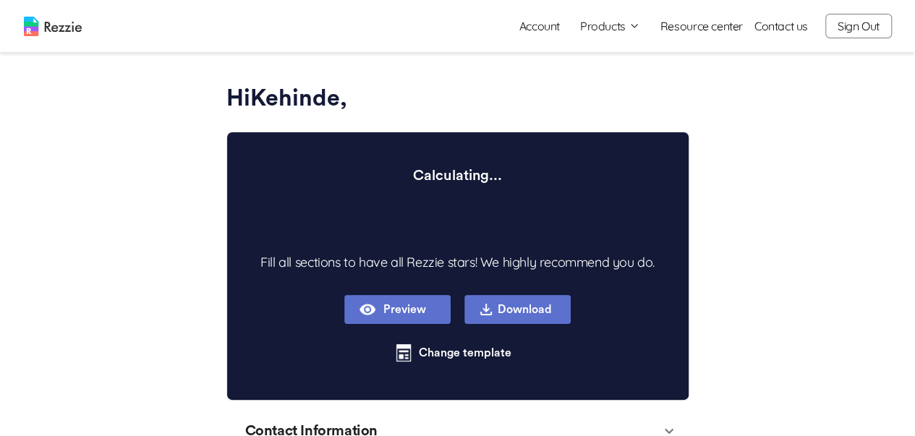
scroll to position [145, 0]
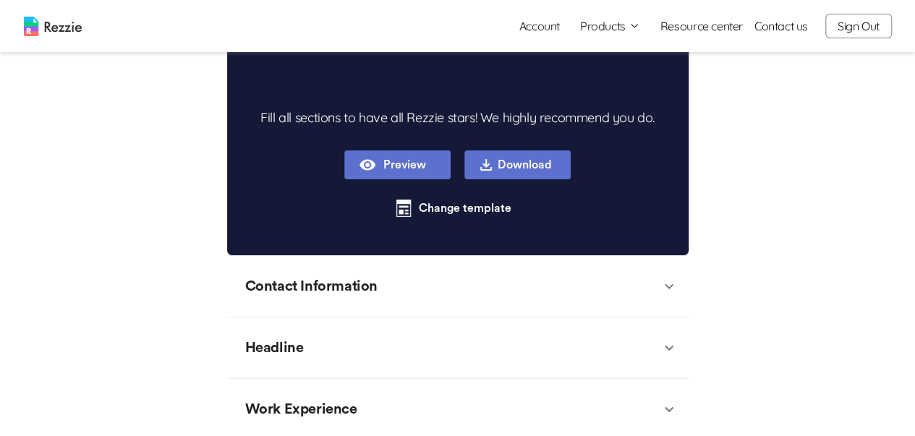
type textarea "x"
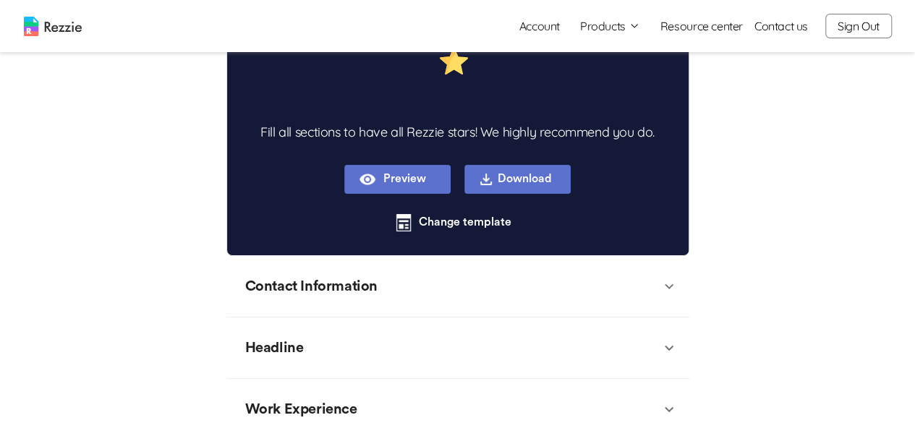
scroll to position [130, 0]
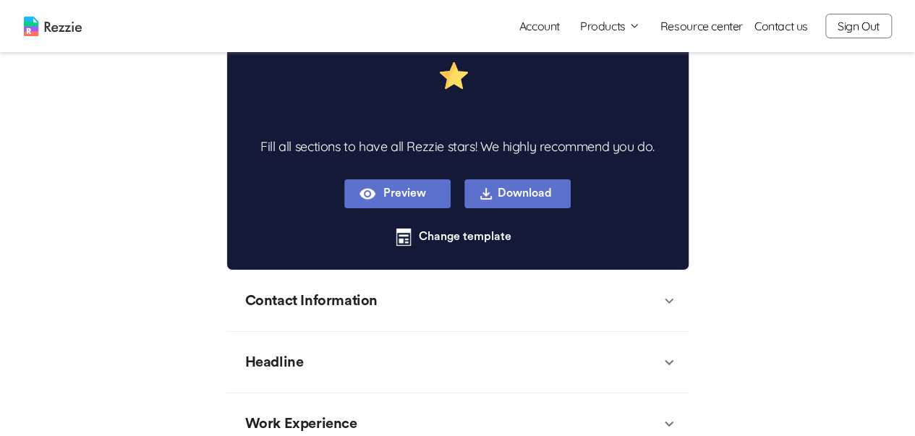
click at [430, 199] on button "Preview" at bounding box center [397, 193] width 106 height 29
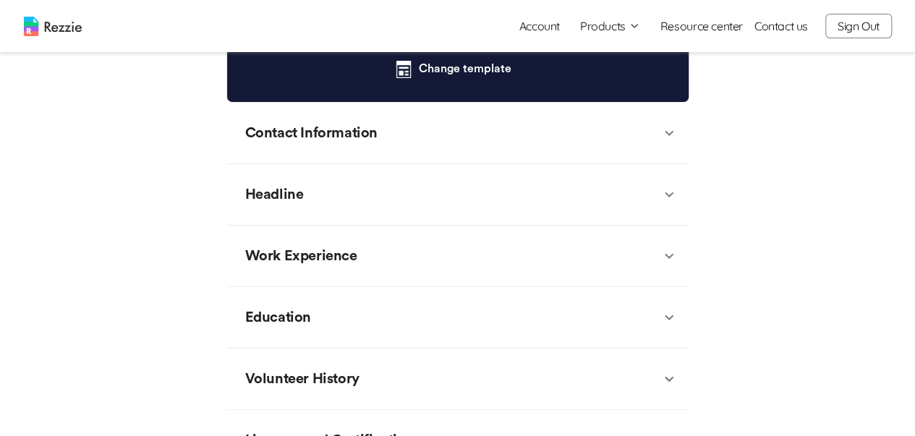
scroll to position [9, 0]
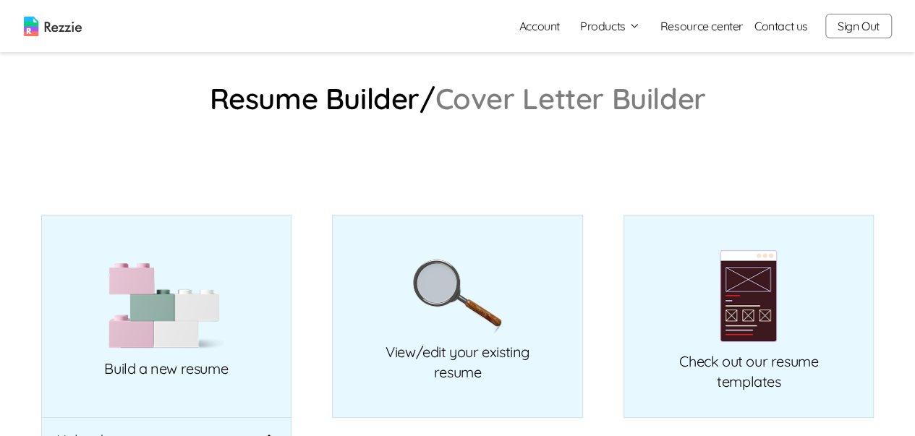
click at [473, 101] on link "Cover Letter Builder" at bounding box center [571, 98] width 271 height 23
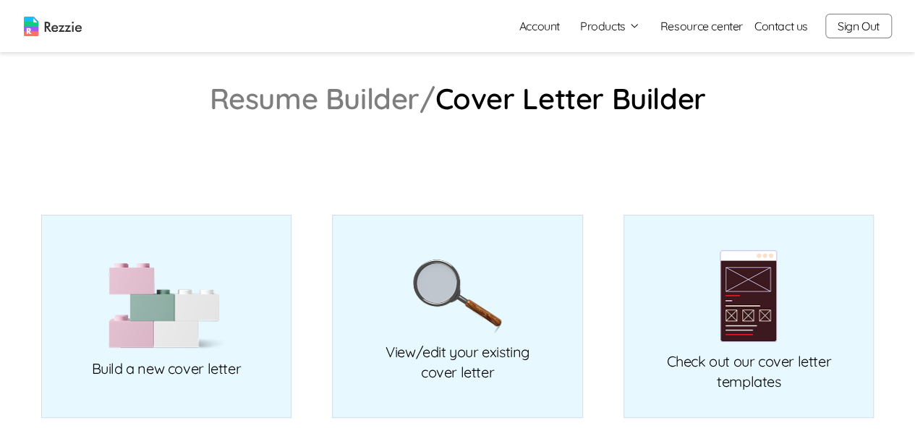
click at [467, 320] on img at bounding box center [457, 297] width 90 height 74
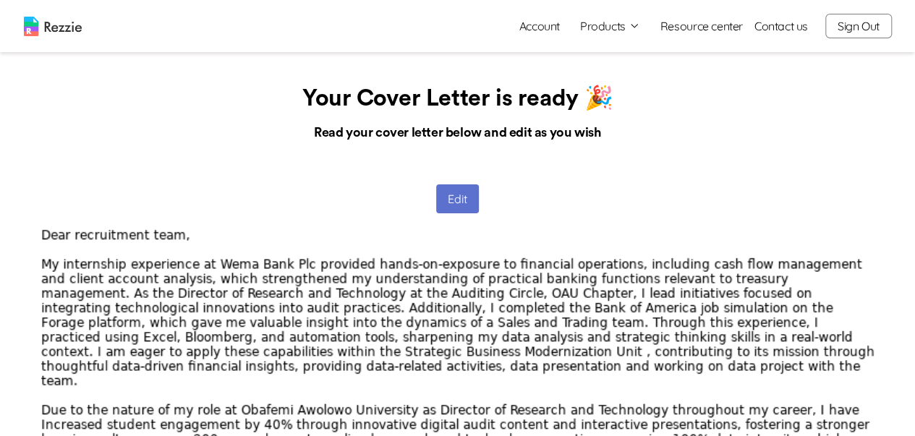
click at [466, 193] on button "Edit" at bounding box center [457, 199] width 43 height 29
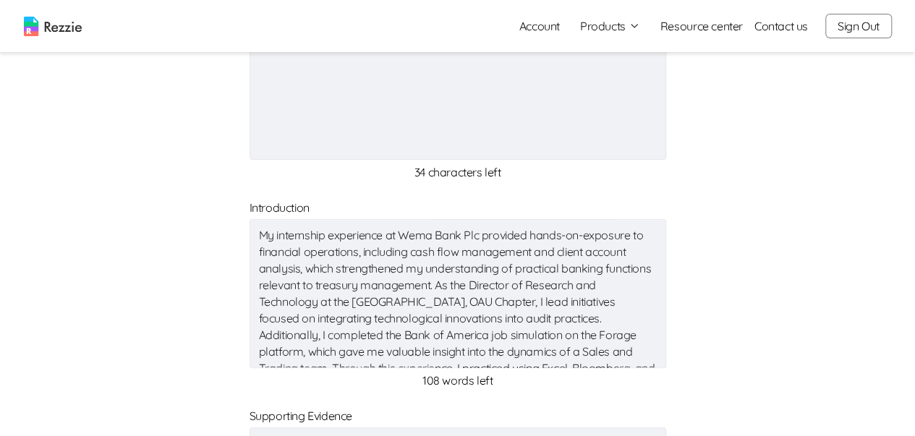
scroll to position [145, 0]
type textarea "x"
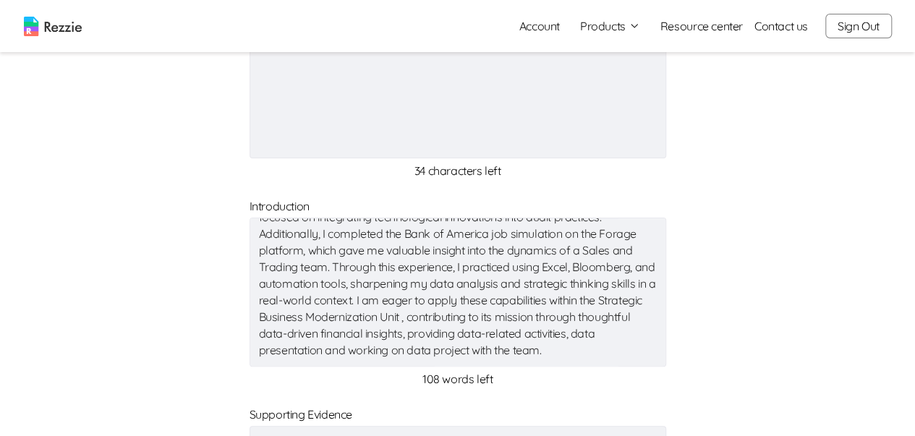
drag, startPoint x: 262, startPoint y: 232, endPoint x: 640, endPoint y: 383, distance: 406.8
click at [640, 383] on div "My internship experience at Wema Bank Plc provided hands-on-exposure to financi…" at bounding box center [458, 301] width 417 height 173
type textarea "x"
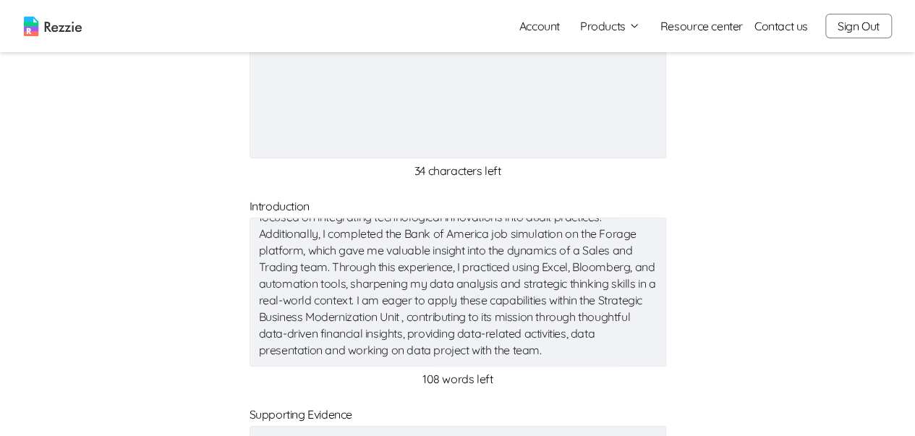
type textarea "x"
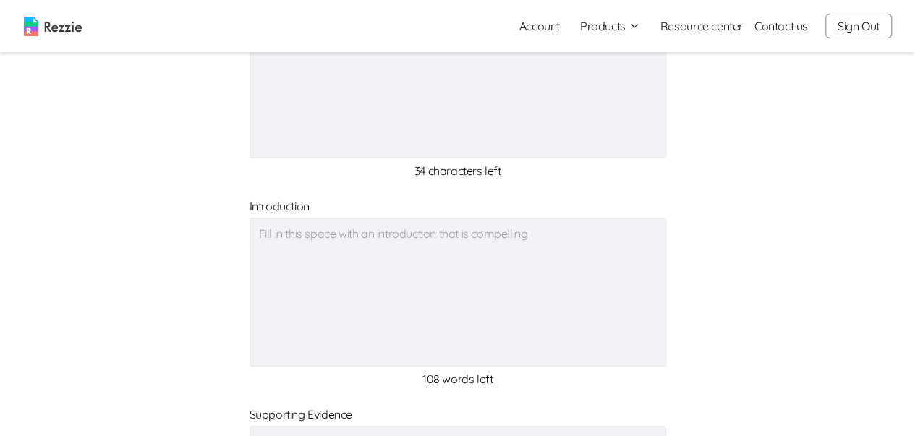
type textarea "x"
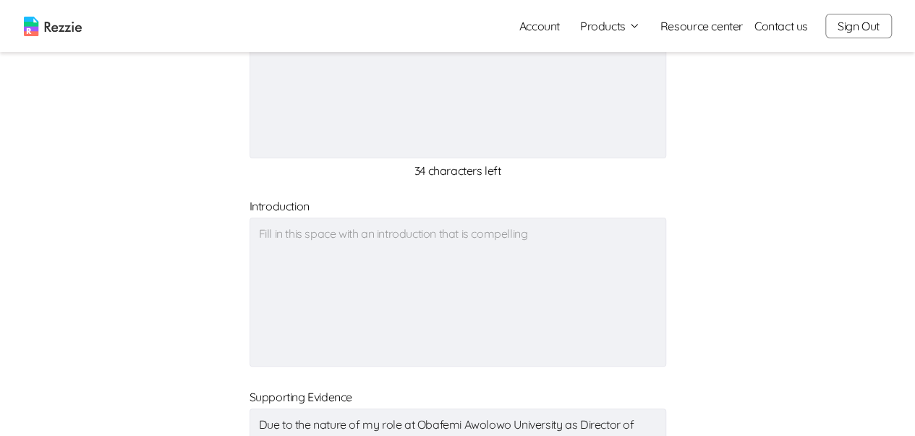
scroll to position [0, 0]
paste textarea "To tailor your experience for an **Internal Audit or Technology Audit Summer An…"
type textarea "To tailor your experience for an **Internal Audit or Technology Audit Summer An…"
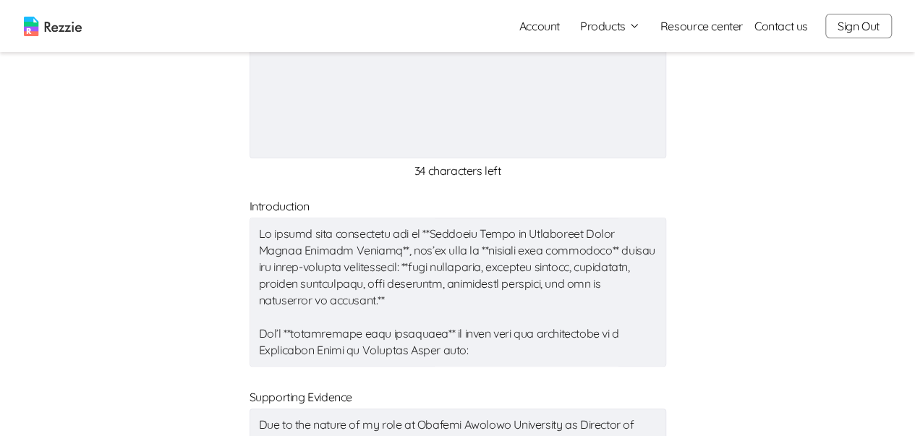
type textarea "x"
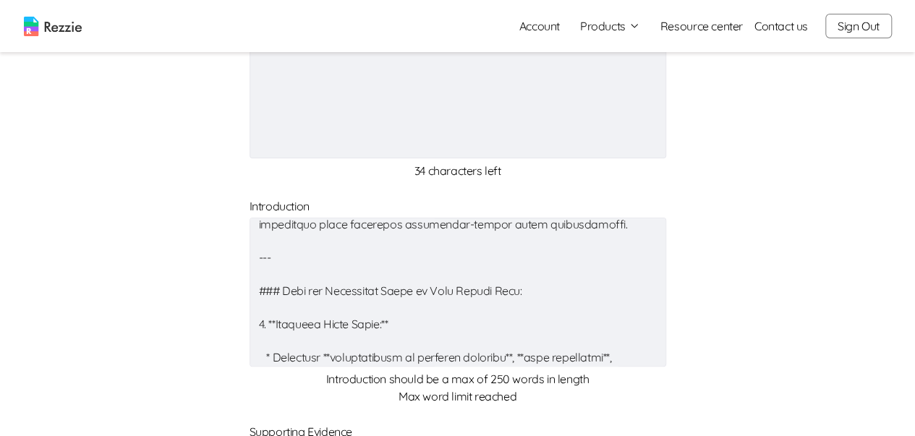
scroll to position [799, 0]
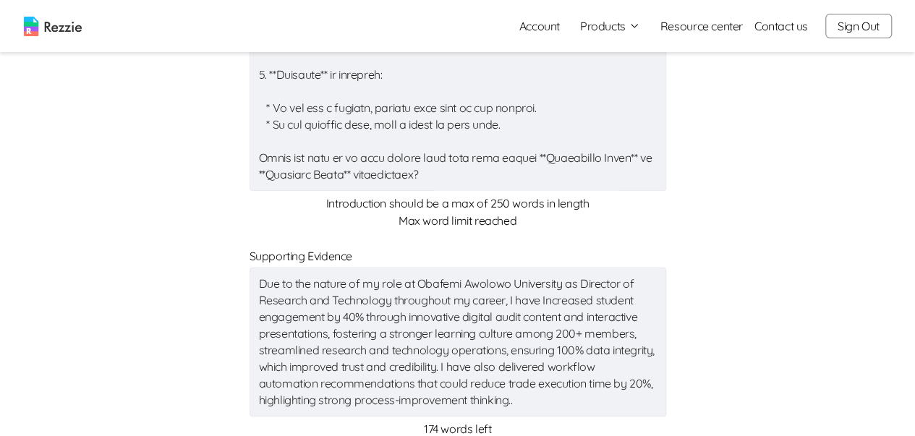
drag, startPoint x: 259, startPoint y: 299, endPoint x: 645, endPoint y: 427, distance: 407.1
click at [645, 427] on form "Recipient recruitment team x 34 characters left Introduction x Introduction sho…" at bounding box center [458, 357] width 834 height 1088
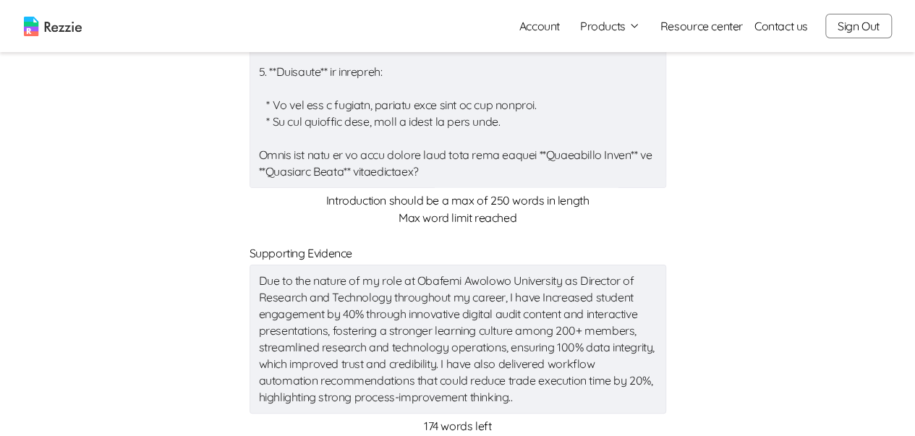
type textarea "To tailor your experience for an **Internal Audit or Technology Audit Summer An…"
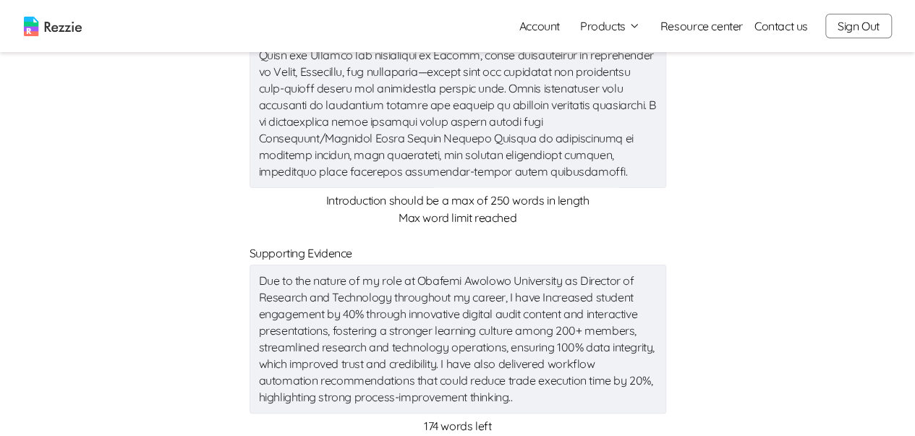
type textarea "x"
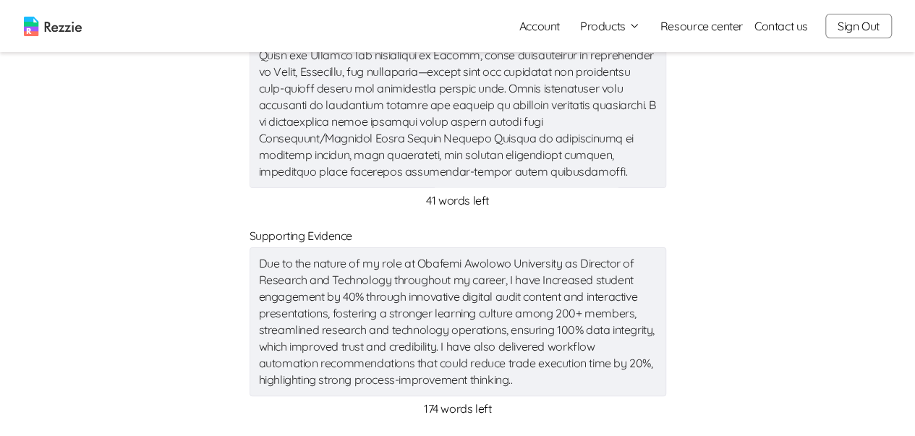
scroll to position [383, 0]
type textarea "x"
type textarea "To tailor your experience for an **Internal Audit or Technology Audit Summer An…"
type textarea "x"
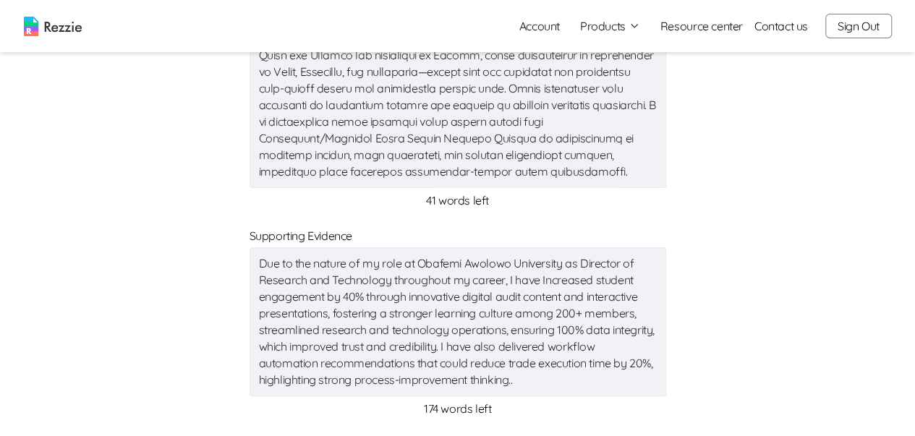
type textarea "x"
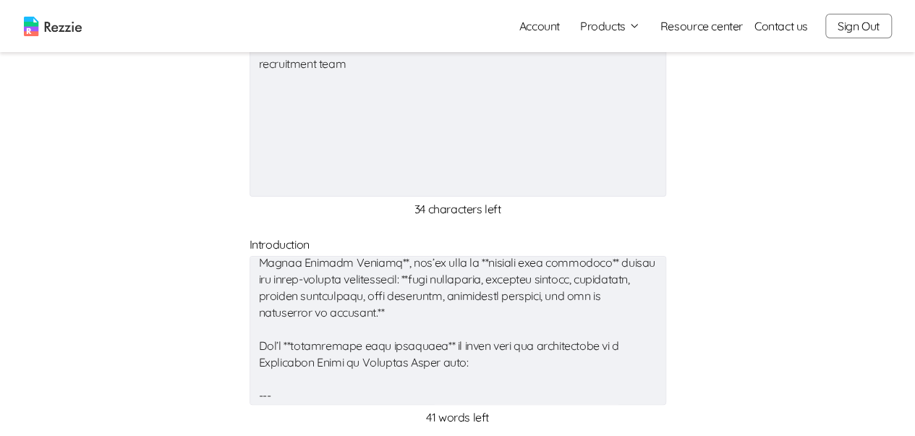
scroll to position [0, 0]
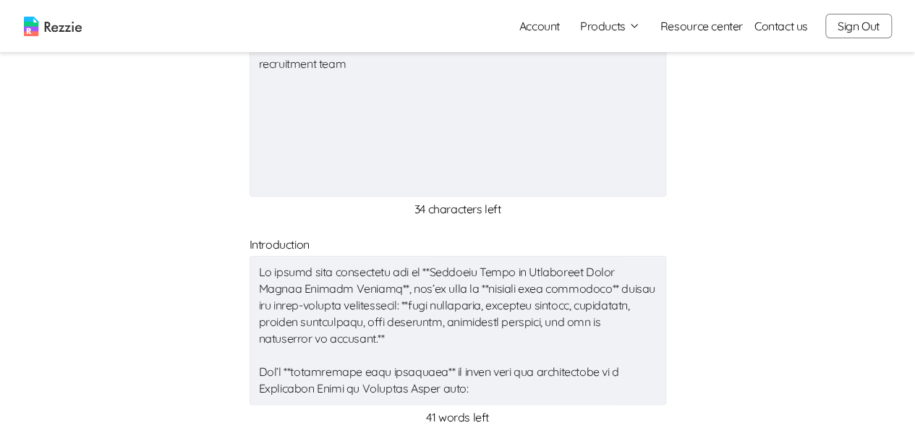
drag, startPoint x: 408, startPoint y: 324, endPoint x: 226, endPoint y: 234, distance: 202.6
type textarea "My internship at Wema Bank Plc provided critical exposure to financial operatio…"
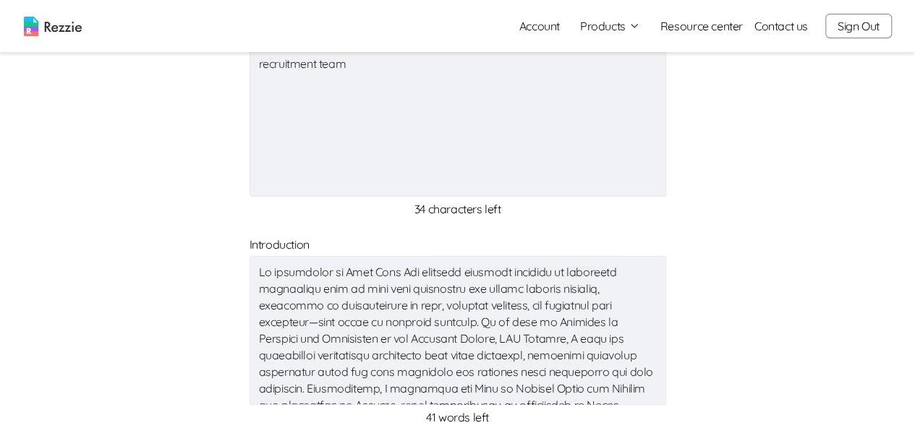
type textarea "x"
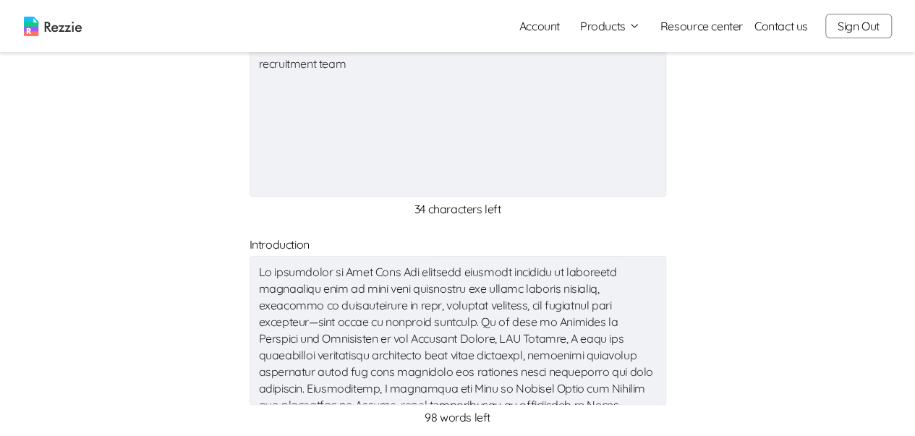
click at [255, 283] on textarea at bounding box center [458, 330] width 417 height 149
type textarea "My internship at Wema Bank Plc provided critical exposure to financial operatio…"
type textarea "x"
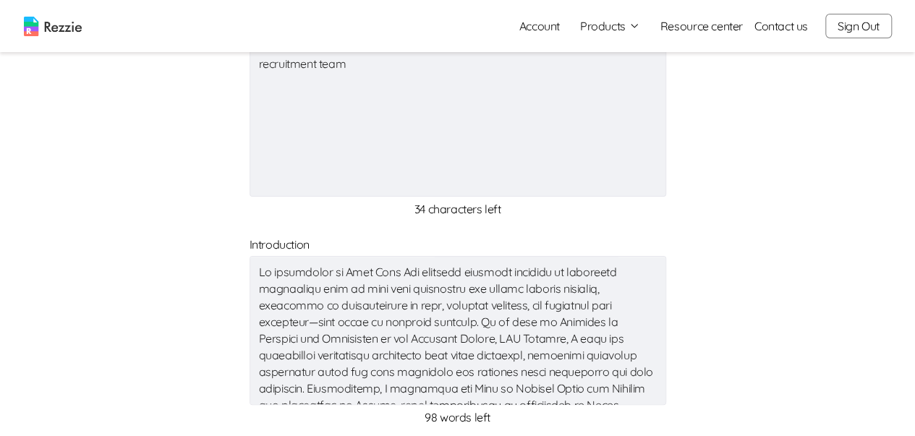
type textarea "x"
click at [511, 274] on textarea at bounding box center [458, 330] width 417 height 149
type textarea "My internship at Wema Bank Plc provided criticalexposure to financial operation…"
type textarea "x"
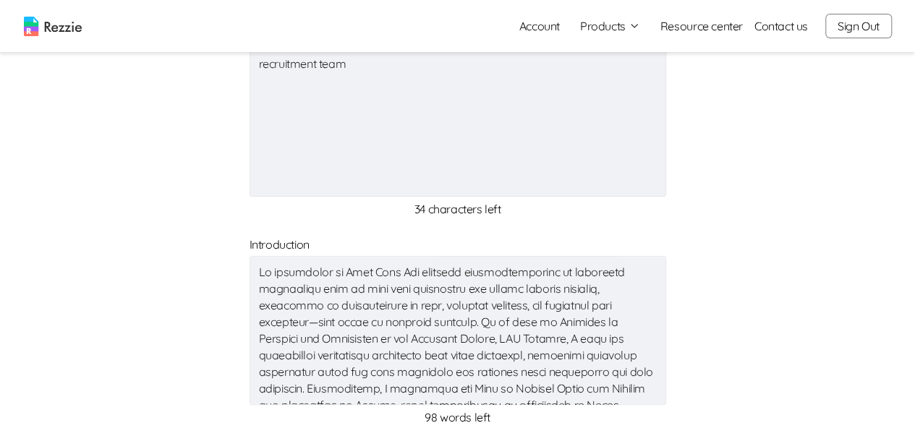
type textarea "x"
type textarea "My internship at Wema Bank Plc provided criticaexposure to financial operations…"
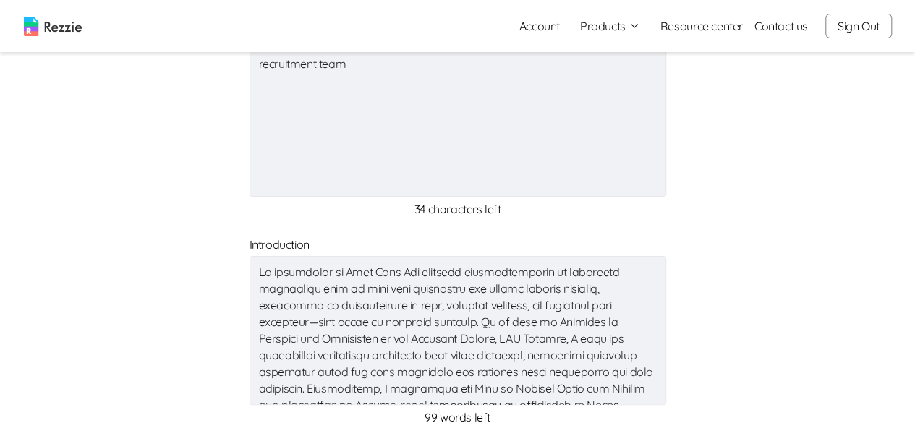
type textarea "x"
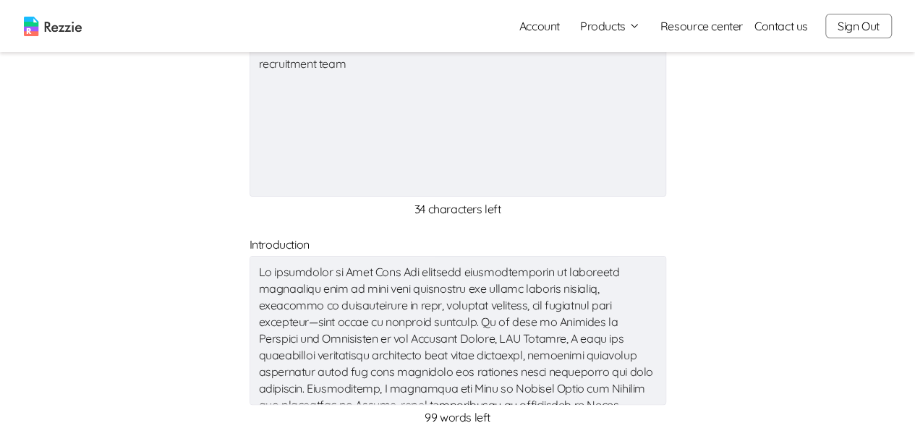
type textarea "My internship at Wema Bank Plc provided criticexposure to financial operations …"
type textarea "x"
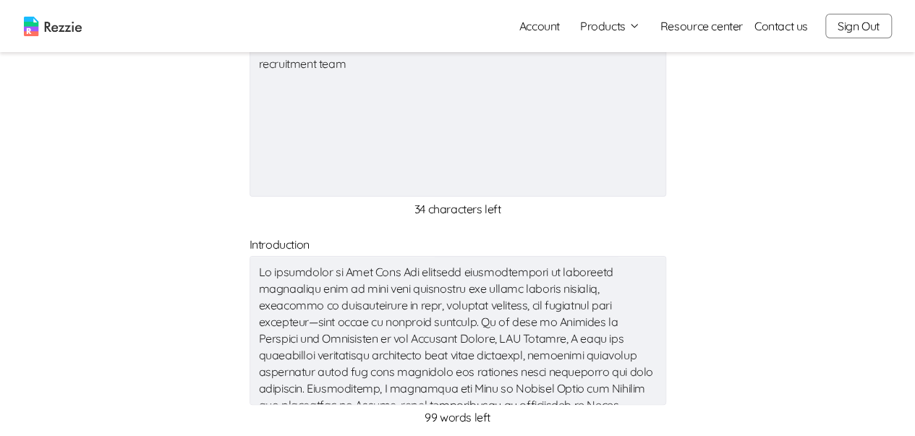
type textarea "x"
type textarea "My internship at Wema Bank Plc provided critiexposure to financial operations s…"
type textarea "x"
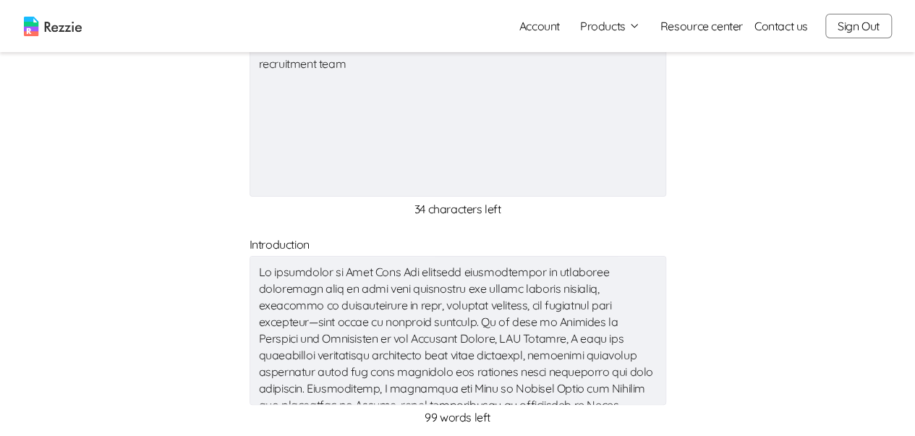
type textarea "x"
type textarea "My internship at Wema Bank Plc provided critexposure to financial operations su…"
type textarea "x"
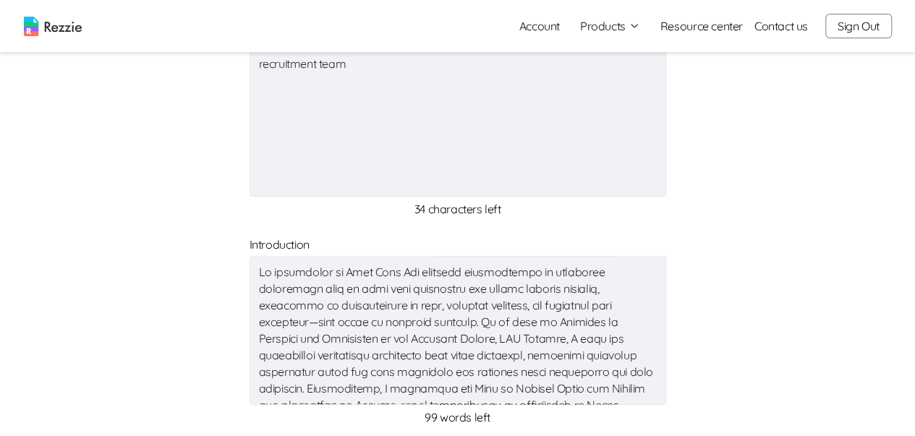
type textarea "x"
type textarea "My internship at Wema Bank Plc provided criexposure to financial operations suc…"
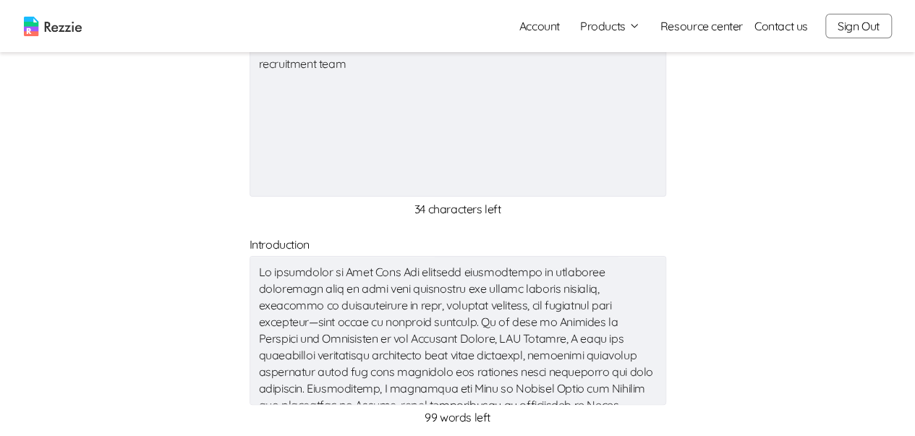
type textarea "x"
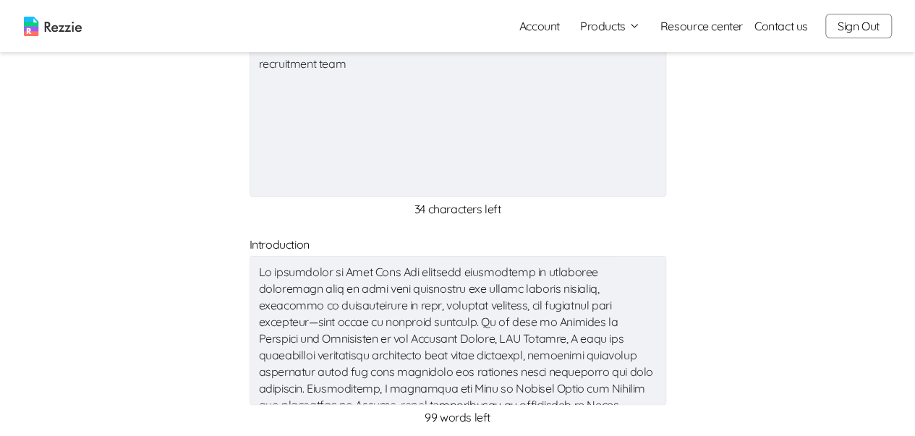
type textarea "My internship at Wema Bank Plc provided crexposure to financial operations such…"
type textarea "x"
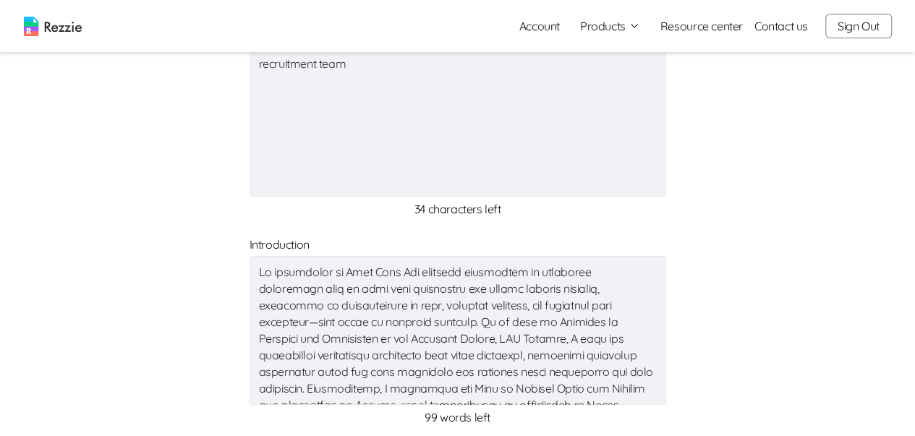
type textarea "x"
type textarea "My internship at Wema Bank Plc provided cexposure to financial operations such …"
type textarea "x"
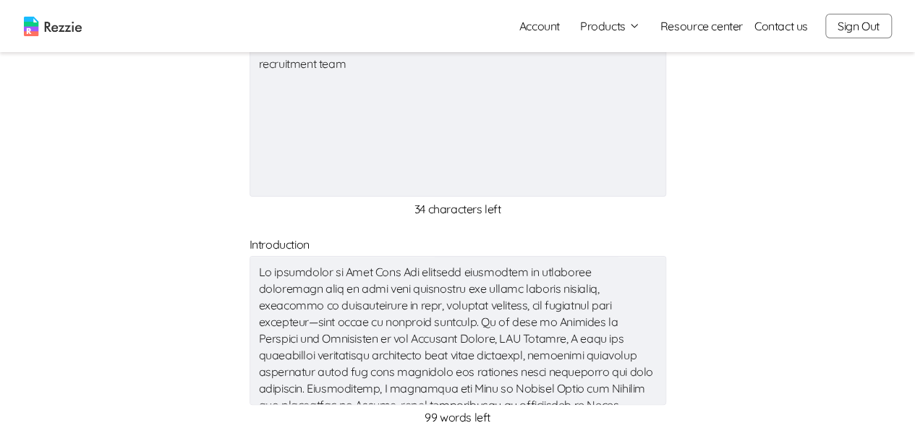
type textarea "x"
type textarea "My internship at Wema Bank Plc provided exposure to financial operations such a…"
type textarea "x"
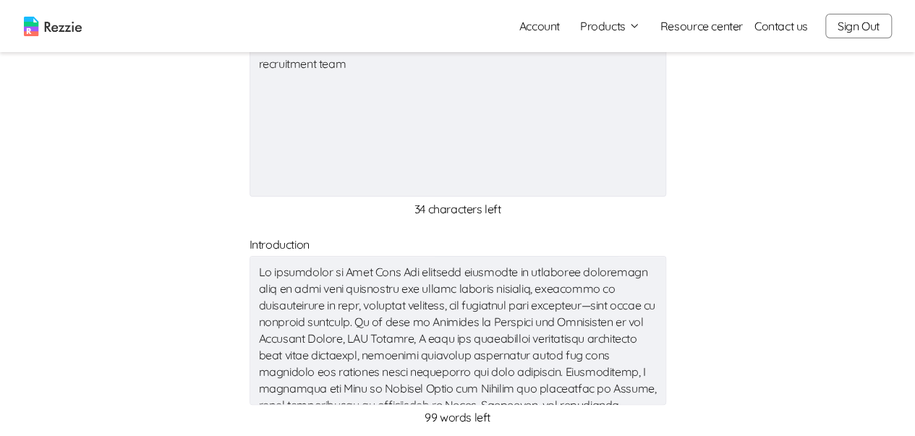
type textarea "x"
type textarea "My internship at Wema Bank Plc provided hexposure to financial operations such …"
type textarea "x"
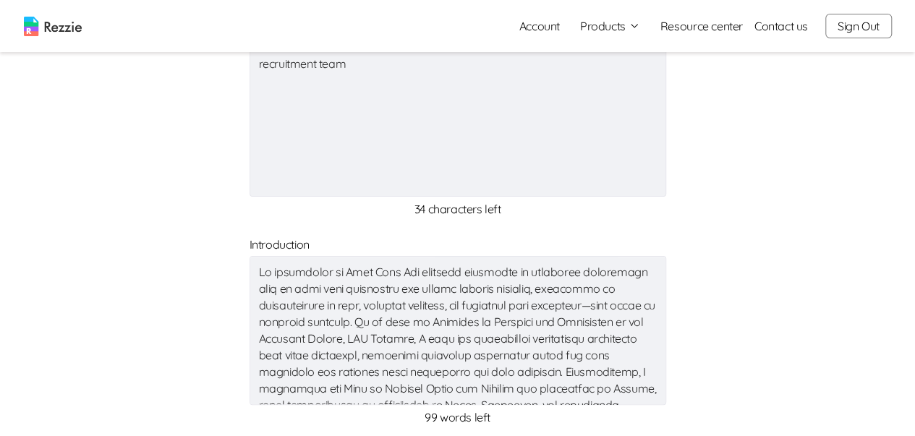
type textarea "x"
type textarea "My internship at Wema Bank Plc provided haexposure to financial operations such…"
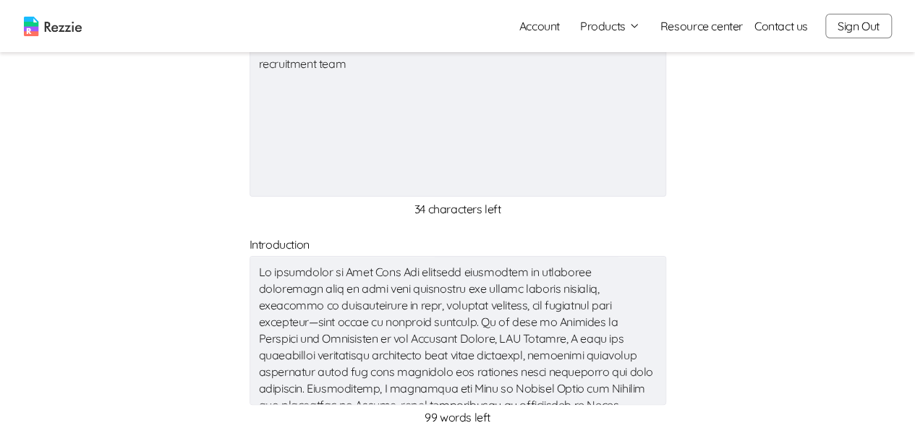
type textarea "x"
type textarea "My internship at Wema Bank Plc provided hanexposure to financial operations suc…"
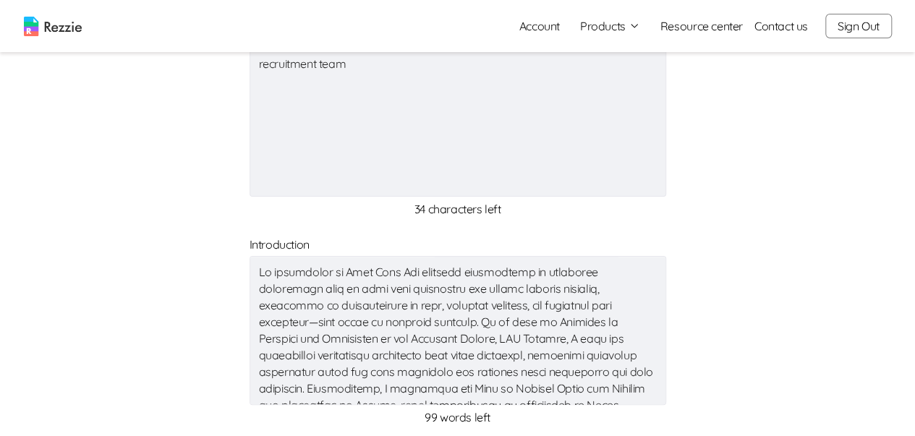
type textarea "x"
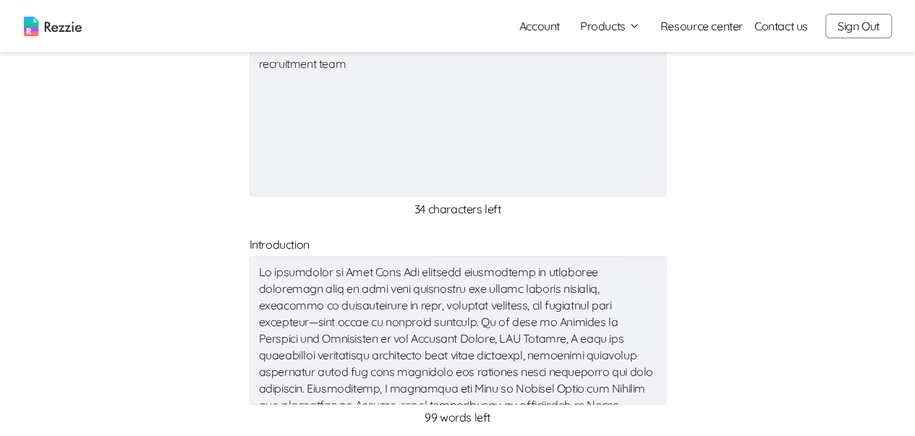
type textarea "My internship at Wema Bank Plc provided handexposure to financial operations su…"
type textarea "x"
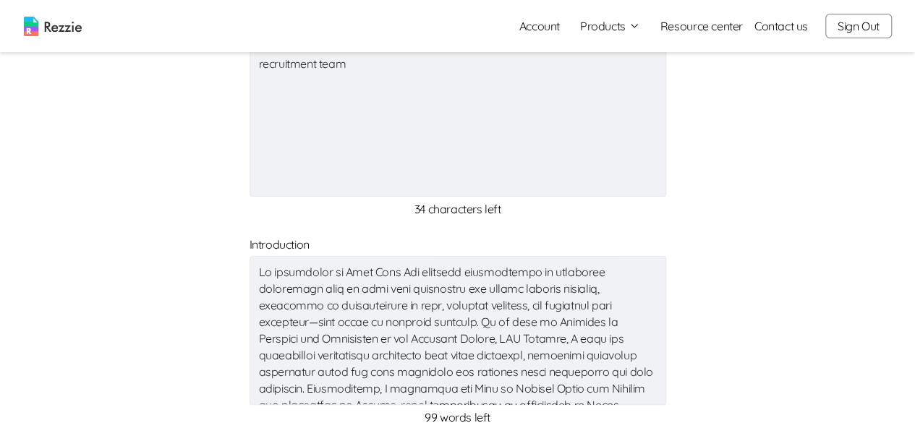
type textarea "x"
type textarea "My internship at Wema Bank Plc provided hand-exposure to financial operations s…"
type textarea "x"
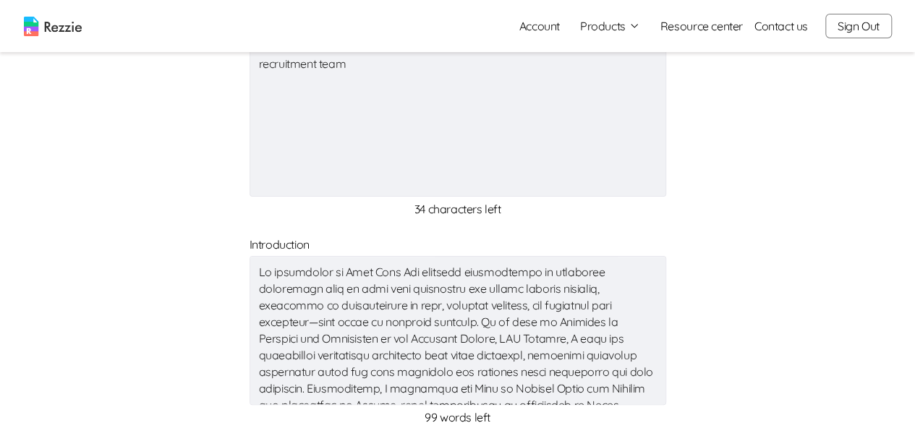
type textarea "x"
type textarea "My internship at Wema Bank Plc provided hand-oexposure to financial operations …"
type textarea "x"
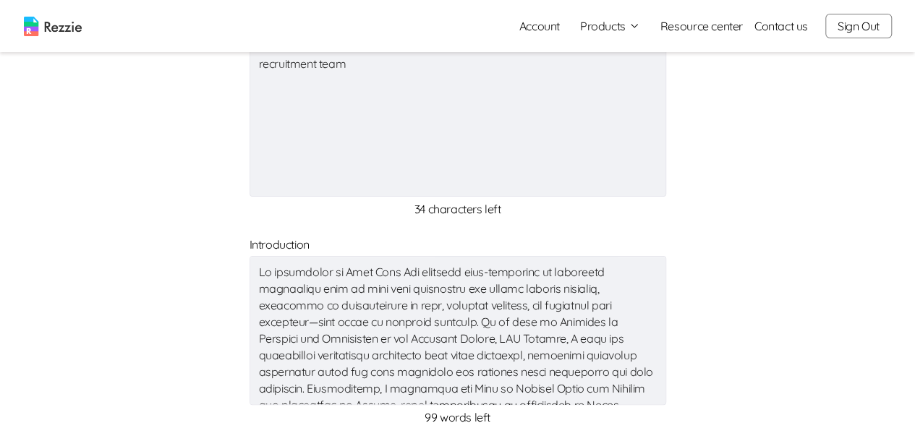
type textarea "x"
type textarea "My internship at Wema Bank Plc provided hand-onexposure to financial operations…"
type textarea "x"
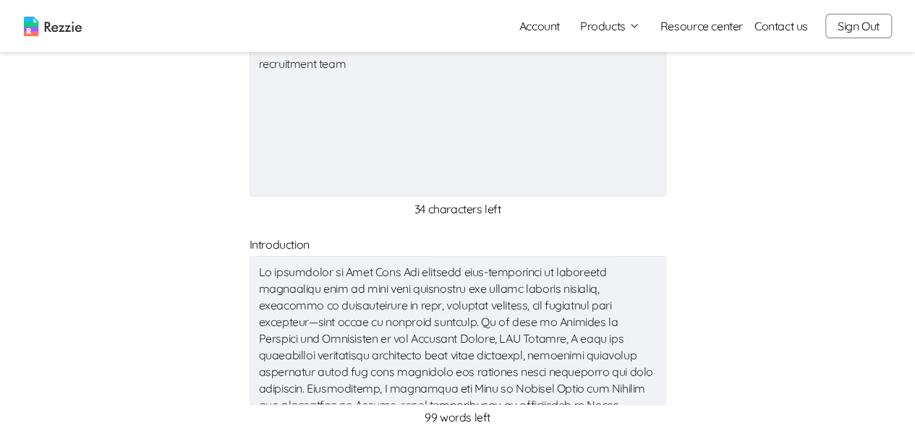
type textarea "x"
type textarea "My internship at Wema Bank Plc provided hand-on0exposure to financial operation…"
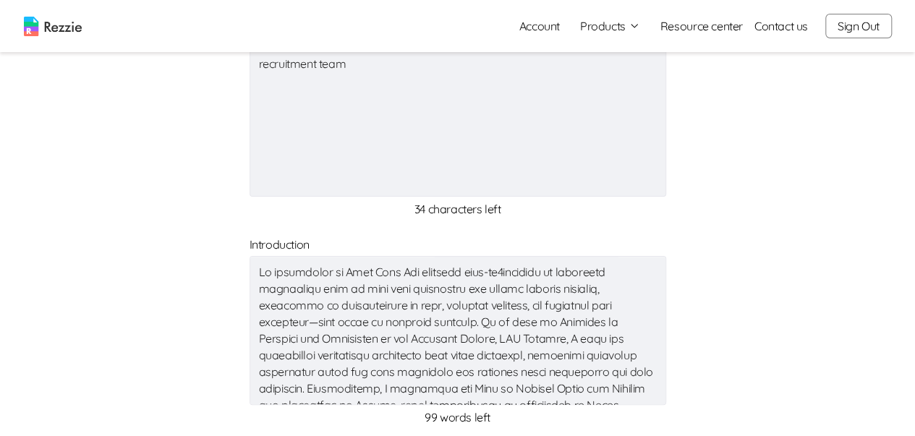
type textarea "x"
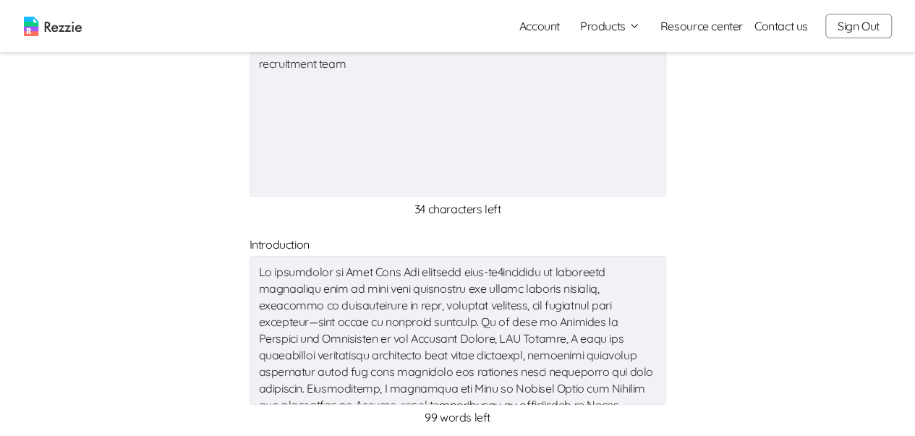
type textarea "My internship at Wema Bank Plc provided hand-onexposure to financial operations…"
type textarea "x"
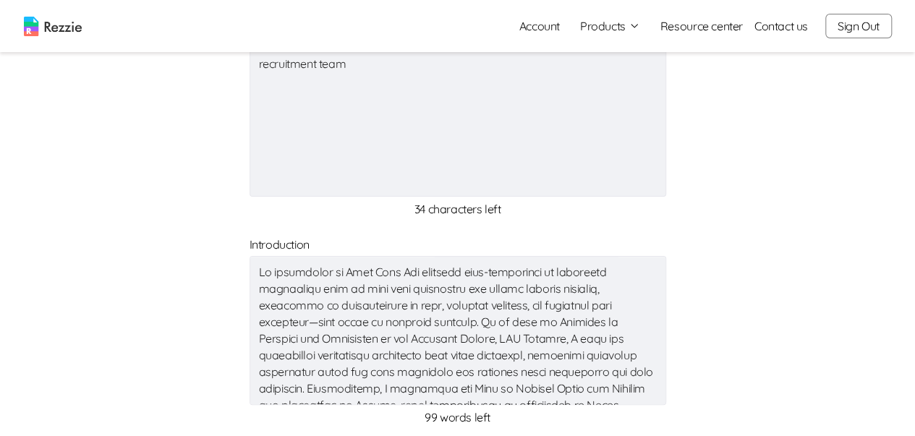
type textarea "x"
type textarea "My internship at Wema Bank Plc provided hand-on-exposure to financial operation…"
type textarea "x"
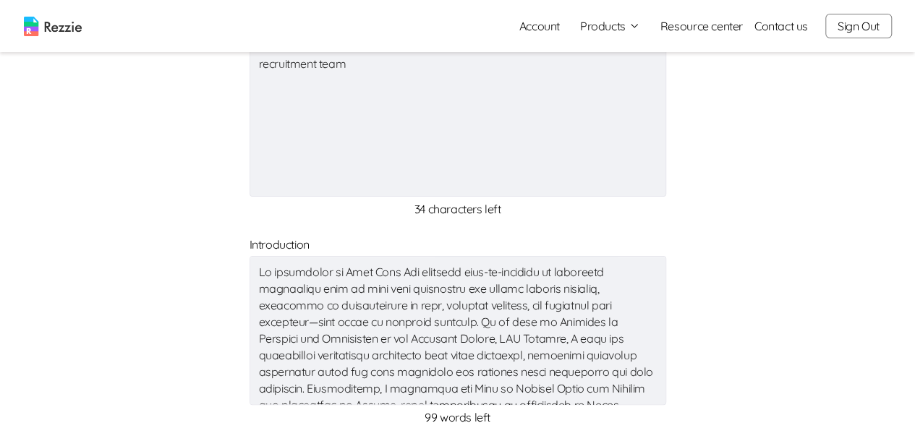
type textarea "x"
click at [501, 269] on textarea at bounding box center [458, 330] width 417 height 149
type textarea "My internship at Wema Bank Plc provided hands-on-exposure to financial operatio…"
type textarea "x"
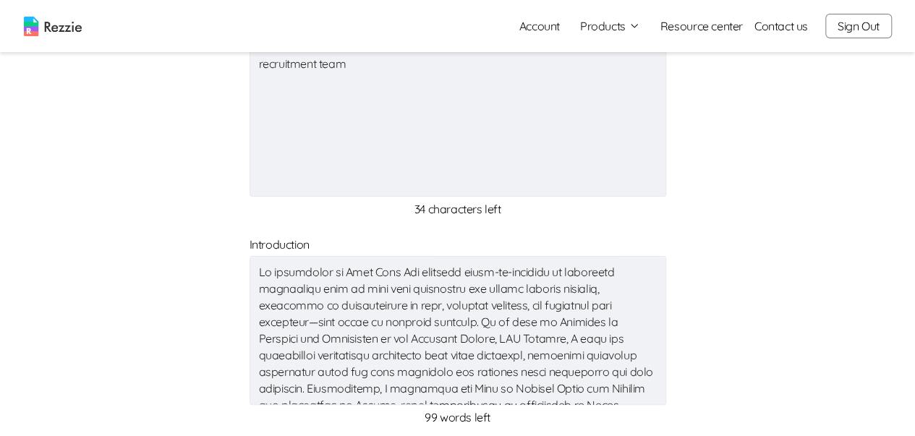
type textarea "x"
click at [312, 326] on textarea at bounding box center [458, 330] width 417 height 149
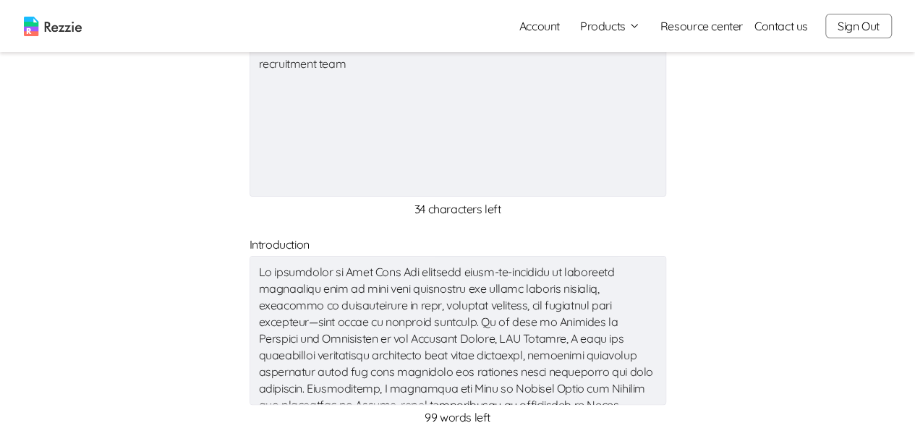
drag, startPoint x: 300, startPoint y: 323, endPoint x: 463, endPoint y: 315, distance: 163.0
click at [463, 315] on textarea at bounding box center [458, 330] width 417 height 149
type textarea "x"
type textarea "My internship at Wema Bank Plc provided hands-on-exposure to financial operatio…"
type textarea "x"
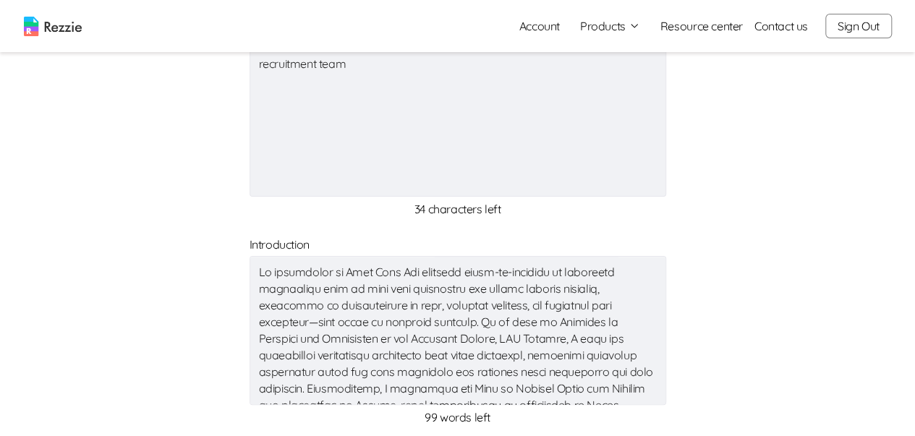
type textarea "x"
type textarea "My internship at Wema Bank Plc provided hands-on-exposure to financial operatio…"
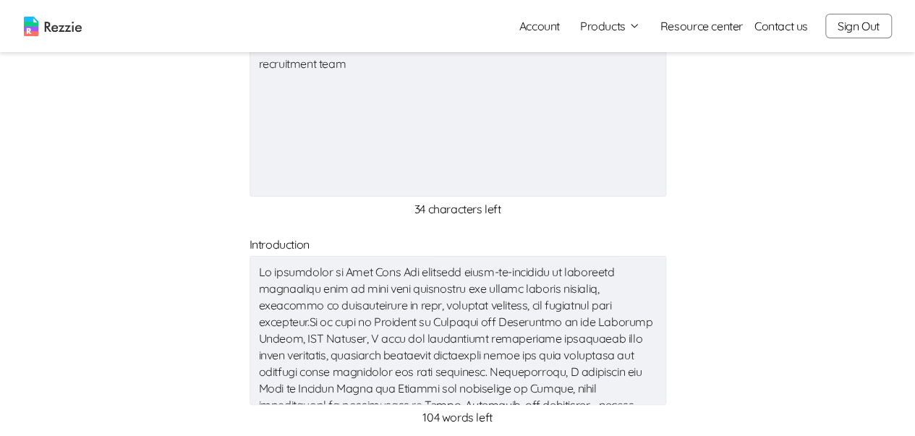
type textarea "x"
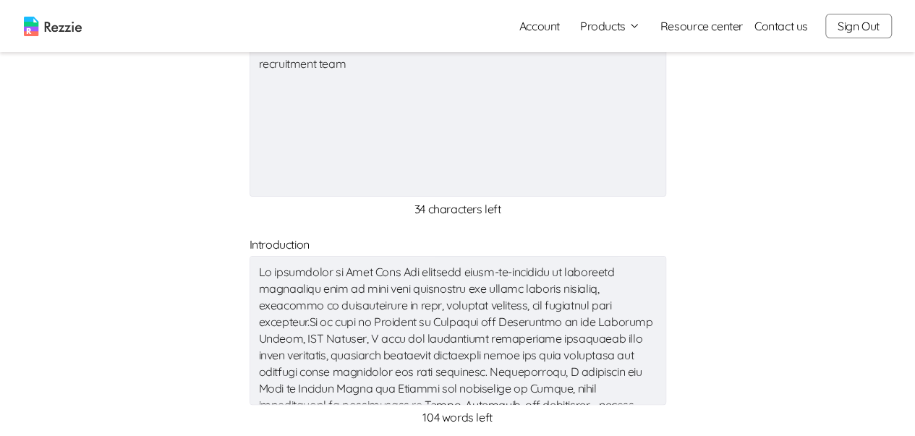
type textarea "My internship at Wema Bank Plc provided hands-on-exposure to financial operatio…"
type textarea "x"
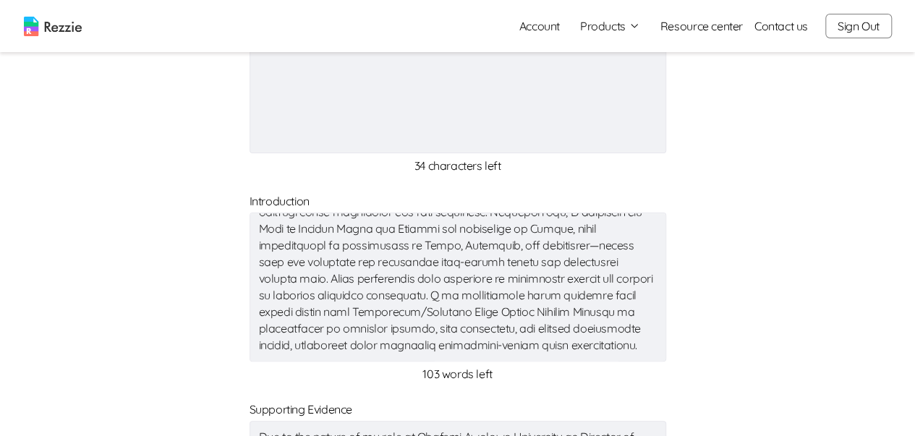
scroll to position [179, 0]
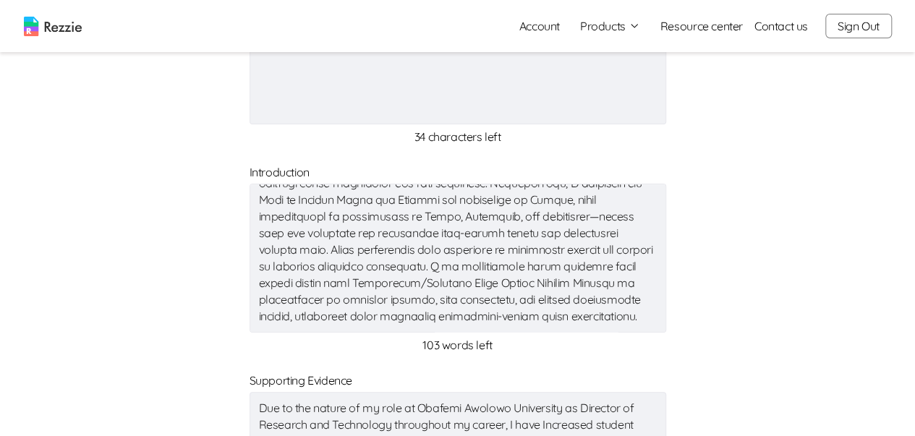
click at [379, 263] on textarea at bounding box center [458, 258] width 417 height 149
type textarea "x"
type textarea "My internship at Wema Bank Plc provided hands-on-exposure to financial operatio…"
type textarea "x"
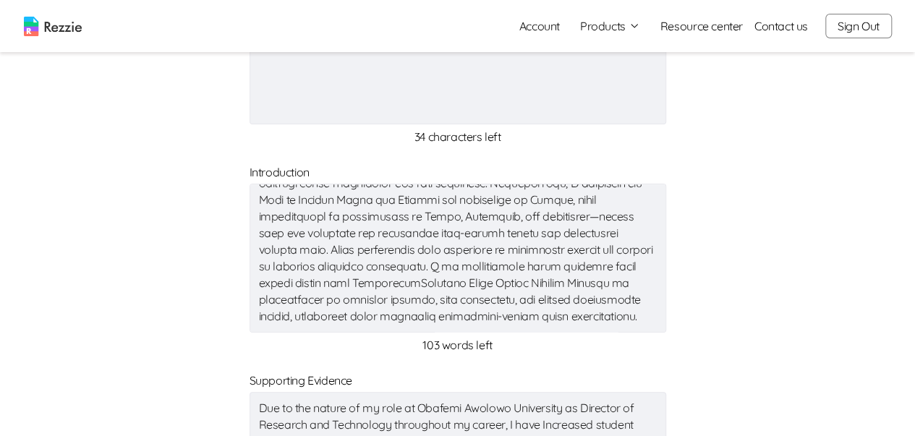
type textarea "x"
type textarea "My internship at Wema Bank Plc provided hands-on-exposure to financial operatio…"
type textarea "x"
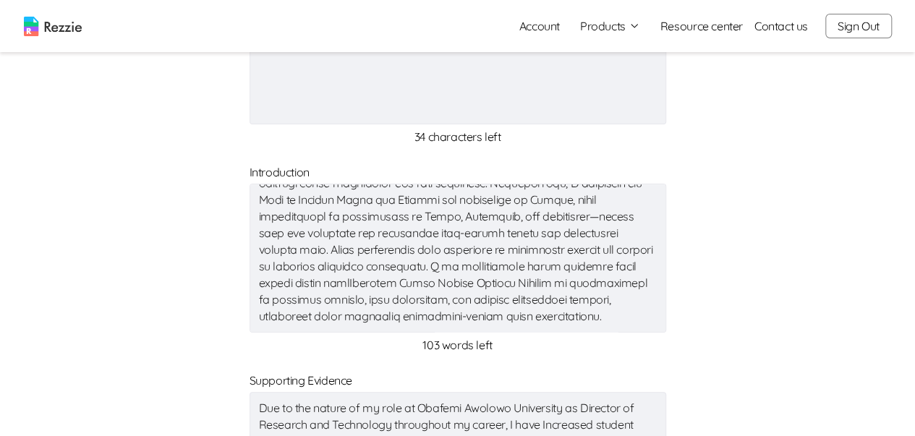
type textarea "x"
type textarea "My internship at Wema Bank Plc provided hands-on-exposure to financial operatio…"
drag, startPoint x: 593, startPoint y: 299, endPoint x: 217, endPoint y: 302, distance: 376.3
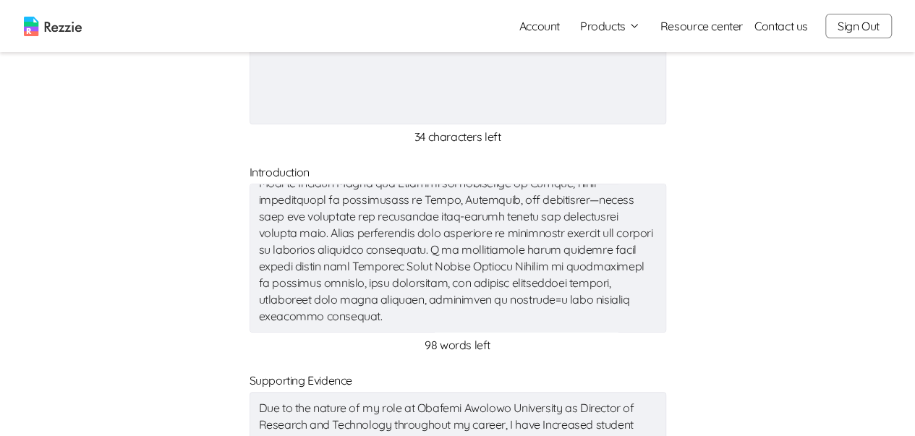
click at [538, 299] on textarea at bounding box center [458, 258] width 417 height 149
click at [337, 282] on textarea at bounding box center [458, 258] width 417 height 149
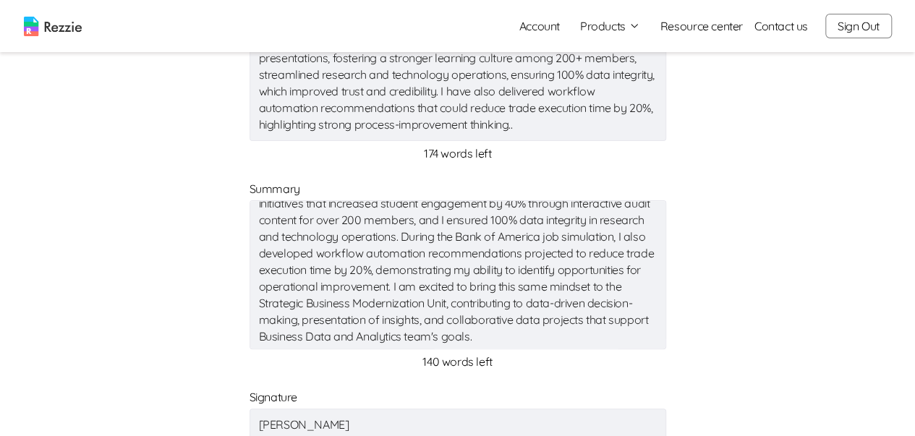
scroll to position [67, 0]
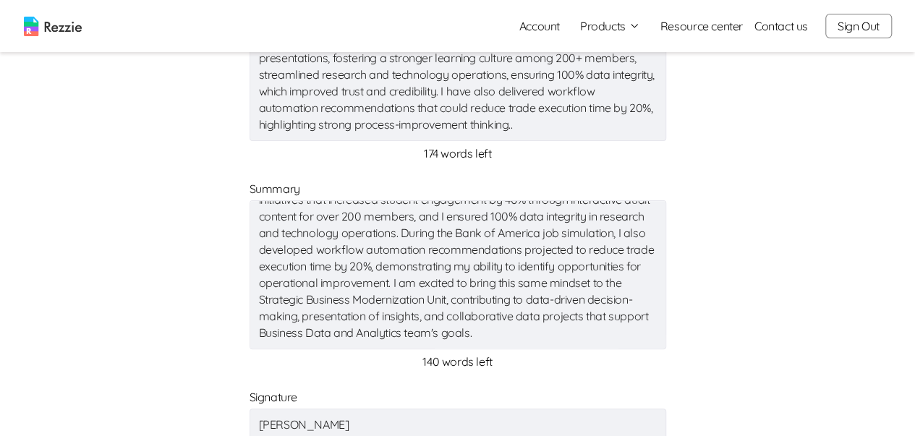
drag, startPoint x: 385, startPoint y: 283, endPoint x: 573, endPoint y: 286, distance: 188.1
click at [573, 286] on textarea "These experiences have helped me build a strong foundation in both financial an…" at bounding box center [458, 274] width 417 height 149
click at [488, 287] on textarea "These experiences have helped me build a strong foundation in both financial an…" at bounding box center [458, 274] width 417 height 149
drag, startPoint x: 563, startPoint y: 281, endPoint x: 613, endPoint y: 321, distance: 63.8
click at [613, 321] on textarea "These experiences have helped me build a strong foundation in both financial an…" at bounding box center [458, 274] width 417 height 149
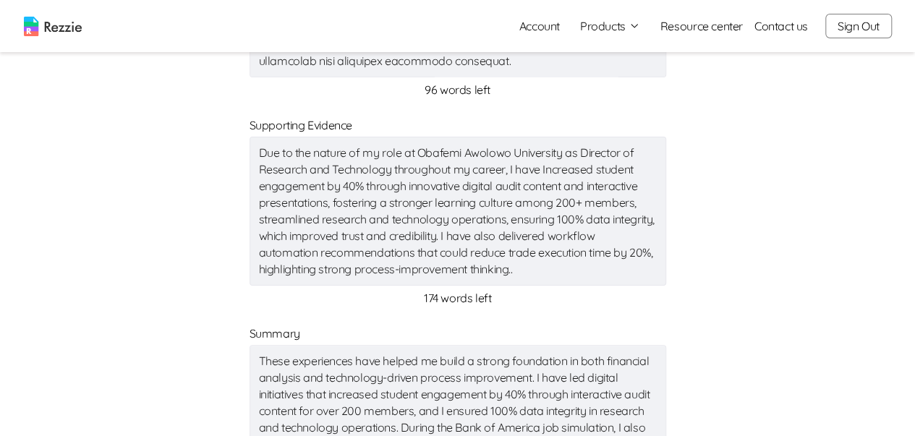
scroll to position [506, 0]
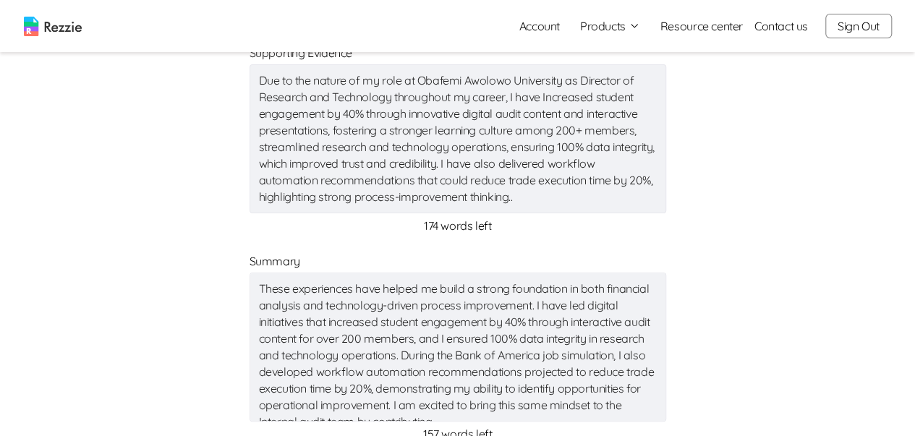
click at [517, 192] on textarea "Due to the nature of my role at Obafemi Awolowo University as Director of Resea…" at bounding box center [458, 138] width 417 height 149
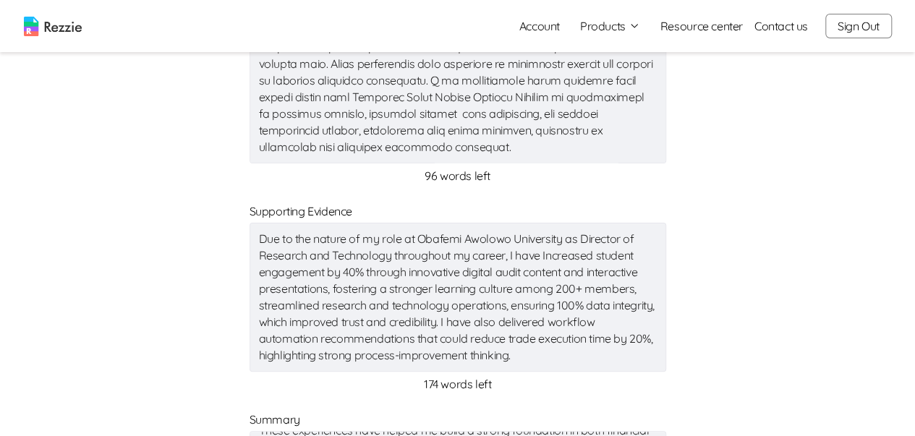
scroll to position [217, 0]
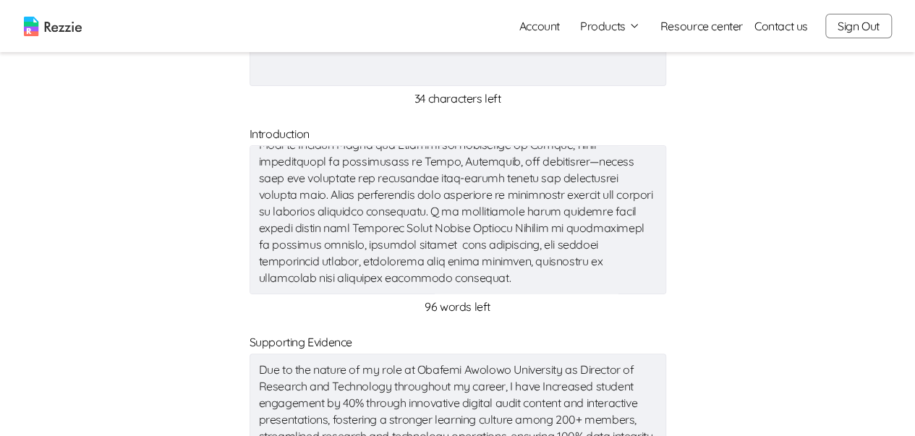
click at [260, 263] on textarea at bounding box center [458, 219] width 417 height 149
click at [258, 263] on textarea at bounding box center [458, 219] width 417 height 149
click at [323, 260] on textarea at bounding box center [458, 219] width 417 height 149
click at [376, 260] on textarea at bounding box center [458, 219] width 417 height 149
click at [433, 263] on textarea at bounding box center [458, 219] width 417 height 149
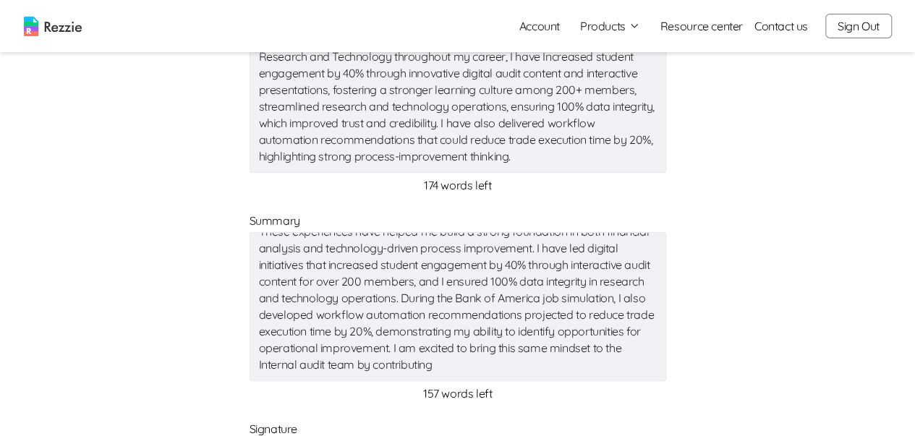
scroll to position [579, 0]
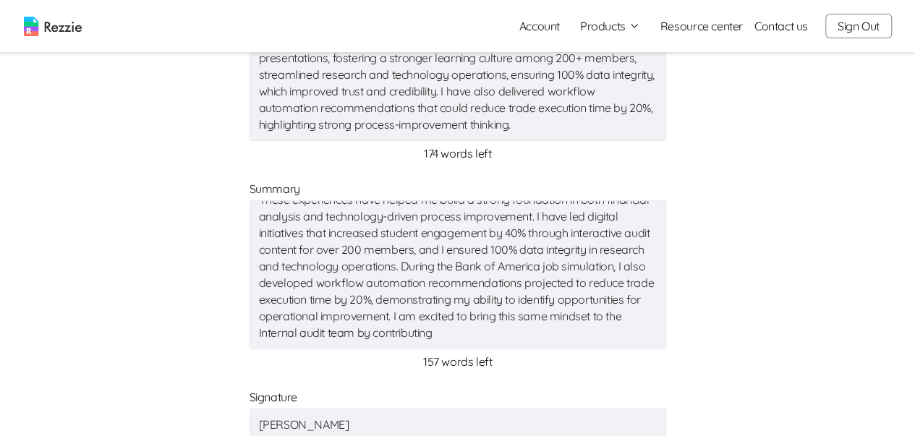
click at [568, 316] on textarea "These experiences have helped me build a strong foundation in both financial an…" at bounding box center [458, 274] width 417 height 149
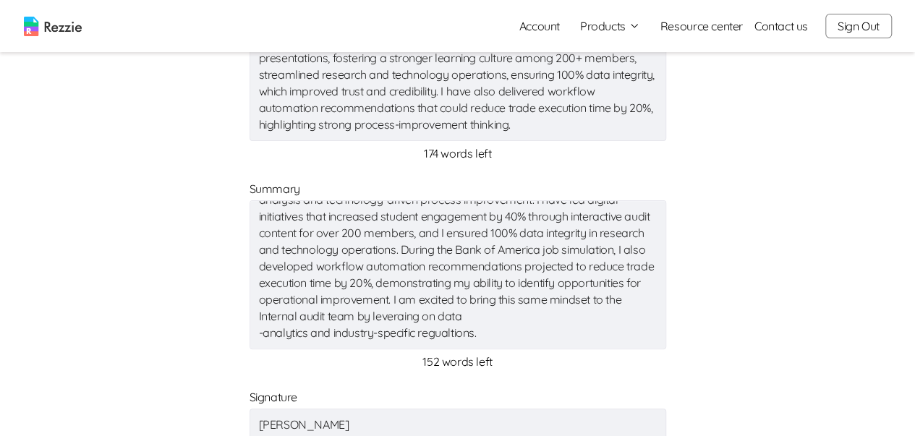
drag, startPoint x: 497, startPoint y: 310, endPoint x: 580, endPoint y: 337, distance: 87.4
click at [580, 337] on textarea "These experiences have helped me build a strong foundation in both financial an…" at bounding box center [458, 274] width 417 height 149
click at [557, 334] on textarea "These experiences have helped me build a strong foundation in both financial an…" at bounding box center [458, 274] width 417 height 149
drag, startPoint x: 501, startPoint y: 313, endPoint x: 576, endPoint y: 336, distance: 78.7
click at [575, 336] on textarea "These experiences have helped me build a strong foundation in both financial an…" at bounding box center [458, 274] width 417 height 149
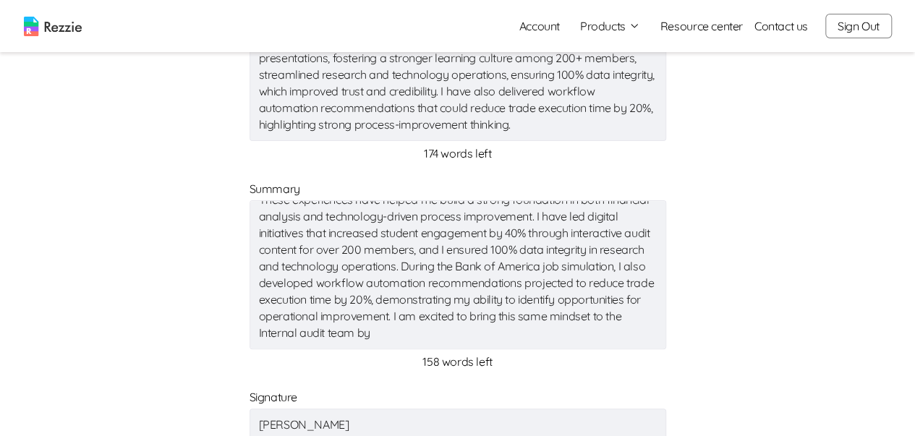
paste textarea "leveraging on data -analytics and industry-specific regulations."
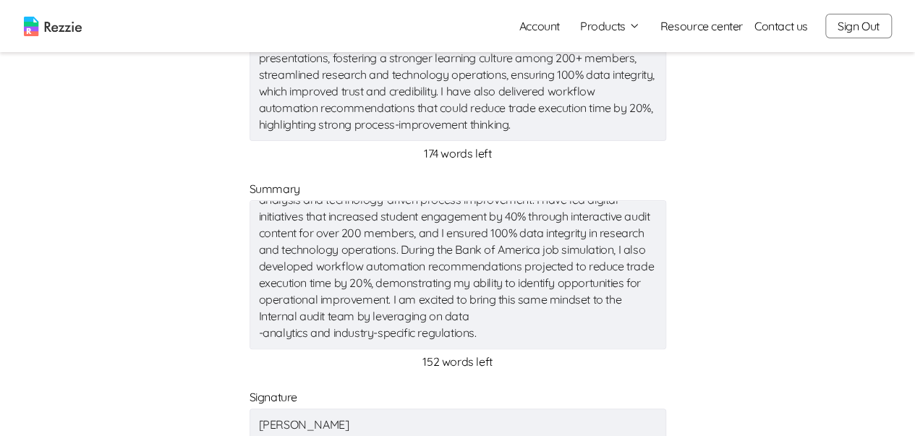
scroll to position [50, 0]
drag, startPoint x: 497, startPoint y: 313, endPoint x: 567, endPoint y: 347, distance: 78.0
click at [567, 347] on textarea "These experiences have helped me build a strong foundation in both financial an…" at bounding box center [458, 274] width 417 height 149
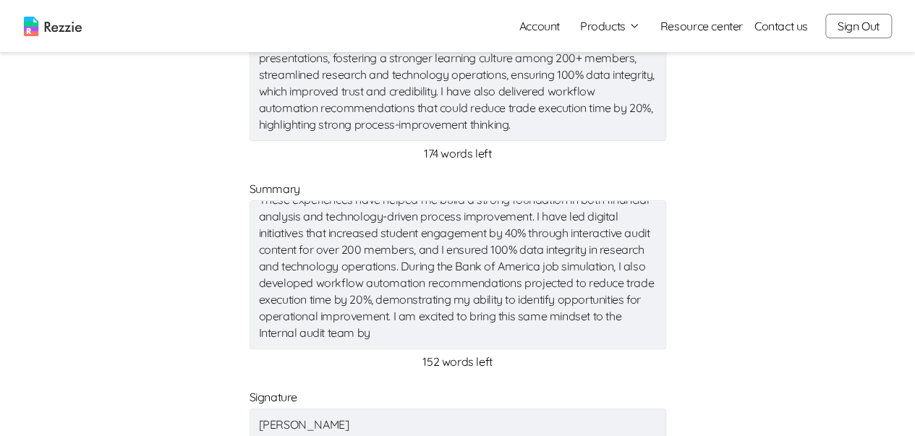
scroll to position [17, 0]
click at [508, 332] on textarea "These experiences have helped me build a strong foundation in both financial an…" at bounding box center [458, 274] width 417 height 149
paste textarea ""Leveraging data analytics and aligning with industry-specific regulations.""
click at [505, 316] on textarea "These experiences have helped me build a strong foundation in both financial an…" at bounding box center [458, 274] width 417 height 149
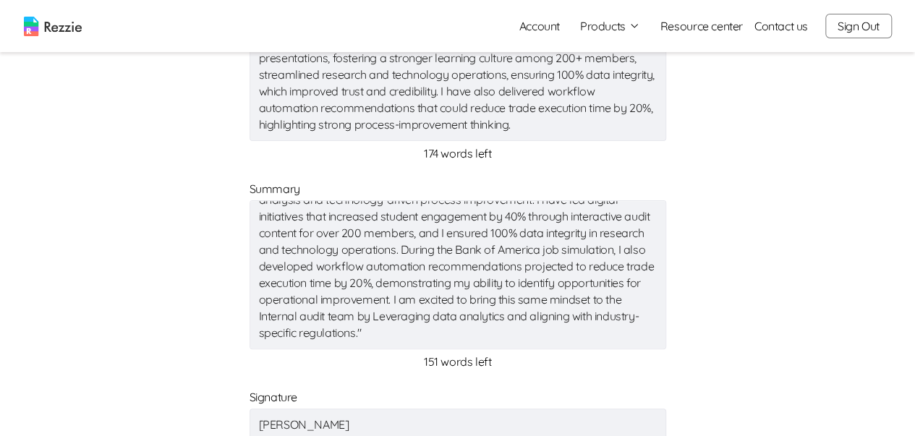
click at [502, 332] on textarea "These experiences have helped me build a strong foundation in both financial an…" at bounding box center [458, 274] width 417 height 149
click at [506, 315] on textarea "These experiences have helped me build a strong foundation in both financial an…" at bounding box center [458, 274] width 417 height 149
click at [496, 331] on textarea "These experiences have helped me build a strong foundation in both financial an…" at bounding box center [458, 274] width 417 height 149
drag, startPoint x: 495, startPoint y: 313, endPoint x: 583, endPoint y: 348, distance: 95.1
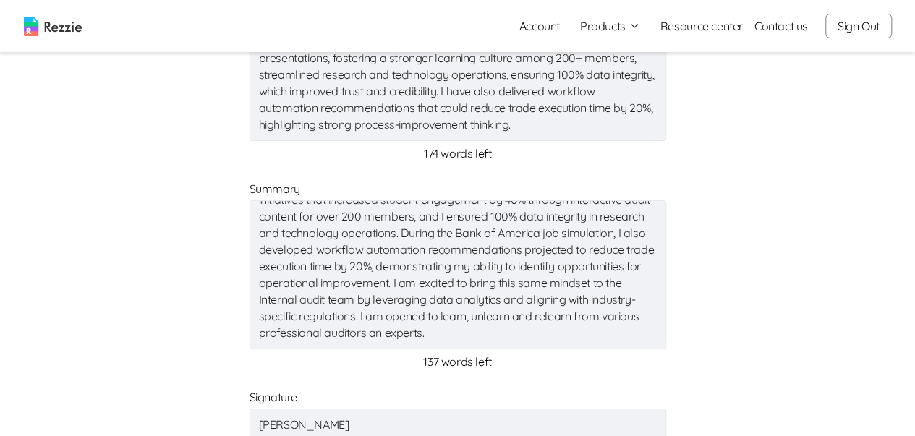
click at [583, 348] on div "These experiences have helped me build a strong foundation in both financial an…" at bounding box center [458, 276] width 417 height 156
paste textarea ""I welcome the opportunity to learn, unlearn, and relearn through engagement wi…"
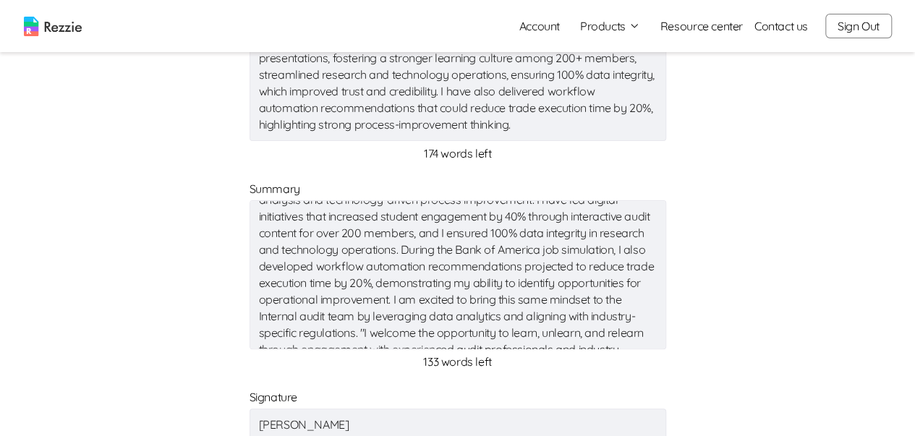
scroll to position [58, 0]
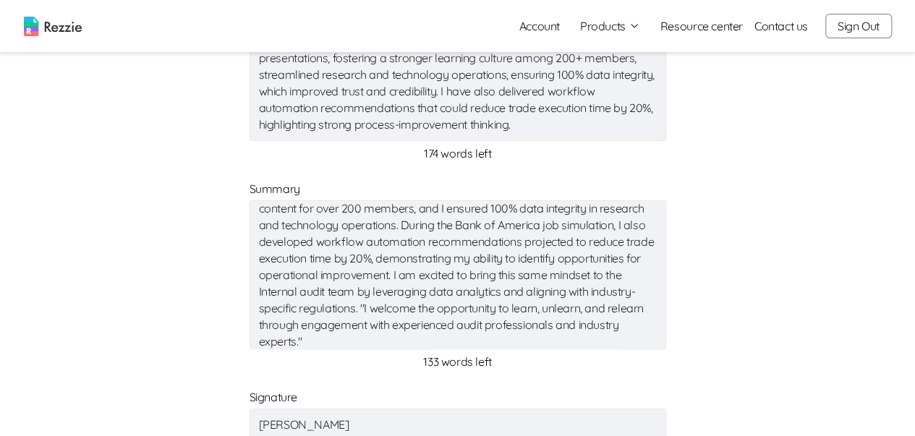
click at [498, 306] on textarea "These experiences have helped me build a strong foundation in both financial an…" at bounding box center [458, 274] width 417 height 149
click at [546, 310] on textarea "These experiences have helped me build a strong foundation in both financial an…" at bounding box center [458, 274] width 417 height 149
click at [443, 340] on textarea "These experiences have helped me build a strong foundation in both financial an…" at bounding box center [458, 274] width 417 height 149
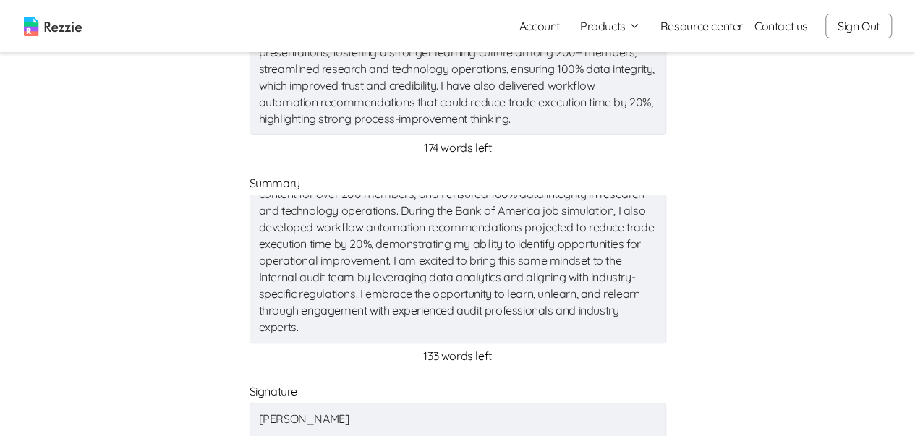
scroll to position [868, 0]
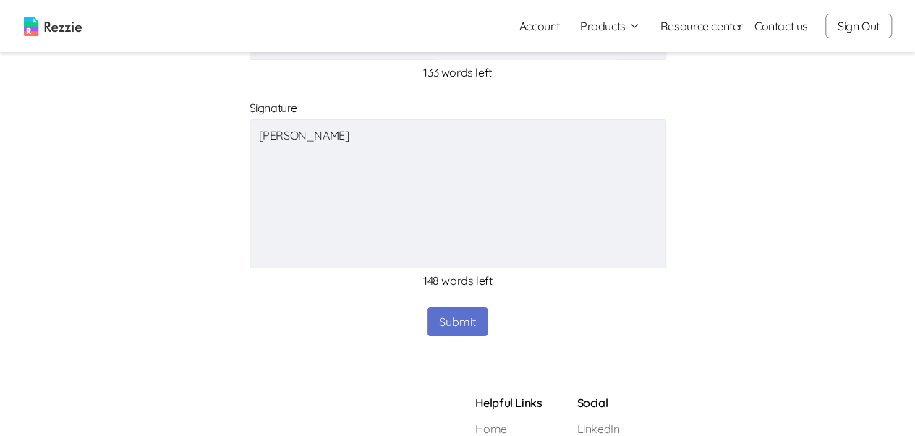
click at [451, 323] on button "Submit" at bounding box center [458, 322] width 60 height 29
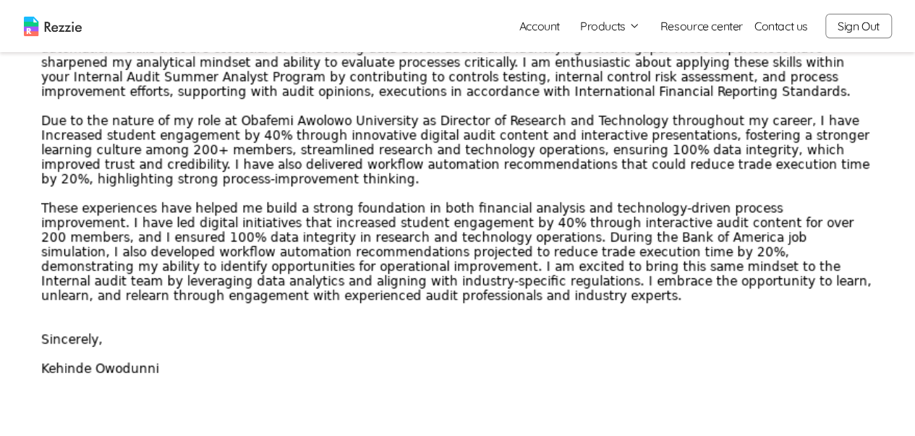
scroll to position [579, 0]
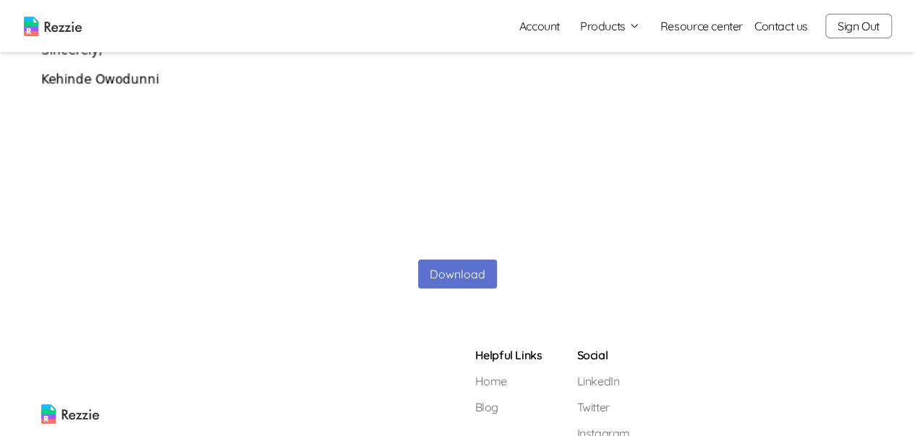
click at [485, 276] on button "Download" at bounding box center [457, 274] width 79 height 29
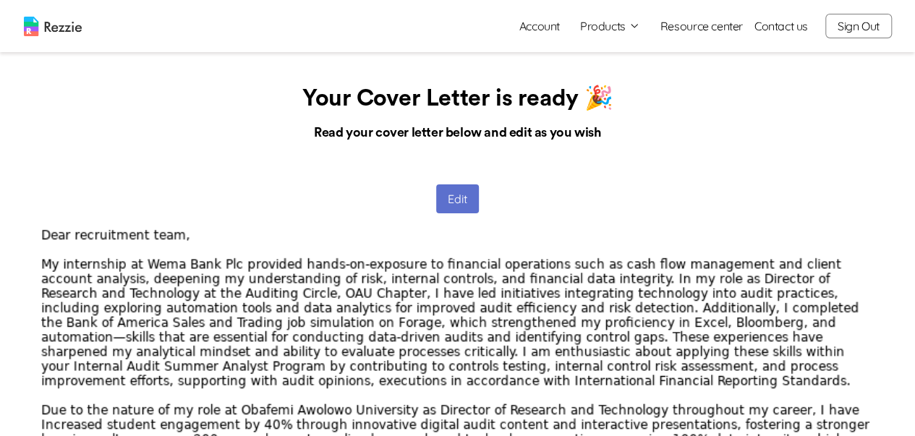
click at [446, 190] on button "Edit" at bounding box center [457, 199] width 43 height 29
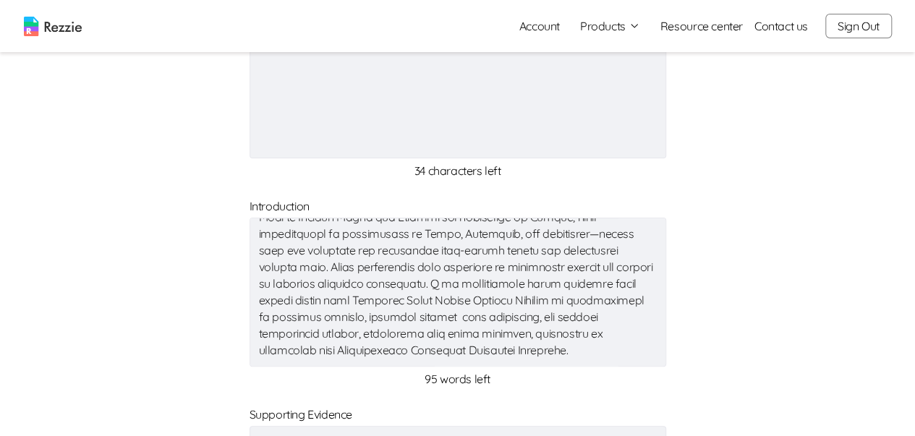
scroll to position [77, 0]
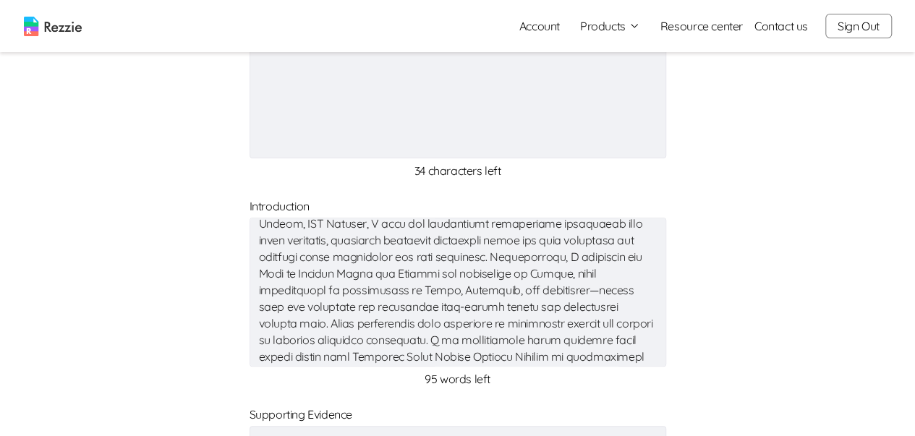
click at [603, 292] on textarea at bounding box center [458, 292] width 417 height 149
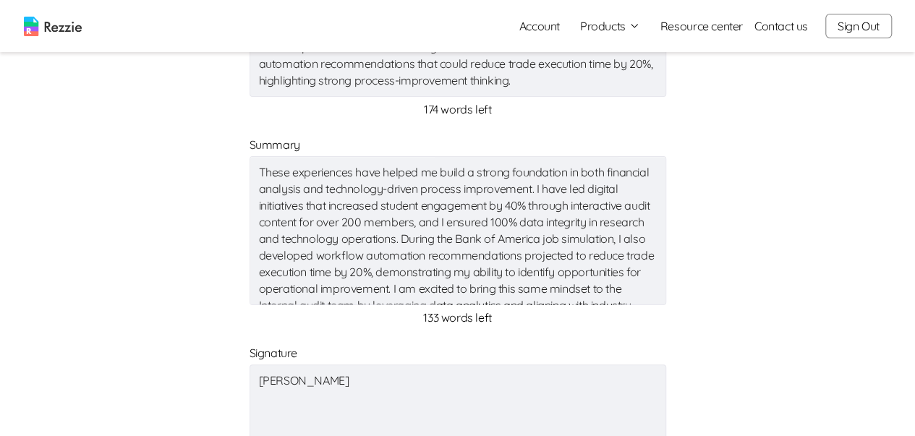
scroll to position [796, 0]
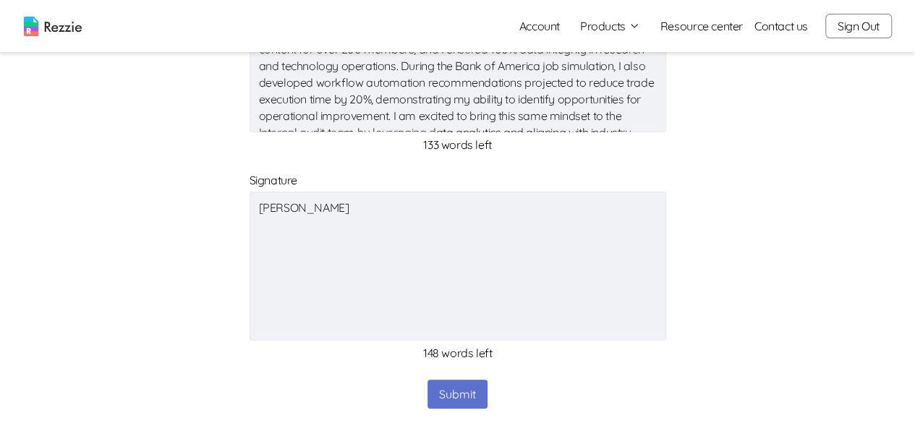
click at [468, 393] on button "Submit" at bounding box center [458, 394] width 60 height 29
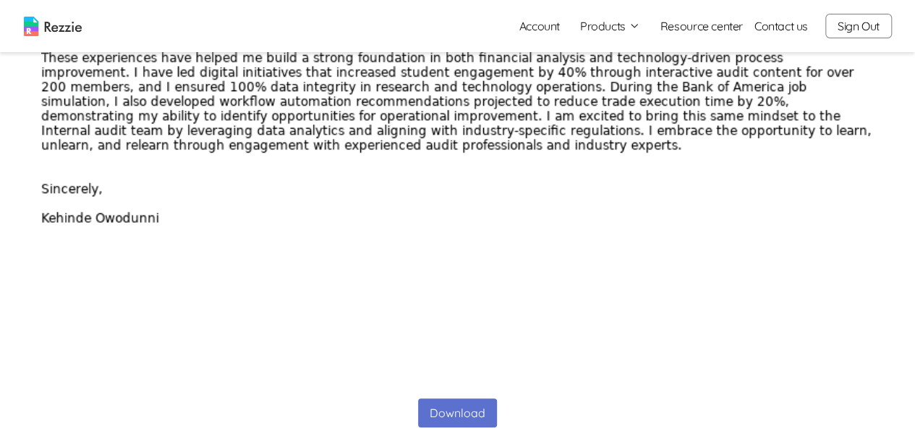
scroll to position [651, 0]
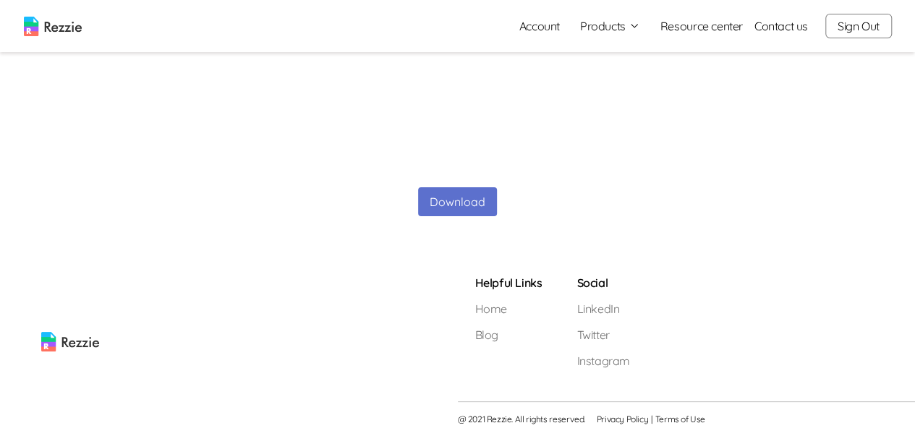
click at [473, 193] on button "Download" at bounding box center [457, 201] width 79 height 29
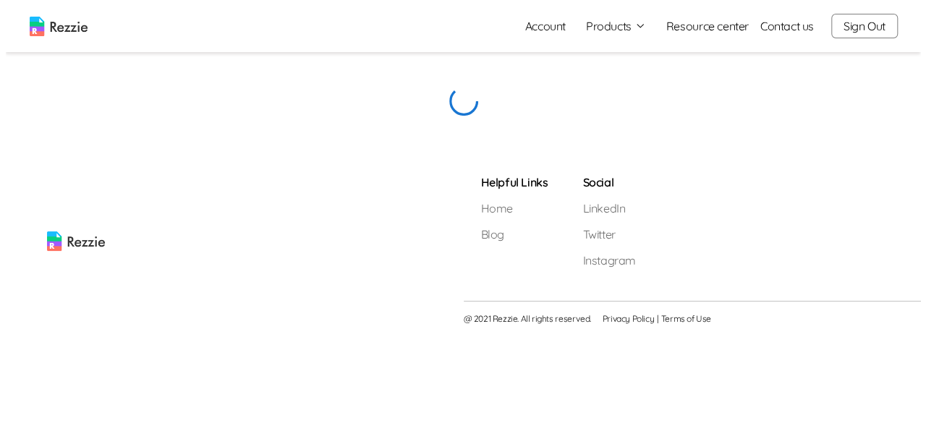
scroll to position [0, 0]
